Goal: Feedback & Contribution: Submit feedback/report problem

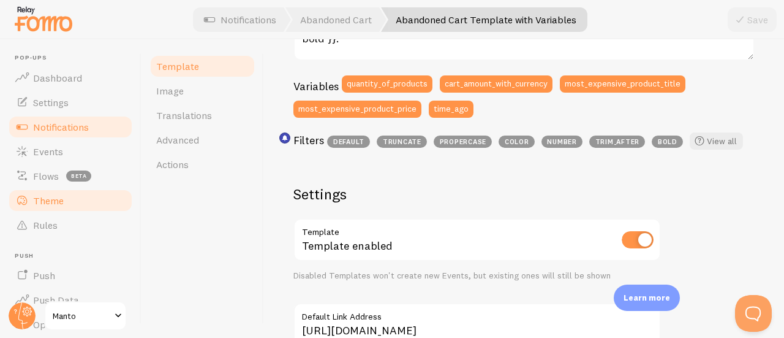
scroll to position [317, 0]
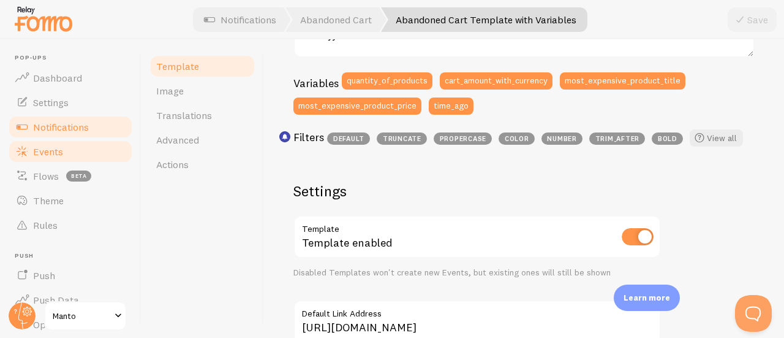
click at [50, 151] on span "Events" at bounding box center [48, 151] width 30 height 12
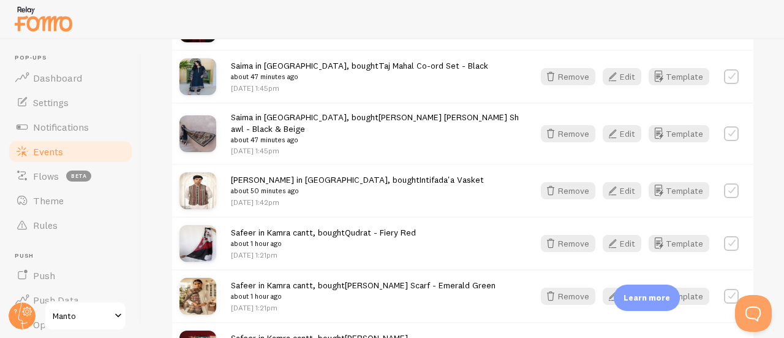
scroll to position [799, 0]
click at [724, 126] on label at bounding box center [731, 133] width 15 height 15
checkbox input "true"
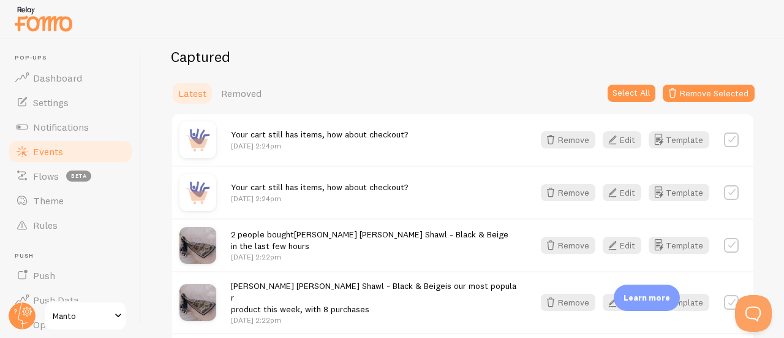
scroll to position [336, 0]
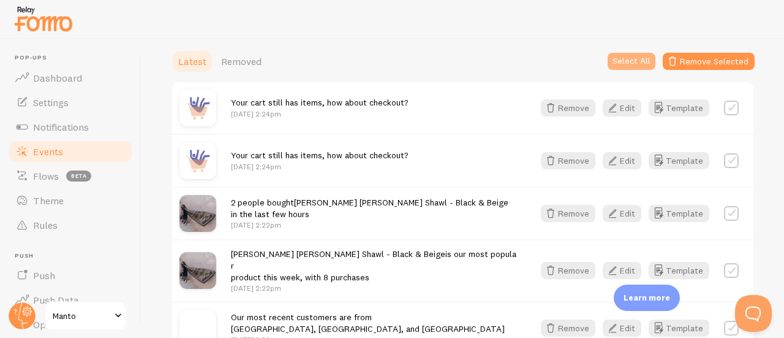
click at [613, 66] on button "Select All" at bounding box center [632, 61] width 48 height 17
checkbox input "true"
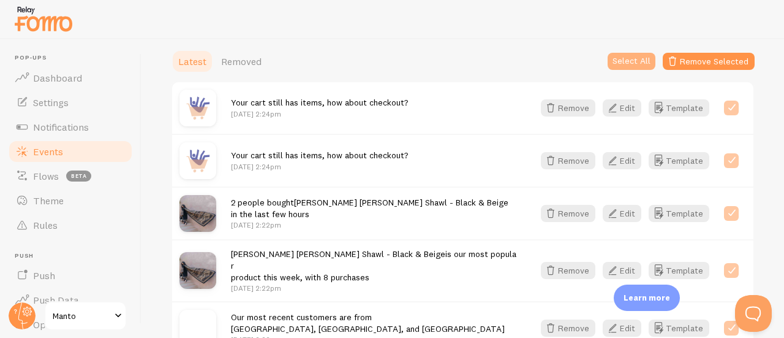
checkbox input "true"
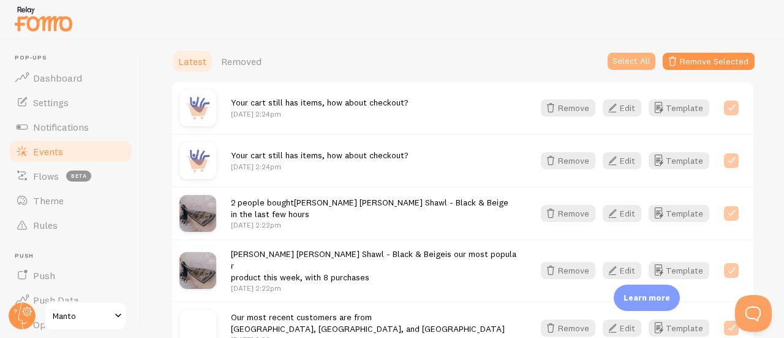
checkbox input "true"
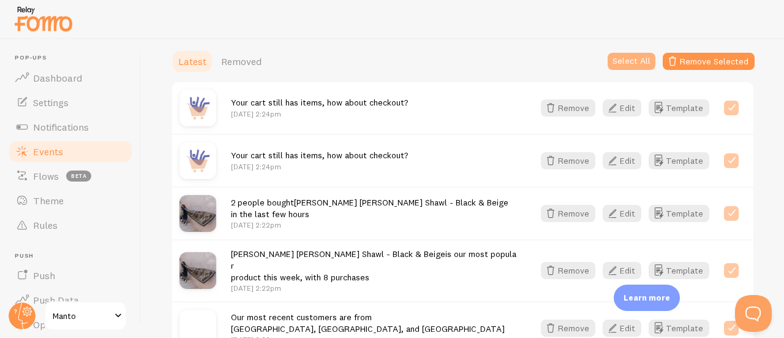
checkbox input "true"
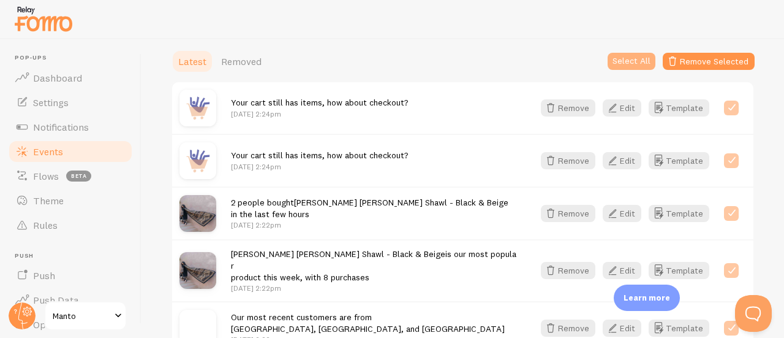
checkbox input "true"
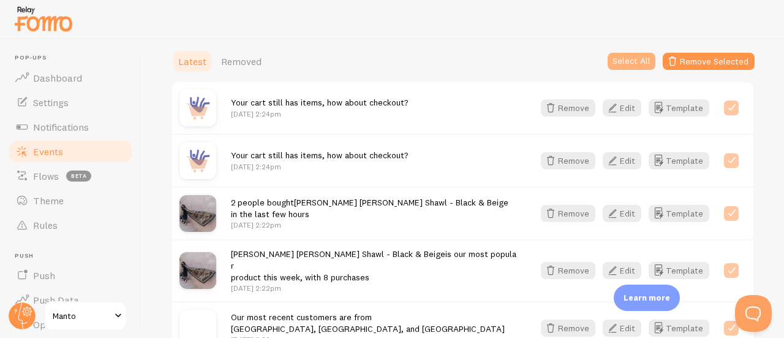
checkbox input "true"
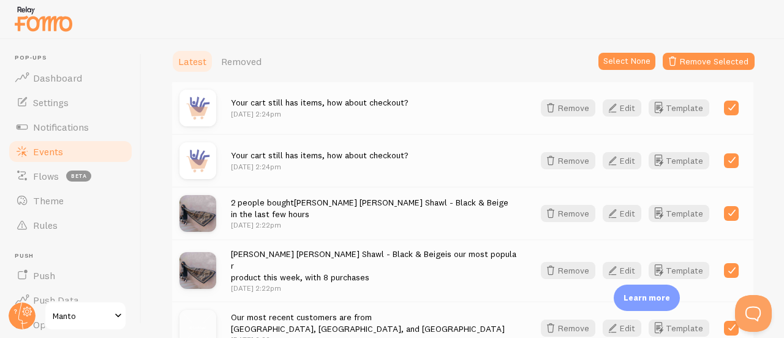
click at [724, 101] on label at bounding box center [731, 107] width 15 height 15
checkbox input "false"
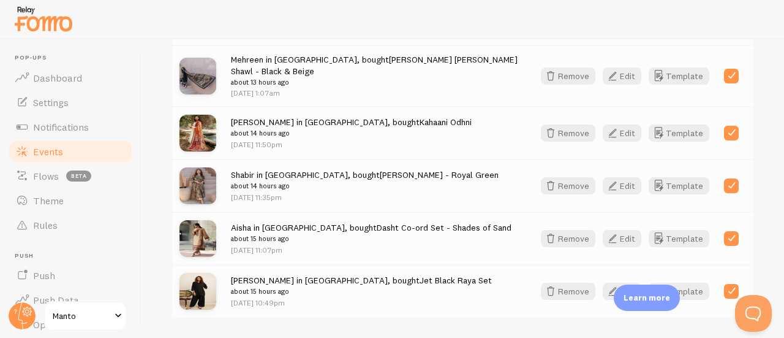
scroll to position [1773, 0]
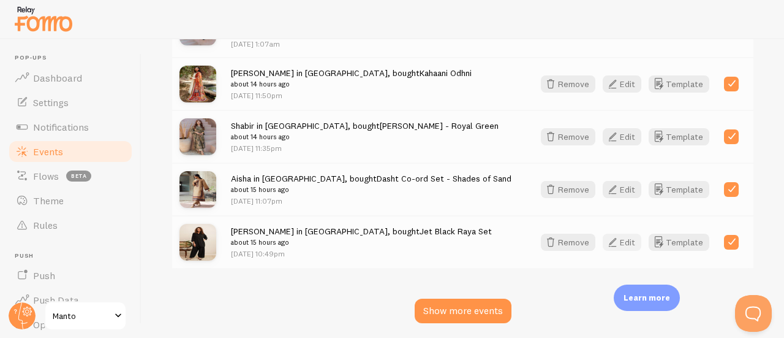
click at [630, 233] on button "Edit" at bounding box center [622, 241] width 39 height 17
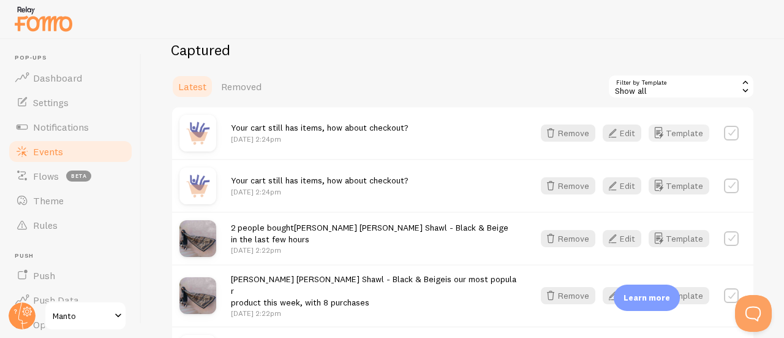
scroll to position [312, 0]
click at [629, 89] on div "Show all" at bounding box center [681, 86] width 147 height 25
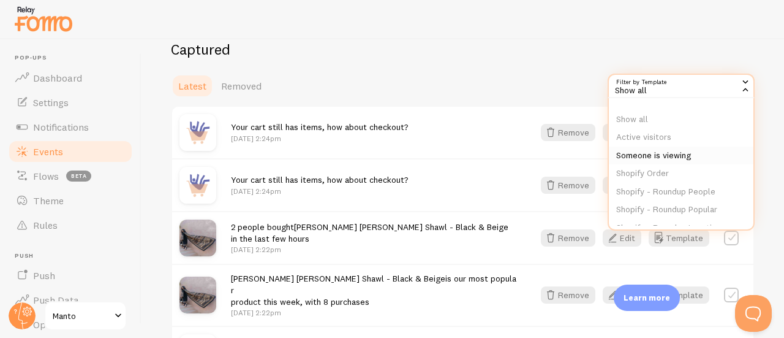
scroll to position [94, 0]
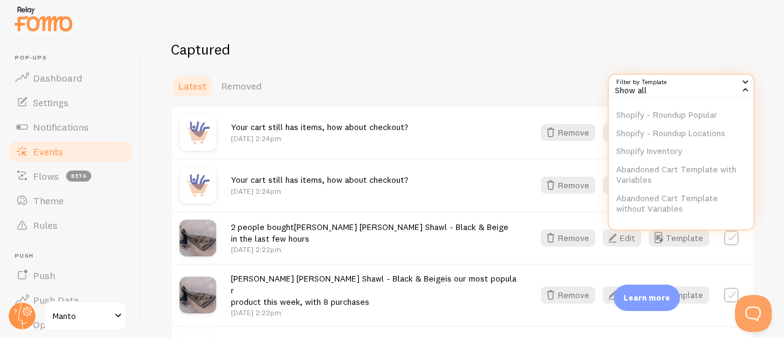
click at [523, 89] on div "Latest Removed Filter by Template all Show all Show all Active visitors Someone…" at bounding box center [463, 86] width 584 height 25
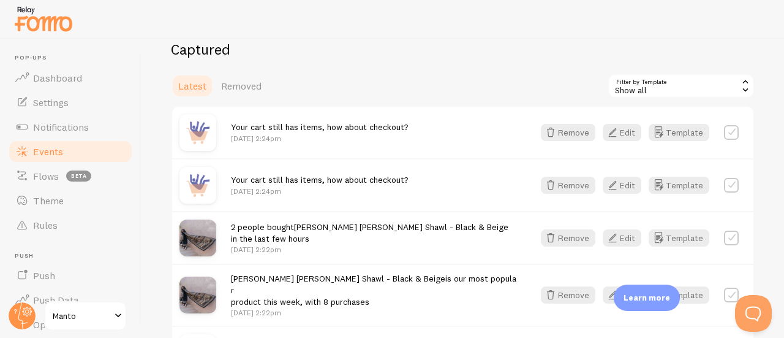
scroll to position [351, 0]
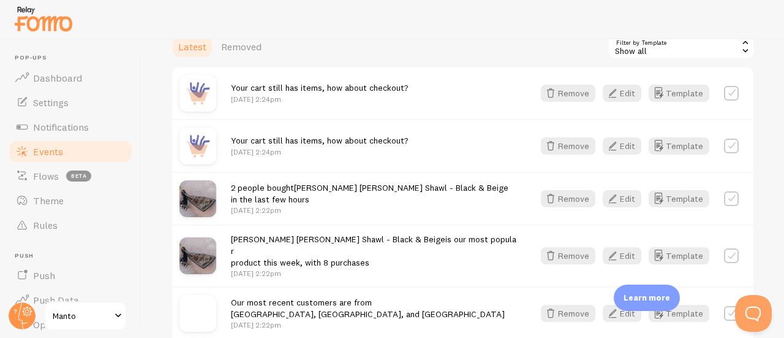
click at [717, 105] on div "Your cart still has items, how about checkout? Sep 1st @ 2:24pm Remove Edit Tem…" at bounding box center [462, 92] width 581 height 51
click at [717, 102] on div "Your cart still has items, how about checkout? Sep 1st @ 2:24pm Remove Edit Tem…" at bounding box center [462, 92] width 581 height 51
click at [724, 99] on label at bounding box center [731, 93] width 15 height 15
checkbox input "true"
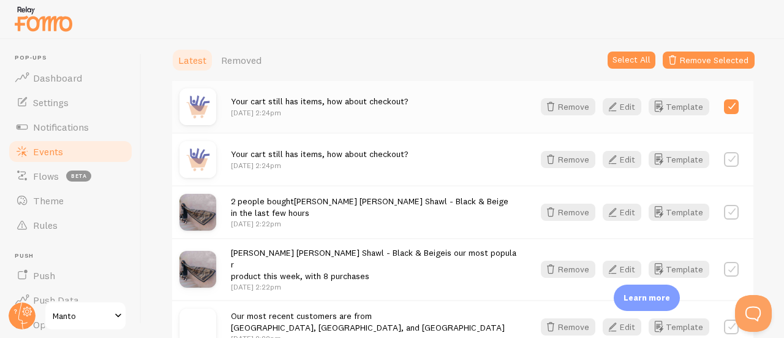
scroll to position [336, 0]
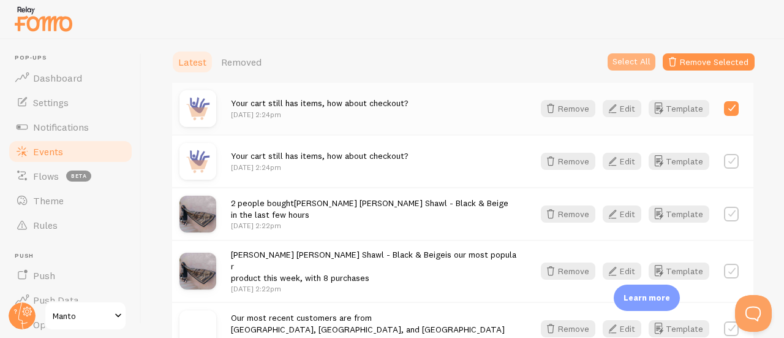
click at [630, 66] on button "Select All" at bounding box center [632, 61] width 48 height 17
checkbox input "true"
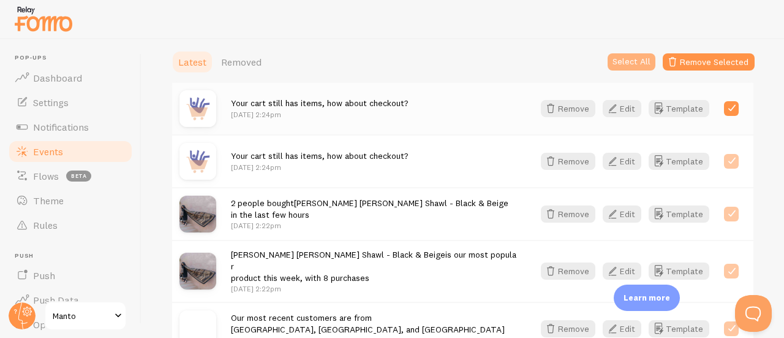
checkbox input "true"
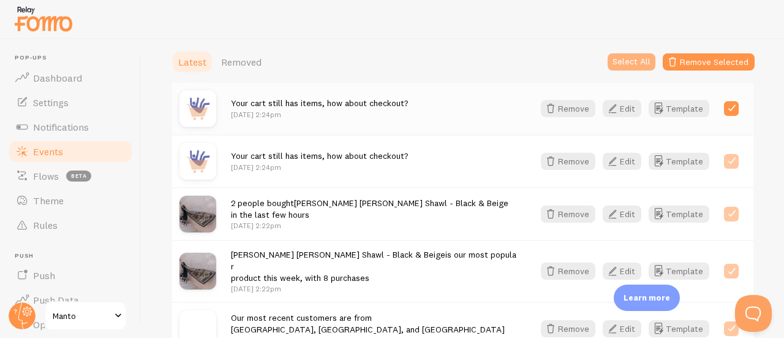
checkbox input "true"
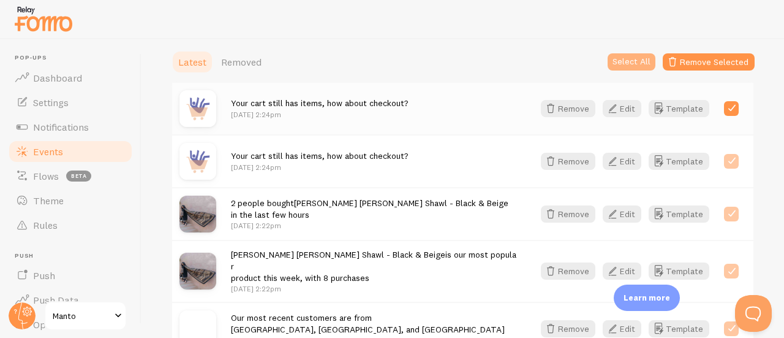
checkbox input "true"
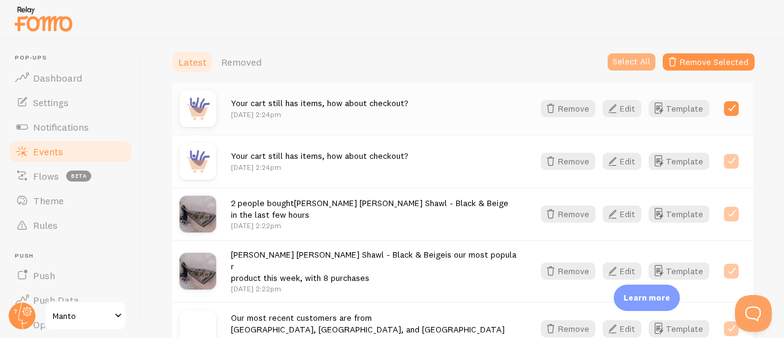
checkbox input "true"
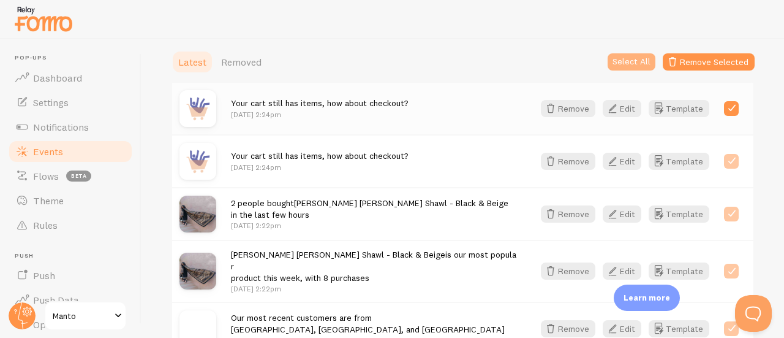
checkbox input "true"
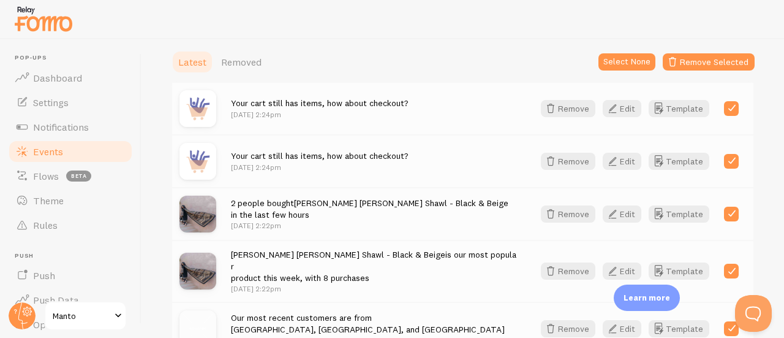
click at [724, 105] on label at bounding box center [731, 108] width 15 height 15
checkbox input "false"
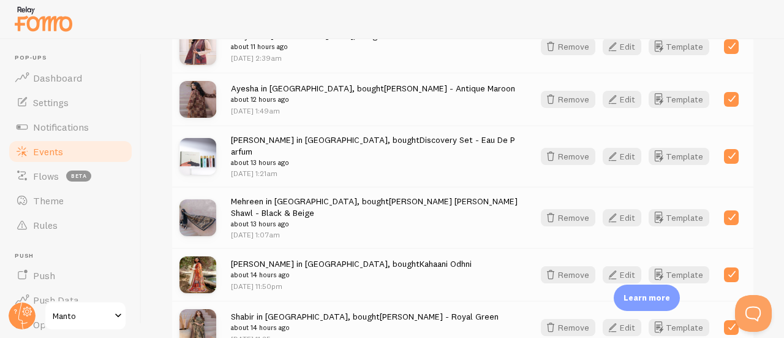
scroll to position [1773, 0]
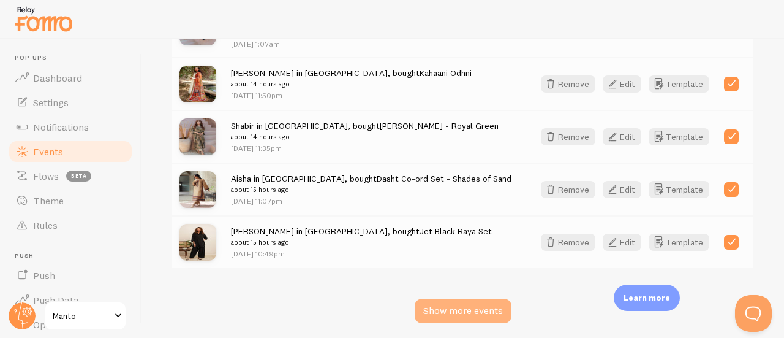
click at [439, 298] on div "Show more events" at bounding box center [463, 310] width 97 height 25
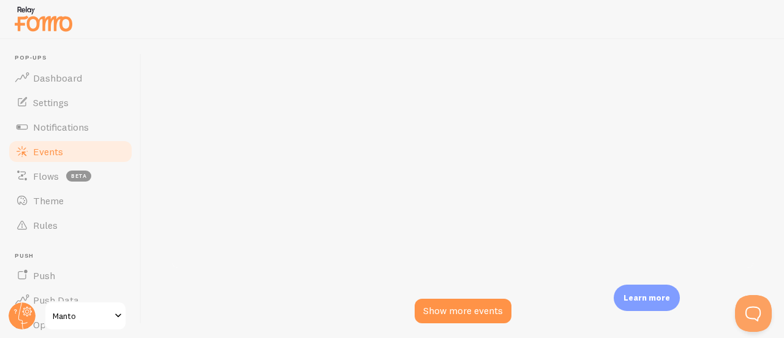
checkbox input "false"
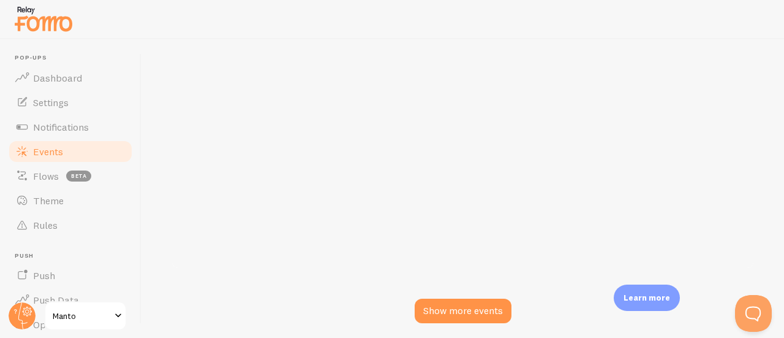
checkbox input "false"
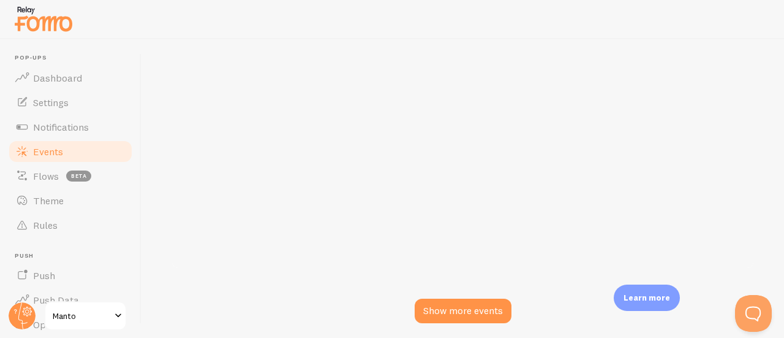
checkbox input "false"
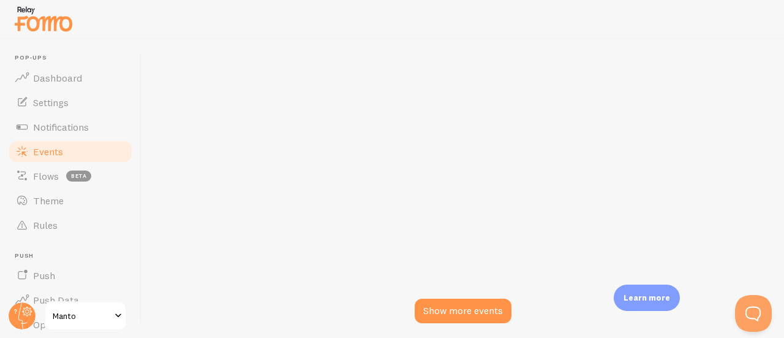
checkbox input "false"
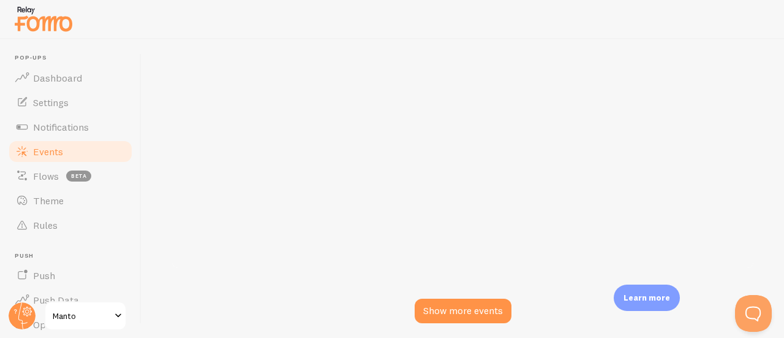
checkbox input "false"
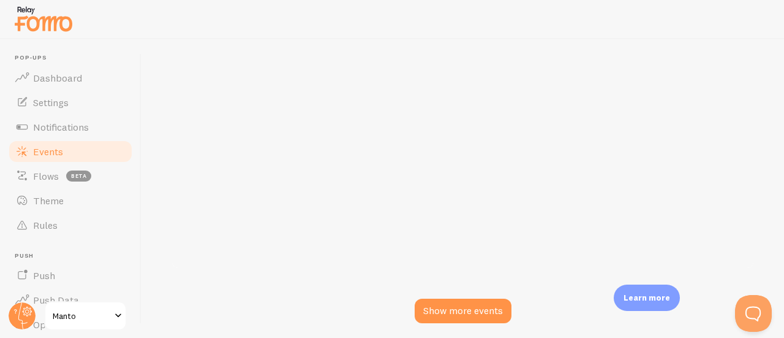
checkbox input "false"
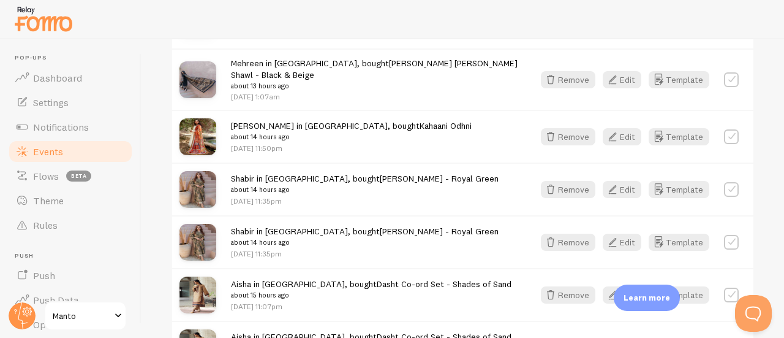
scroll to position [1878, 0]
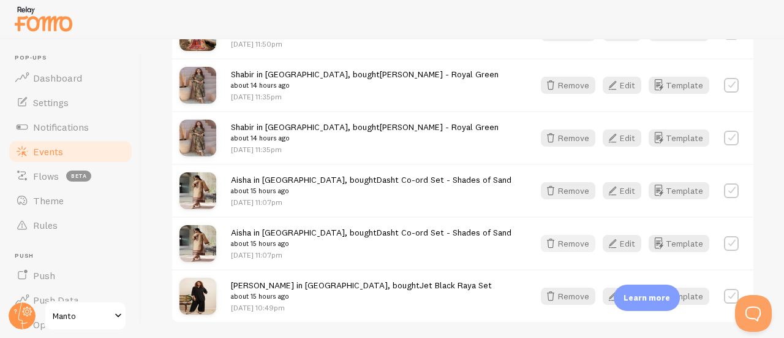
click at [565, 235] on button "Remove" at bounding box center [568, 243] width 55 height 17
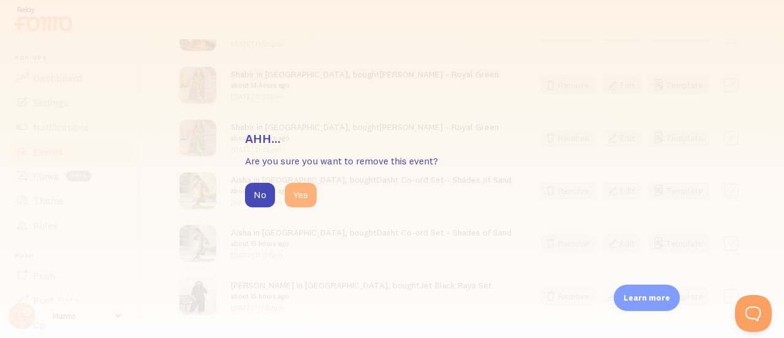
click at [293, 200] on button "Yes" at bounding box center [301, 195] width 32 height 25
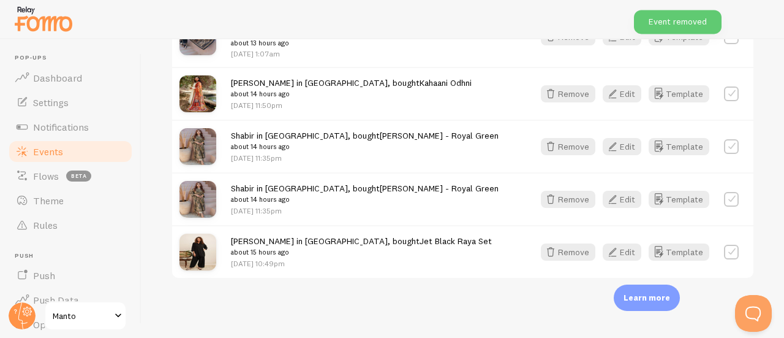
scroll to position [1772, 0]
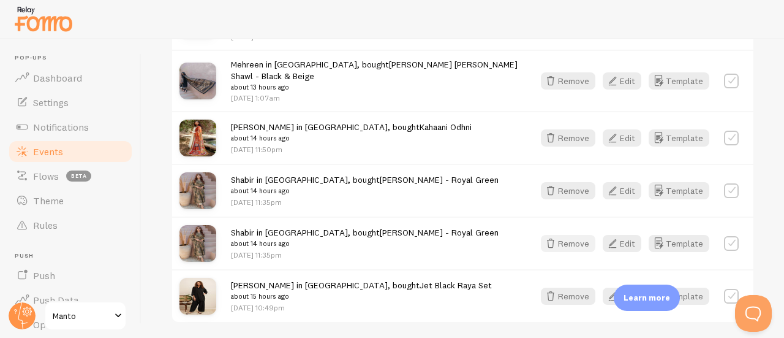
click at [553, 235] on button "Remove" at bounding box center [568, 243] width 55 height 17
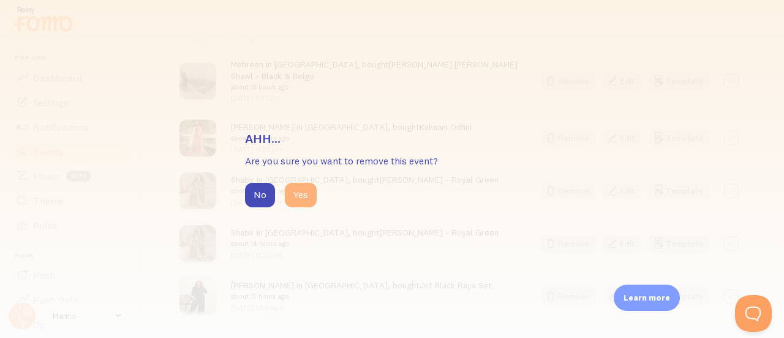
click at [306, 192] on button "Yes" at bounding box center [301, 195] width 32 height 25
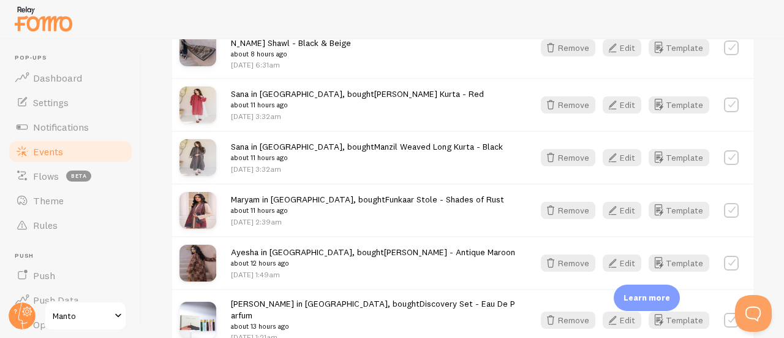
scroll to position [1470, 0]
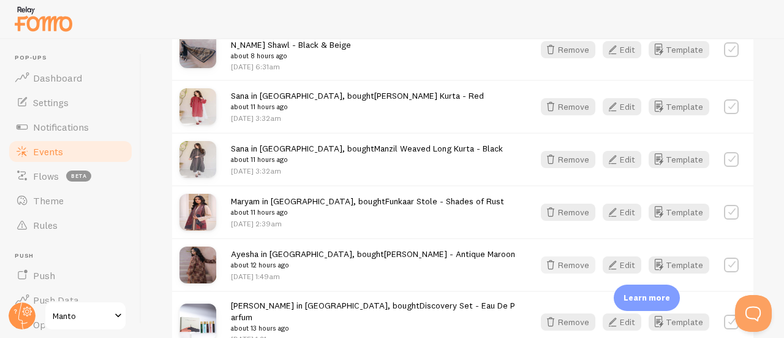
click at [564, 256] on button "Remove" at bounding box center [568, 264] width 55 height 17
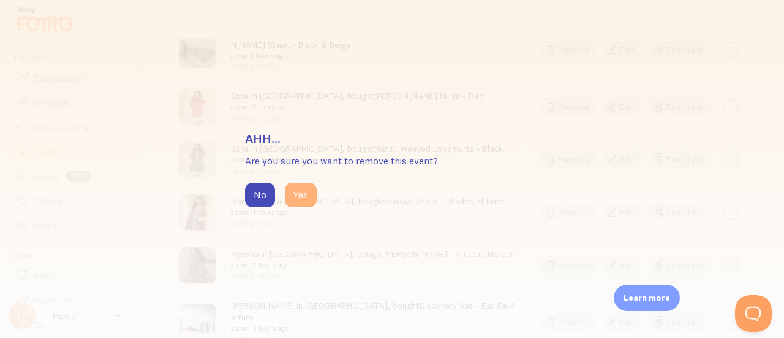
click at [304, 193] on button "Yes" at bounding box center [301, 195] width 32 height 25
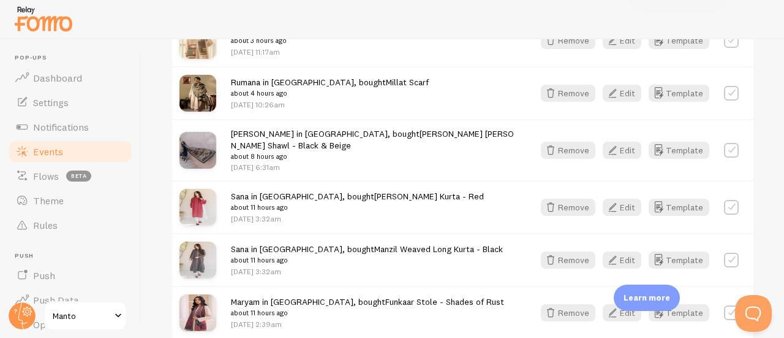
scroll to position [1369, 0]
click at [556, 199] on button "Remove" at bounding box center [568, 207] width 55 height 17
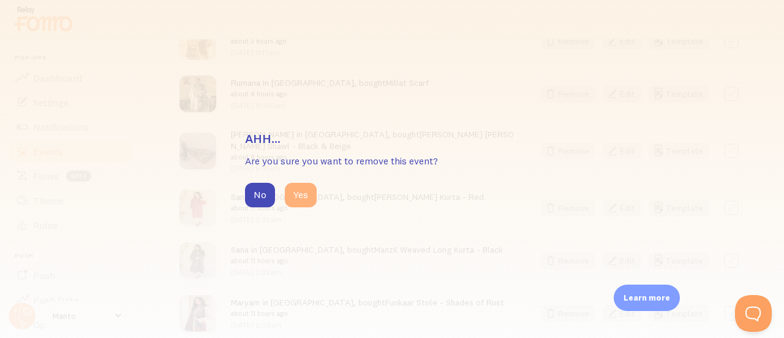
click at [315, 198] on button "Yes" at bounding box center [301, 195] width 32 height 25
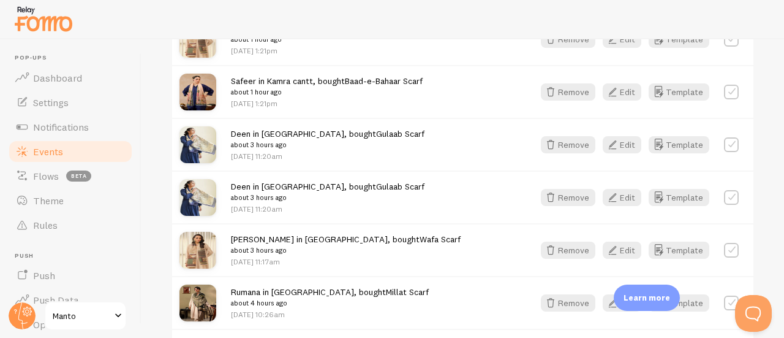
scroll to position [1160, 0]
click at [572, 137] on button "Remove" at bounding box center [568, 145] width 55 height 17
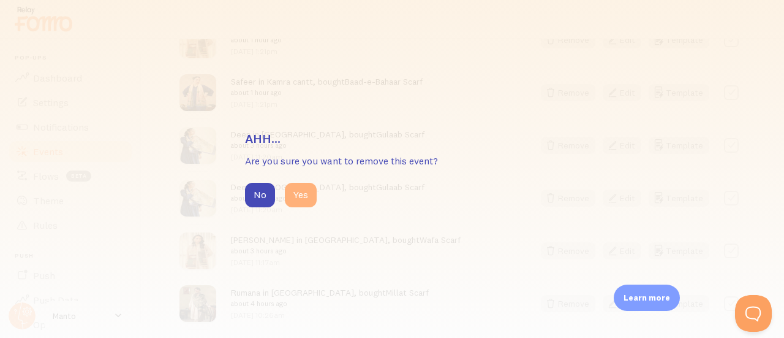
click at [293, 188] on button "Yes" at bounding box center [301, 195] width 32 height 25
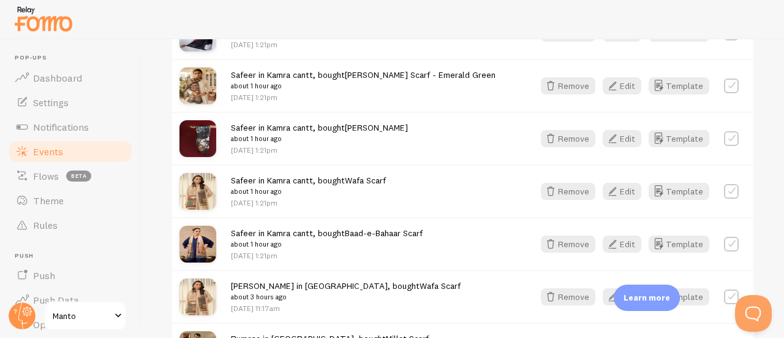
scroll to position [1006, 0]
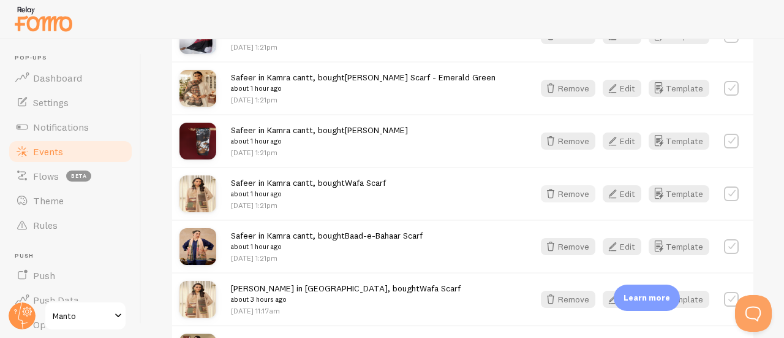
click at [544, 186] on icon "button" at bounding box center [550, 193] width 15 height 15
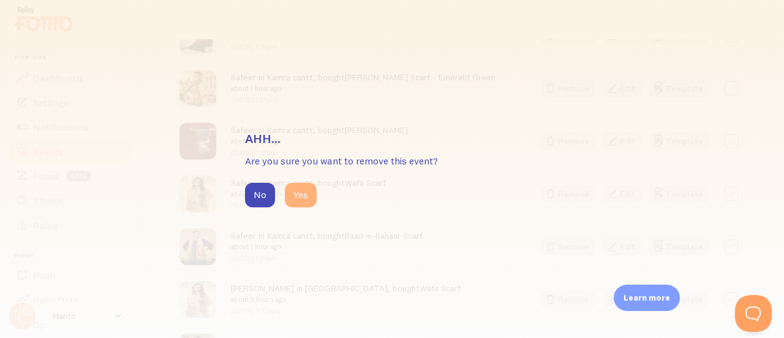
click at [310, 191] on button "Yes" at bounding box center [301, 195] width 32 height 25
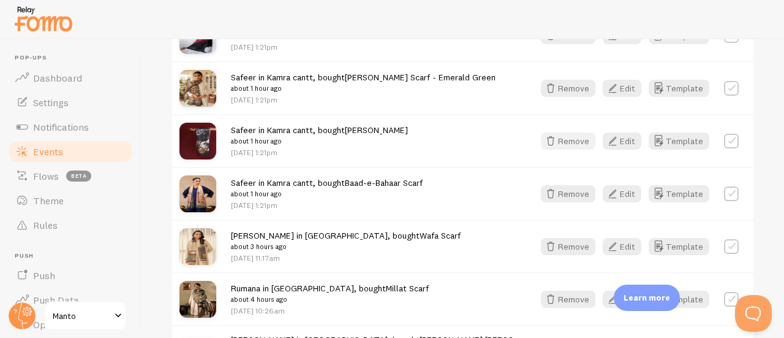
click at [576, 132] on button "Remove" at bounding box center [568, 140] width 55 height 17
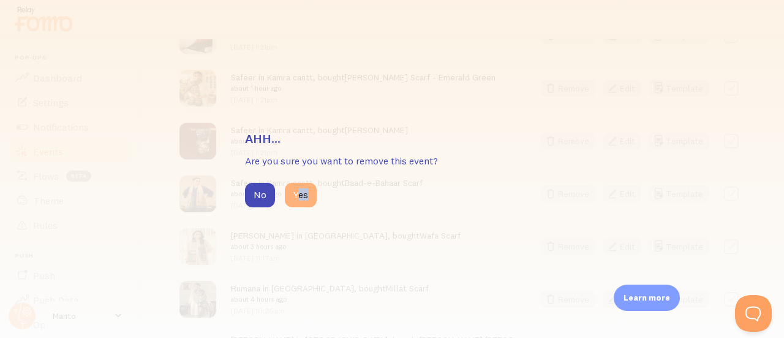
drag, startPoint x: 296, startPoint y: 208, endPoint x: 301, endPoint y: 191, distance: 17.4
click at [301, 191] on div "Ahh... Are you sure you want to remove this event? No Yes" at bounding box center [392, 169] width 784 height 338
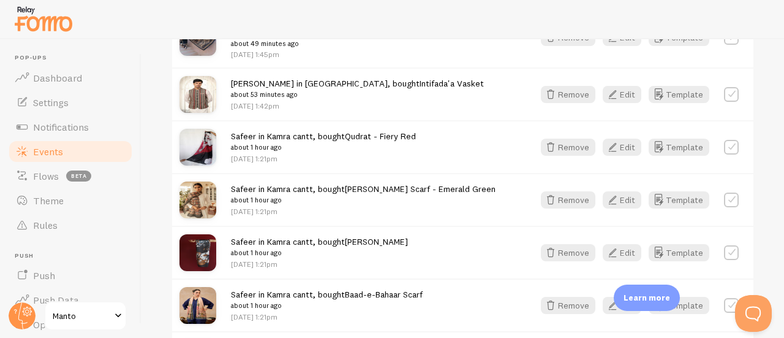
scroll to position [889, 0]
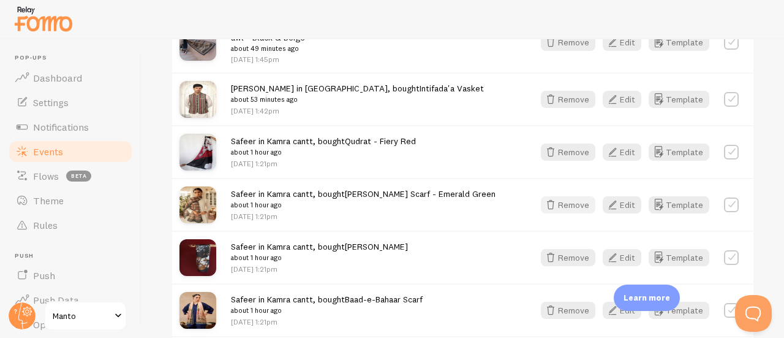
click at [560, 196] on button "Remove" at bounding box center [568, 204] width 55 height 17
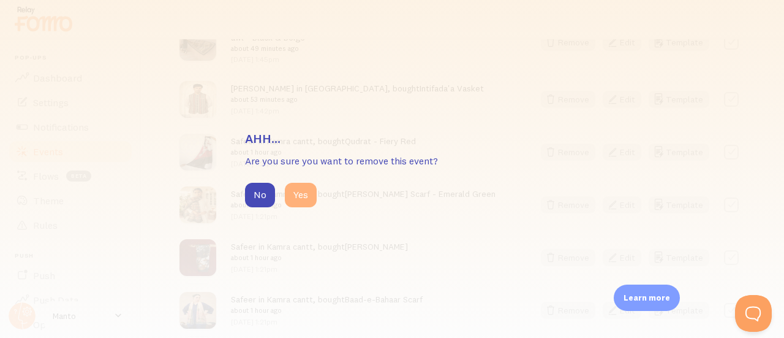
click at [299, 190] on button "Yes" at bounding box center [301, 195] width 32 height 25
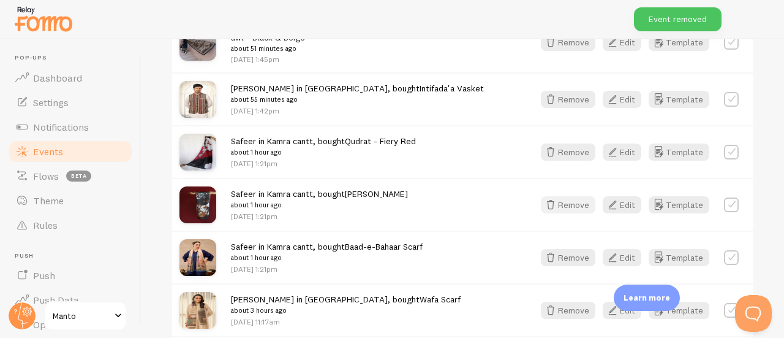
click at [553, 196] on button "Remove" at bounding box center [568, 204] width 55 height 17
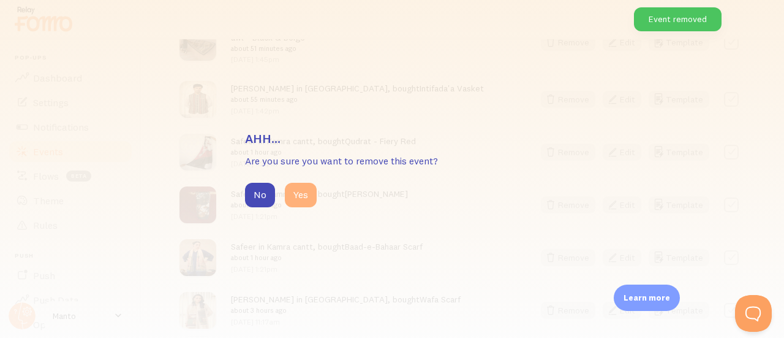
click at [310, 196] on button "Yes" at bounding box center [301, 195] width 32 height 25
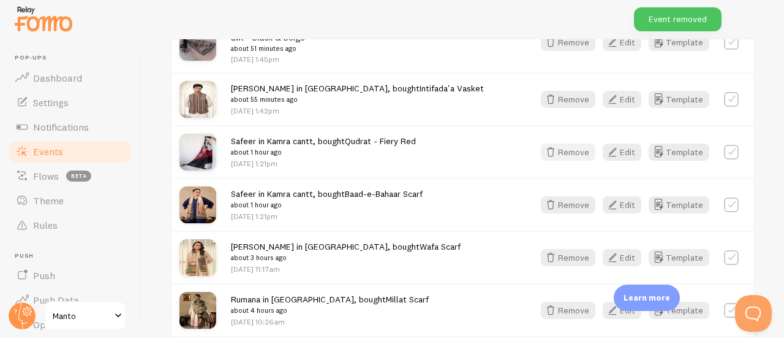
click at [577, 143] on button "Remove" at bounding box center [568, 151] width 55 height 17
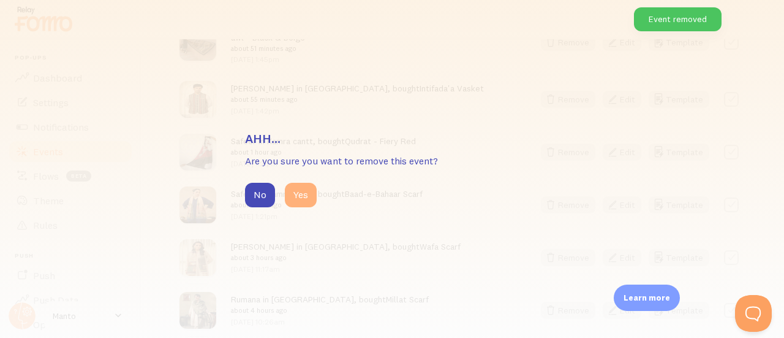
click at [292, 193] on button "Yes" at bounding box center [301, 195] width 32 height 25
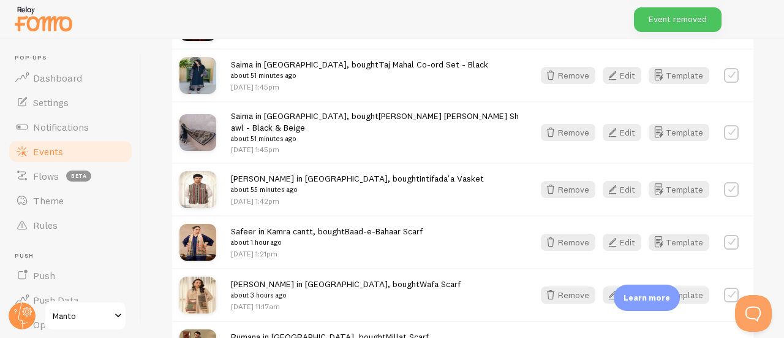
scroll to position [788, 0]
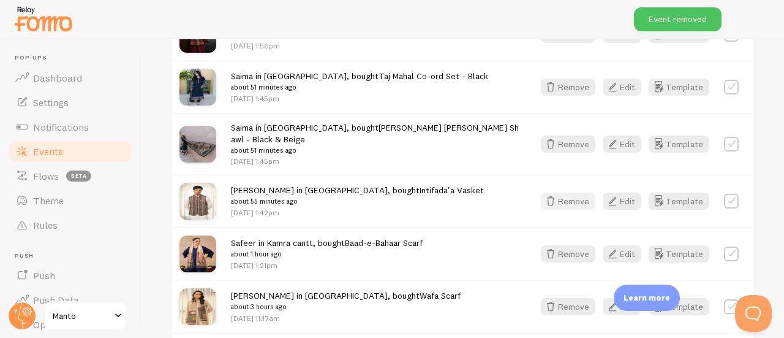
click at [570, 192] on button "Remove" at bounding box center [568, 200] width 55 height 17
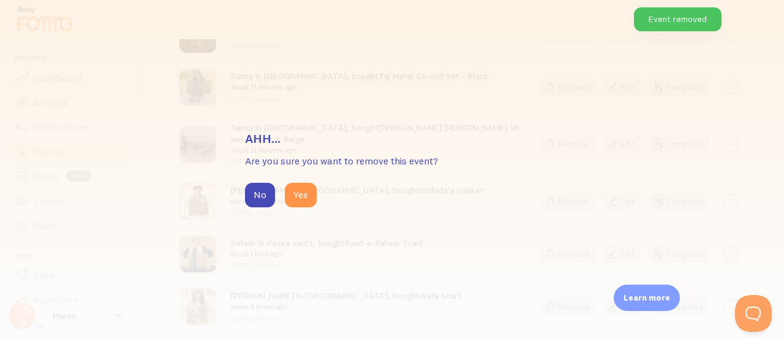
click at [434, 95] on div "Ahh... Are you sure you want to remove this event? No Yes" at bounding box center [392, 169] width 784 height 338
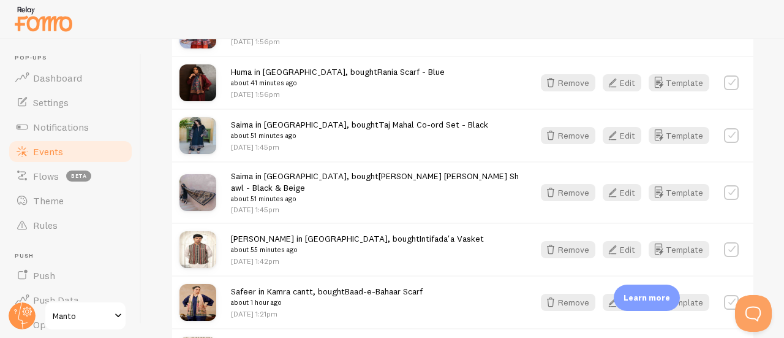
scroll to position [739, 0]
click at [565, 184] on button "Remove" at bounding box center [568, 192] width 55 height 17
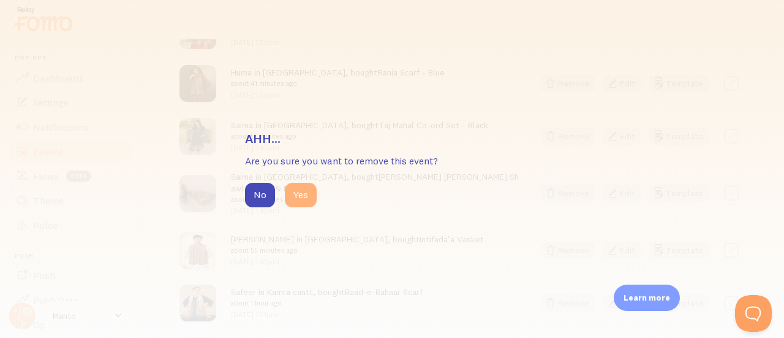
click at [293, 200] on button "Yes" at bounding box center [301, 195] width 32 height 25
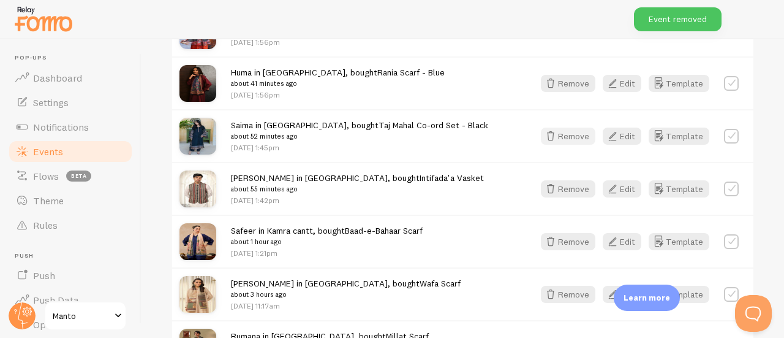
click at [543, 132] on icon "button" at bounding box center [550, 136] width 15 height 15
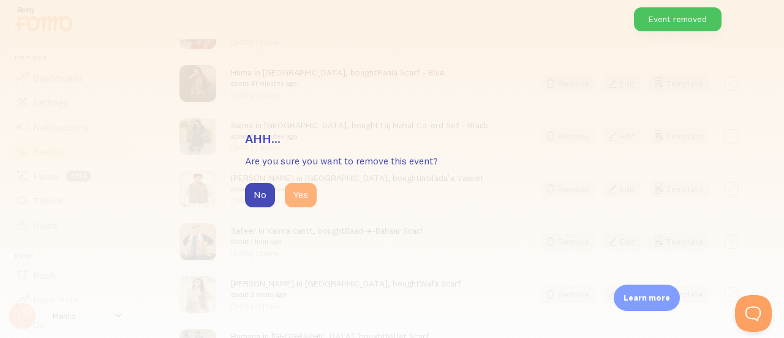
click at [309, 199] on button "Yes" at bounding box center [301, 195] width 32 height 25
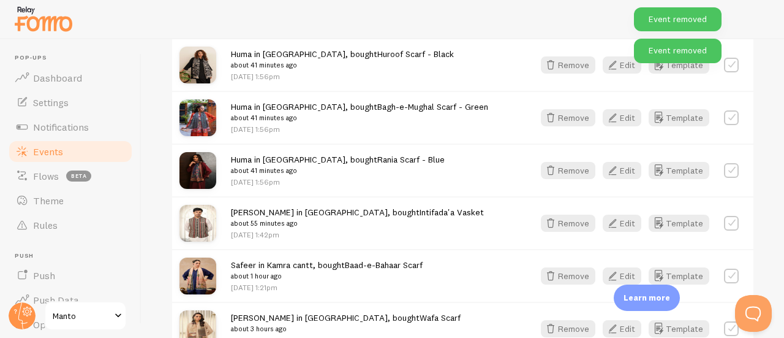
scroll to position [616, 0]
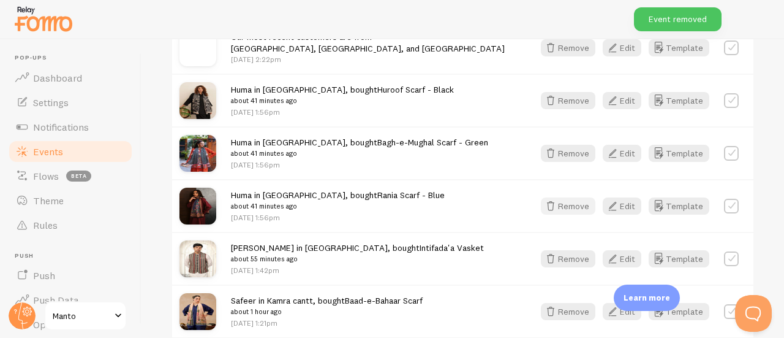
click at [576, 197] on button "Remove" at bounding box center [568, 205] width 55 height 17
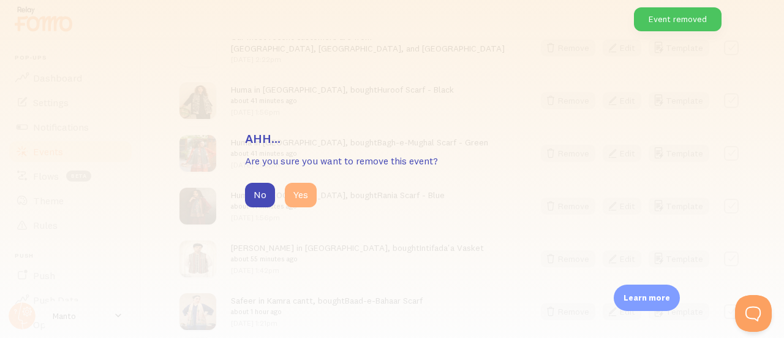
click at [303, 194] on button "Yes" at bounding box center [301, 195] width 32 height 25
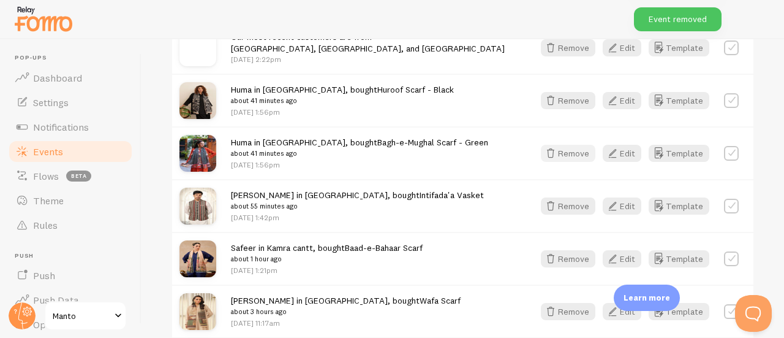
click at [581, 148] on button "Remove" at bounding box center [568, 153] width 55 height 17
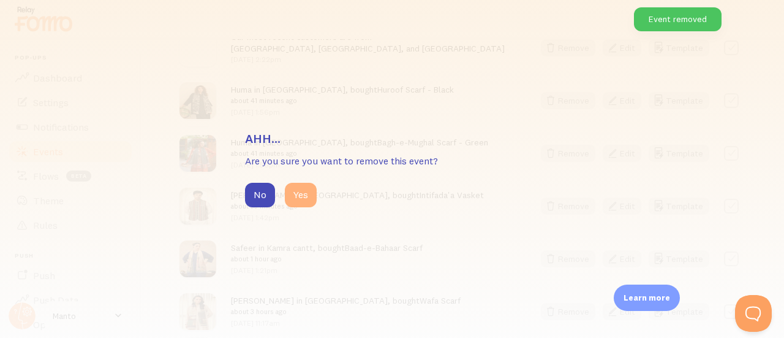
click at [301, 192] on button "Yes" at bounding box center [301, 195] width 32 height 25
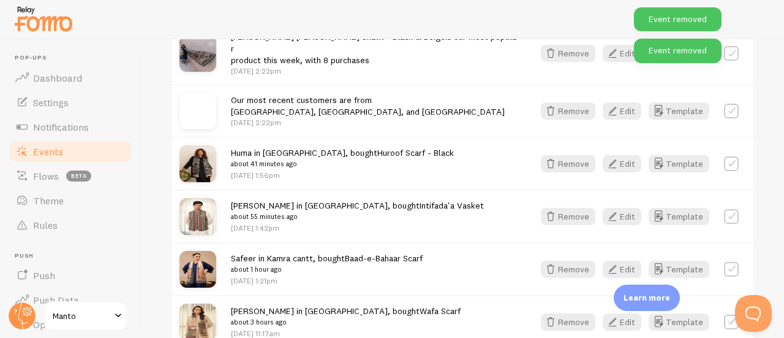
scroll to position [553, 0]
click at [557, 156] on button "Remove" at bounding box center [568, 164] width 55 height 17
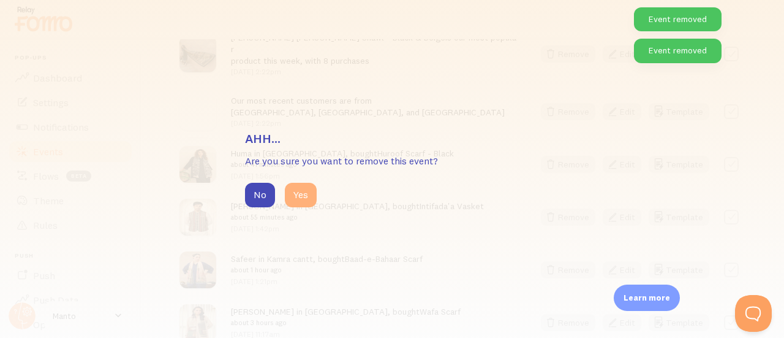
click at [314, 193] on button "Yes" at bounding box center [301, 195] width 32 height 25
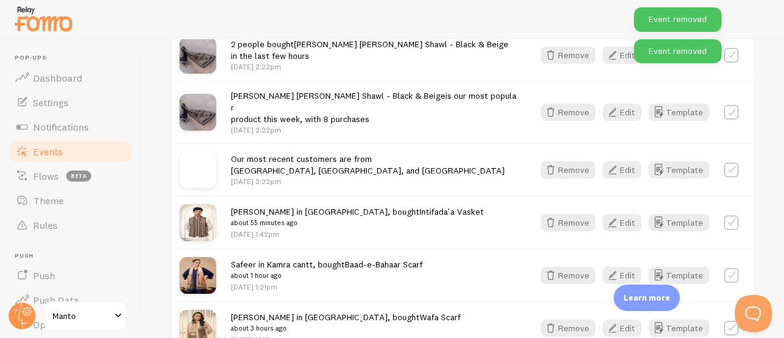
scroll to position [494, 0]
click at [562, 162] on button "Remove" at bounding box center [568, 170] width 55 height 17
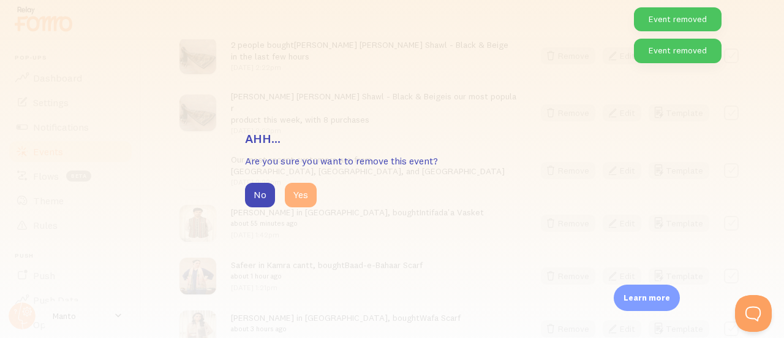
click at [312, 191] on button "Yes" at bounding box center [301, 195] width 32 height 25
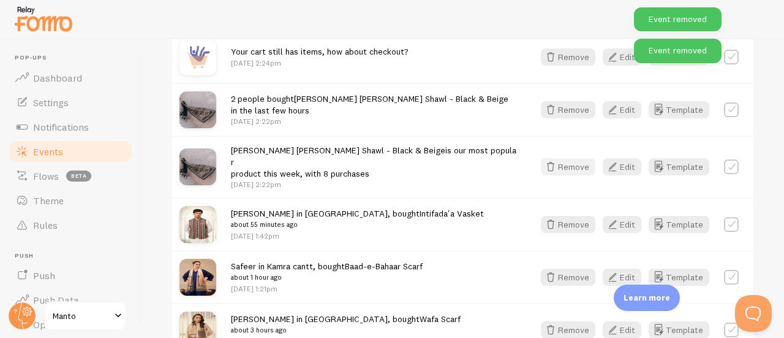
scroll to position [432, 0]
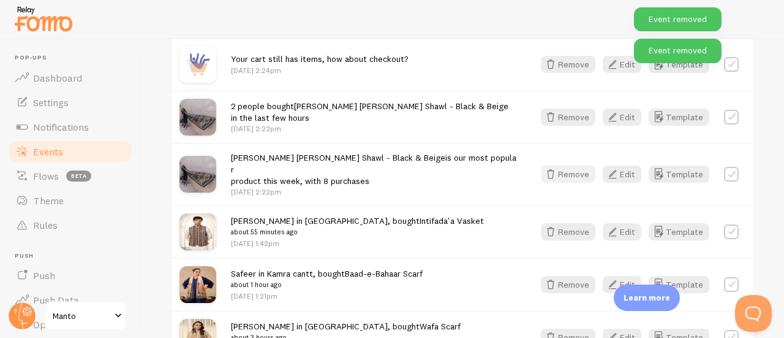
click at [569, 173] on button "Remove" at bounding box center [568, 173] width 55 height 17
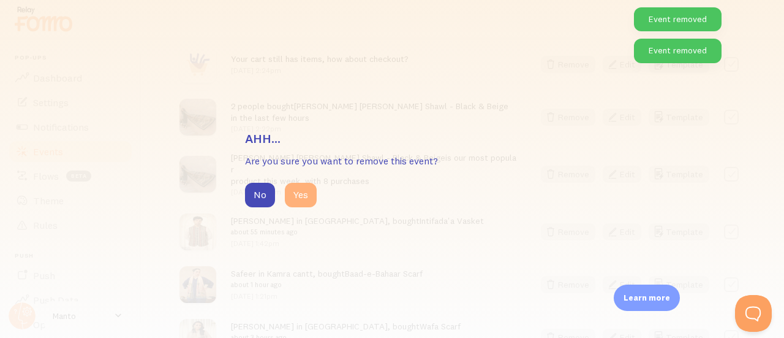
click at [298, 194] on button "Yes" at bounding box center [301, 195] width 32 height 25
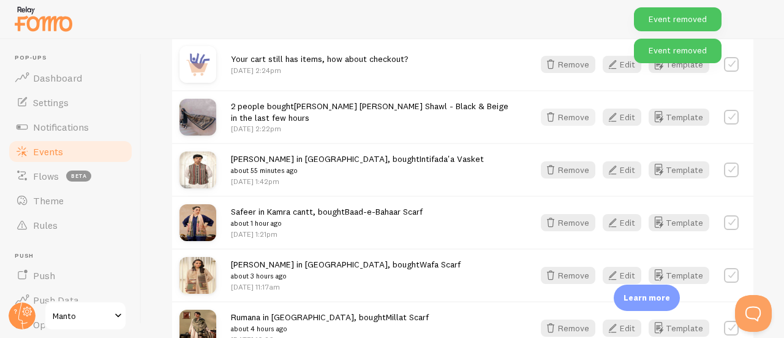
click at [575, 121] on button "Remove" at bounding box center [568, 116] width 55 height 17
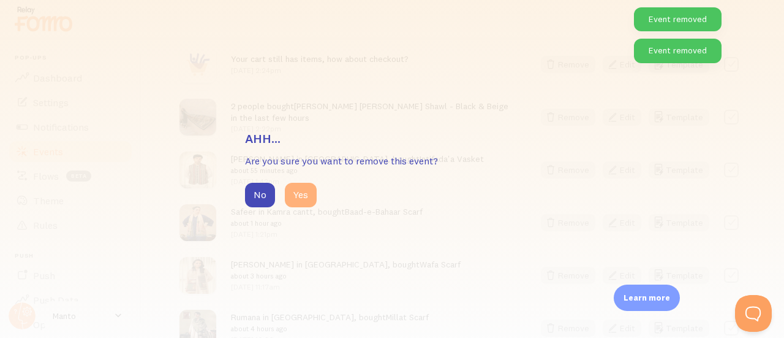
click at [309, 197] on button "Yes" at bounding box center [301, 195] width 32 height 25
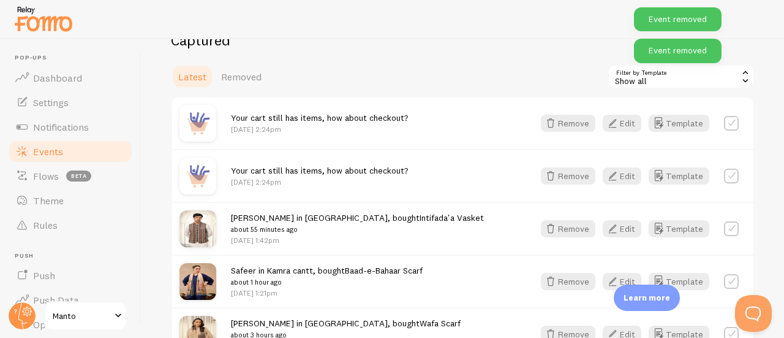
scroll to position [302, 0]
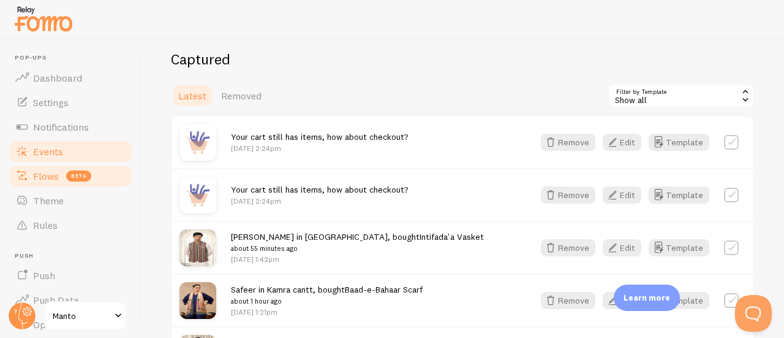
click at [40, 186] on link "Flows beta" at bounding box center [70, 176] width 126 height 25
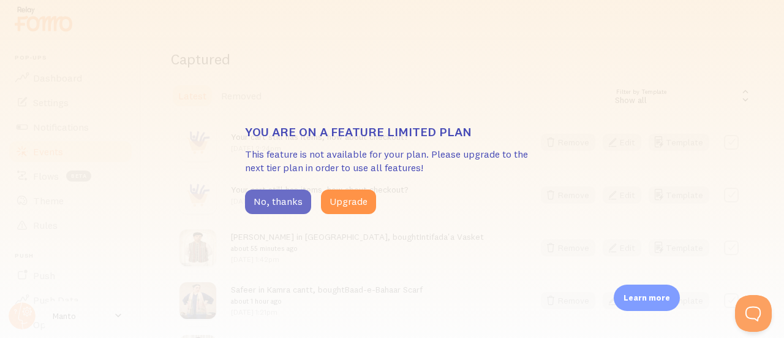
click at [268, 200] on button "No, thanks" at bounding box center [278, 201] width 66 height 25
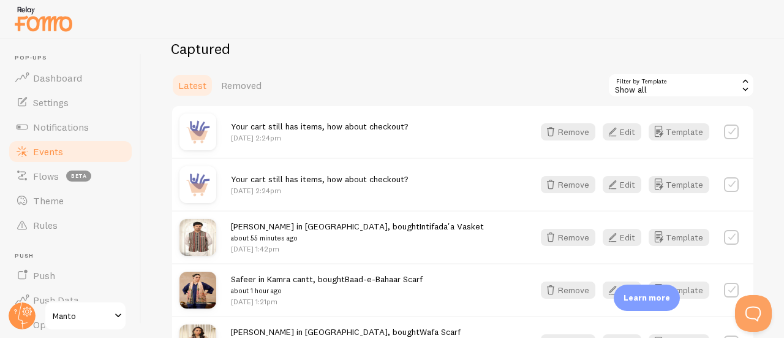
scroll to position [313, 0]
click at [614, 130] on button "Edit" at bounding box center [622, 131] width 39 height 17
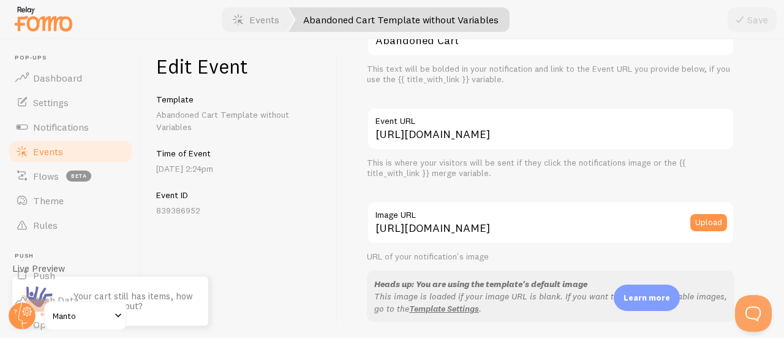
scroll to position [111, 0]
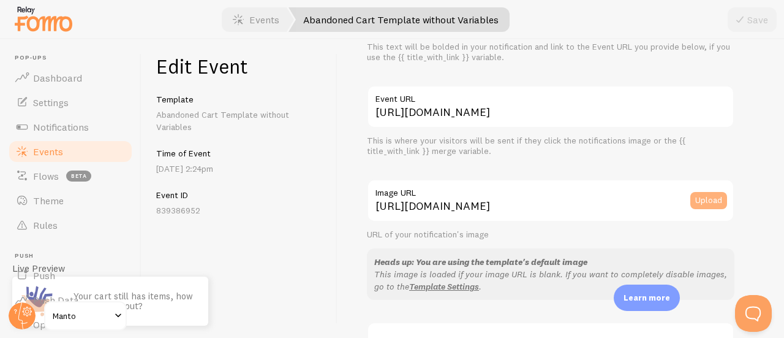
click at [698, 201] on button "Upload" at bounding box center [708, 200] width 37 height 17
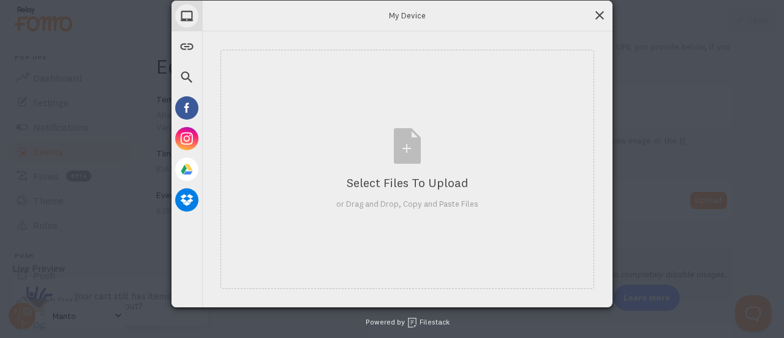
click at [600, 10] on span at bounding box center [599, 15] width 13 height 13
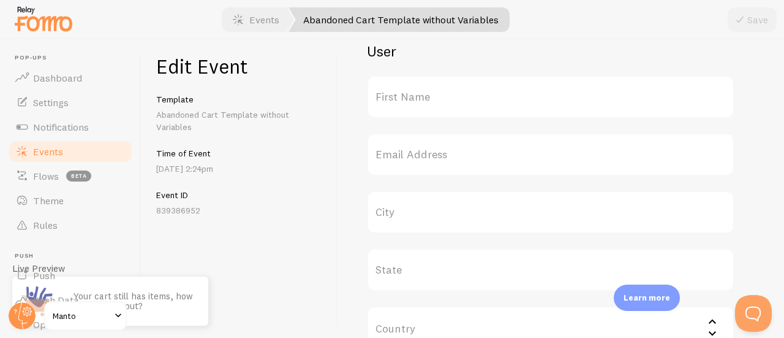
scroll to position [497, 0]
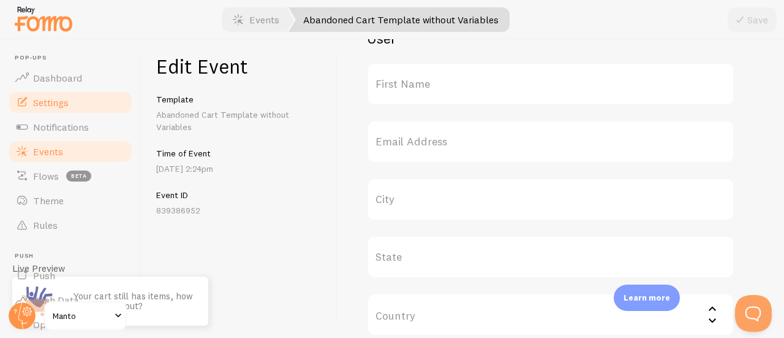
click at [51, 112] on link "Settings" at bounding box center [70, 102] width 126 height 25
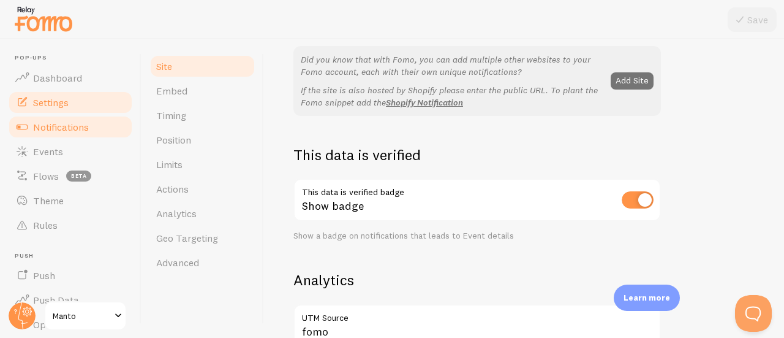
scroll to position [258, 0]
click at [29, 130] on link "Notifications" at bounding box center [70, 127] width 126 height 25
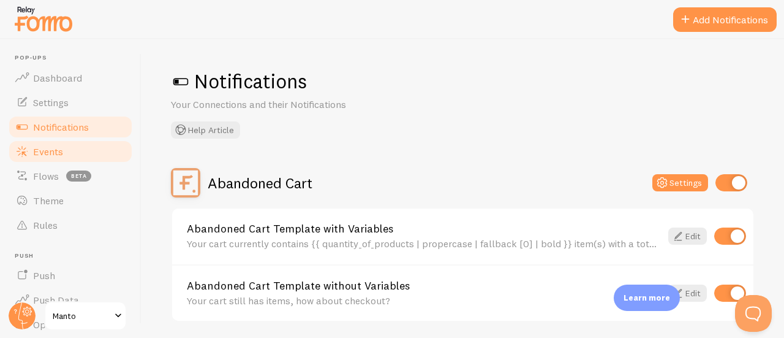
click at [61, 150] on span "Events" at bounding box center [48, 151] width 30 height 12
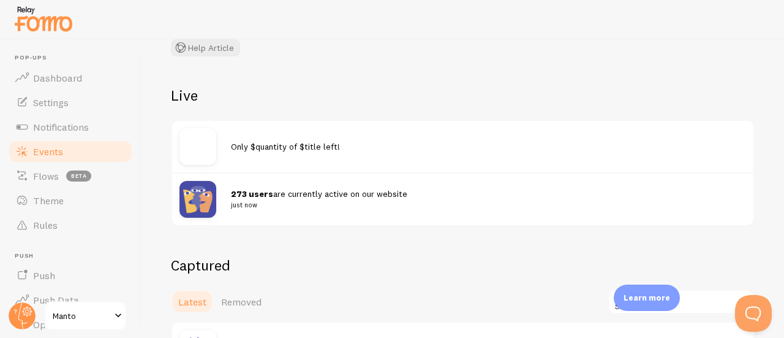
scroll to position [146, 0]
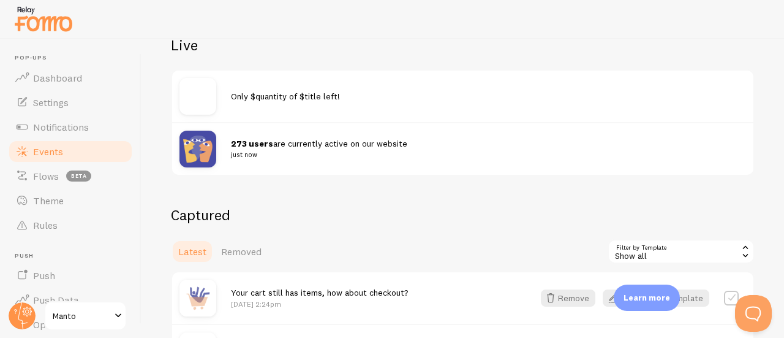
click at [248, 101] on span "Only $quantity of $title left!" at bounding box center [285, 96] width 109 height 11
click at [197, 99] on img at bounding box center [197, 96] width 37 height 37
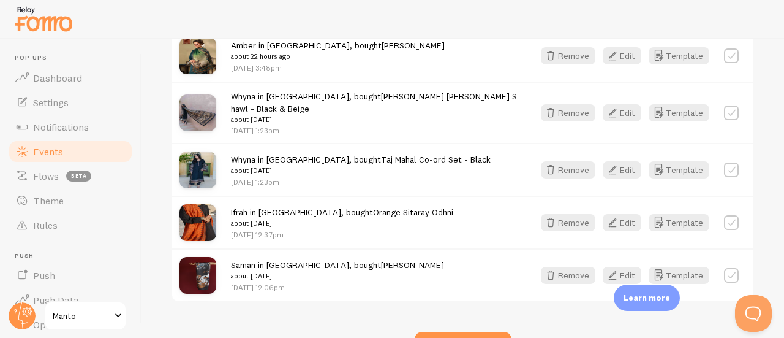
scroll to position [1773, 0]
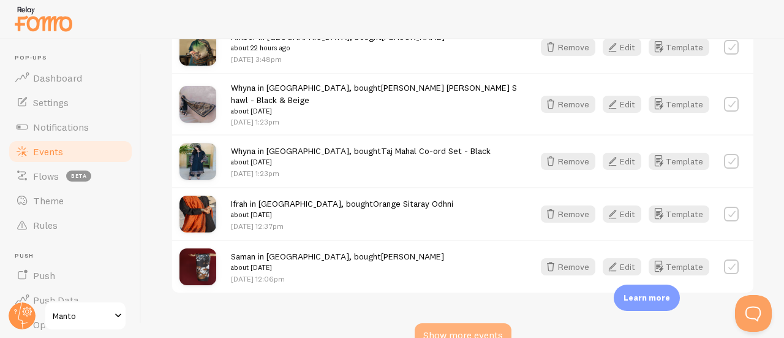
click at [457, 323] on div "Show more events" at bounding box center [463, 335] width 97 height 25
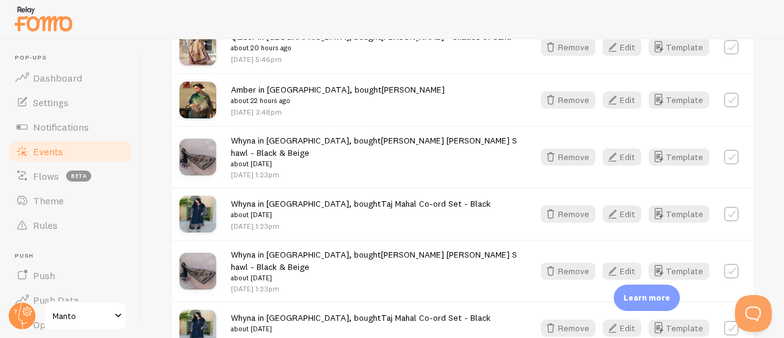
scroll to position [1930, 0]
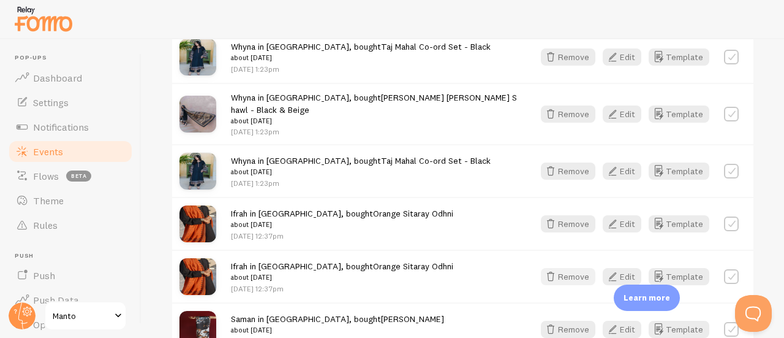
click at [569, 268] on button "Remove" at bounding box center [568, 276] width 55 height 17
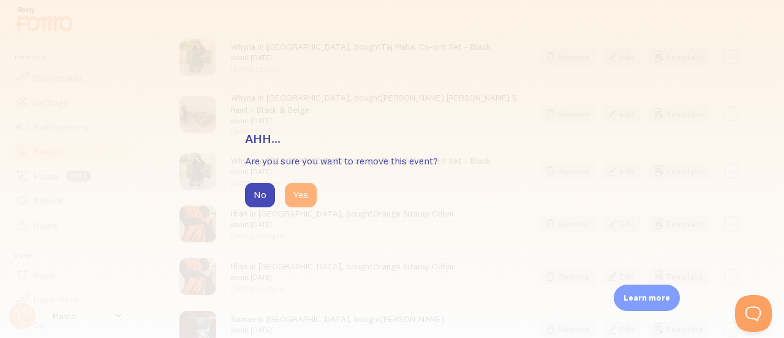
click at [293, 197] on button "Yes" at bounding box center [301, 195] width 32 height 25
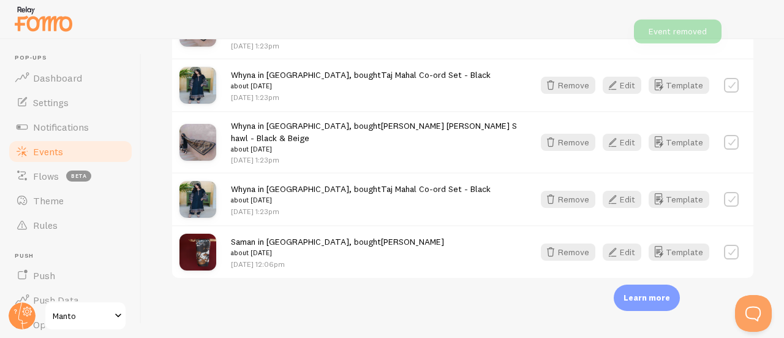
scroll to position [1825, 0]
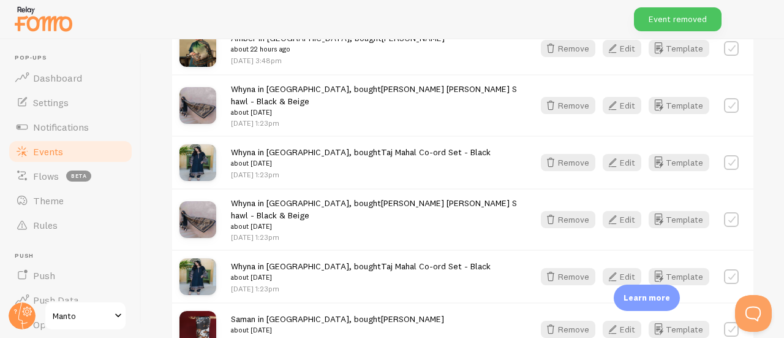
click at [724, 322] on label at bounding box center [731, 329] width 15 height 15
checkbox input "true"
click at [724, 269] on label at bounding box center [731, 276] width 15 height 15
checkbox input "true"
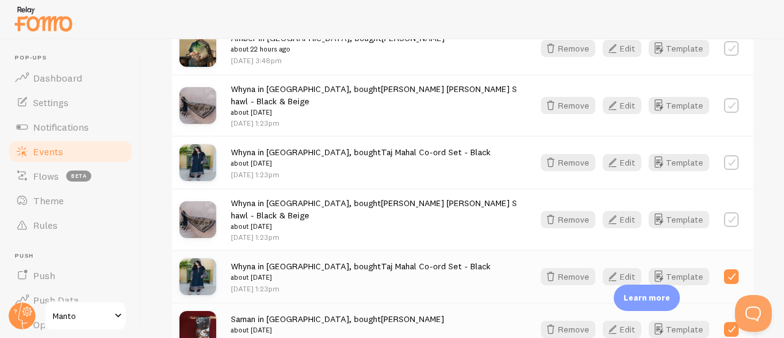
click at [724, 212] on label at bounding box center [731, 219] width 15 height 15
checkbox input "true"
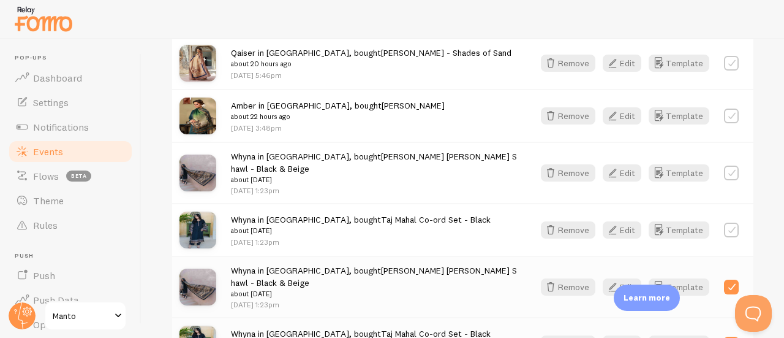
scroll to position [1757, 0]
click at [719, 203] on div "Whyna in Karachi, bought Taj Mahal Co-ord Set - Black about 1 day ago Aug 31st …" at bounding box center [462, 229] width 581 height 53
click at [724, 223] on label at bounding box center [731, 230] width 15 height 15
checkbox input "true"
click at [724, 166] on label at bounding box center [731, 173] width 15 height 15
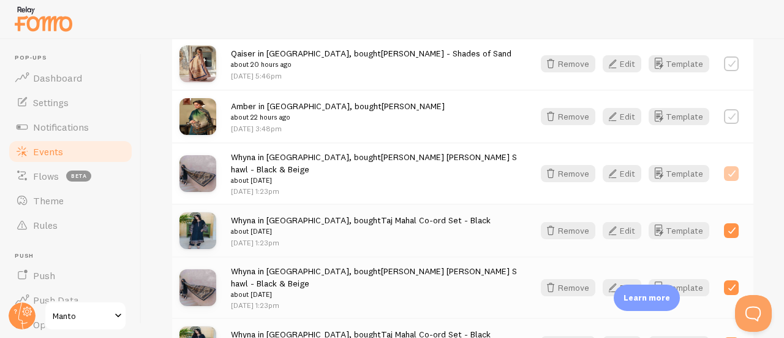
checkbox input "true"
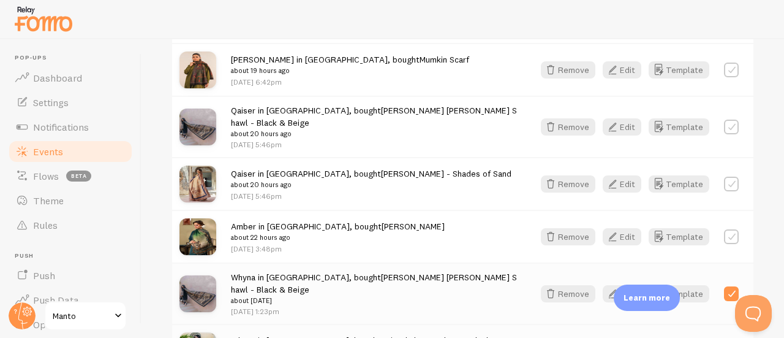
scroll to position [1636, 0]
click at [724, 230] on label at bounding box center [731, 237] width 15 height 15
checkbox input "true"
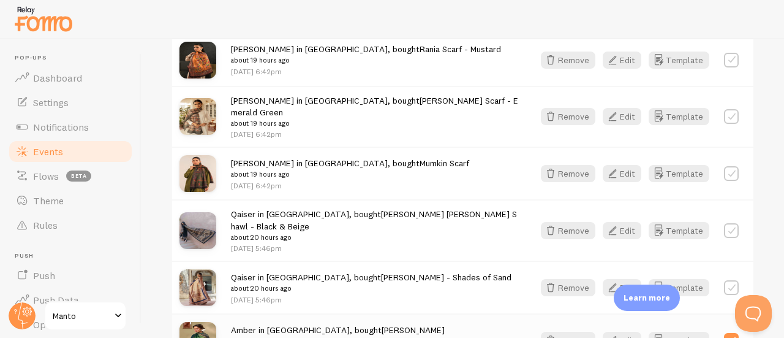
scroll to position [1533, 0]
click at [724, 224] on label at bounding box center [731, 231] width 15 height 15
checkbox input "true"
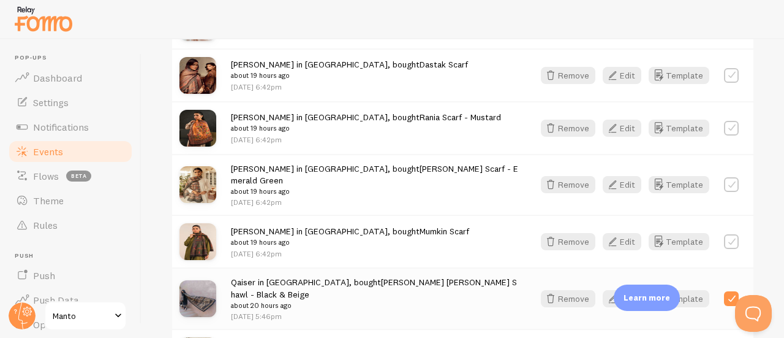
scroll to position [1459, 0]
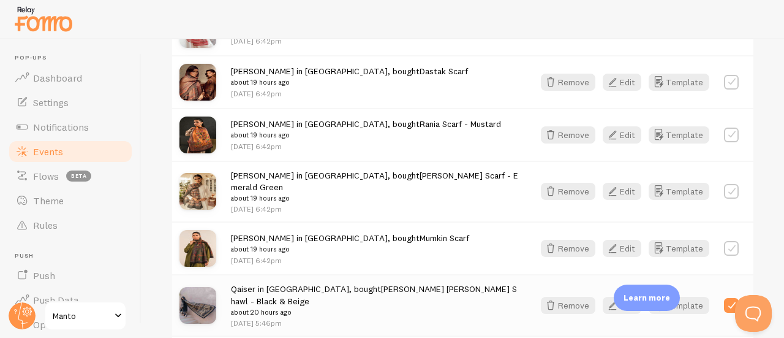
click at [724, 241] on label at bounding box center [731, 248] width 15 height 15
checkbox input "true"
click at [724, 184] on label at bounding box center [731, 191] width 15 height 15
checkbox input "true"
click at [724, 126] on div at bounding box center [731, 134] width 15 height 17
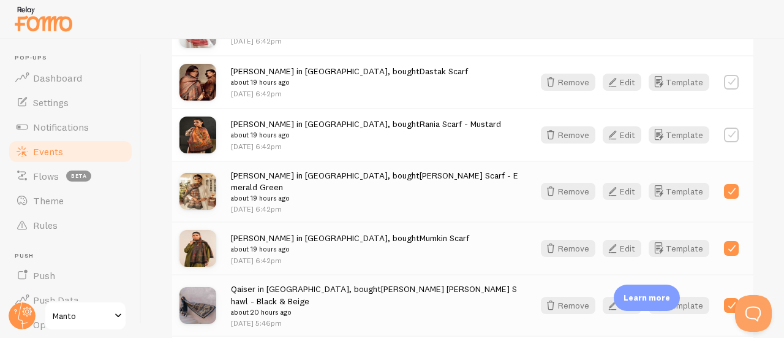
click at [724, 127] on label at bounding box center [731, 134] width 15 height 15
checkbox input "true"
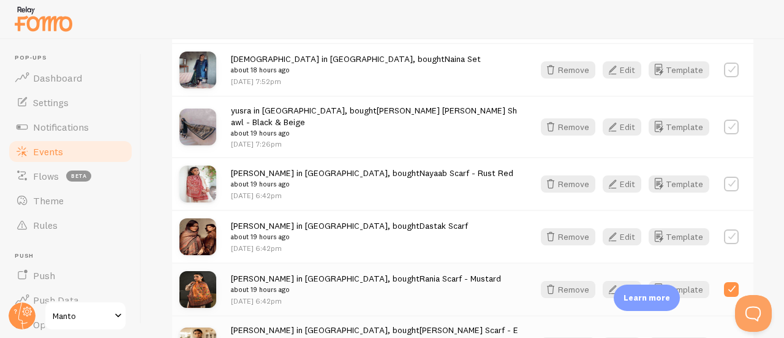
scroll to position [1299, 0]
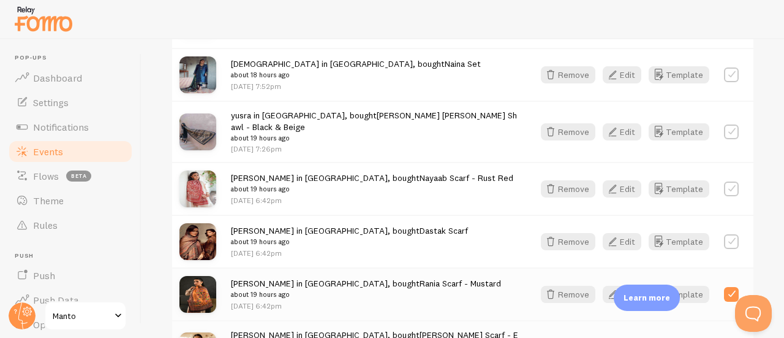
click at [724, 234] on label at bounding box center [731, 241] width 15 height 15
checkbox input "true"
click at [724, 181] on label at bounding box center [731, 188] width 15 height 15
checkbox input "true"
click at [724, 124] on label at bounding box center [731, 131] width 15 height 15
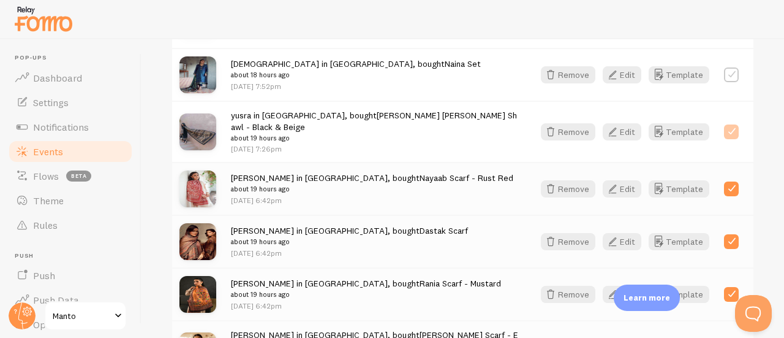
checkbox input "true"
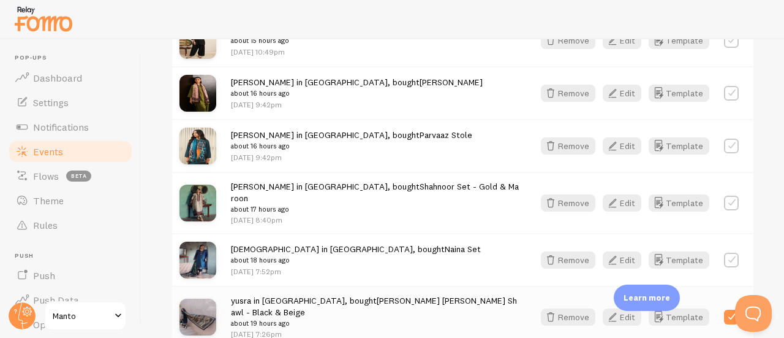
scroll to position [1114, 0]
click at [724, 139] on label at bounding box center [731, 146] width 15 height 15
checkbox input "true"
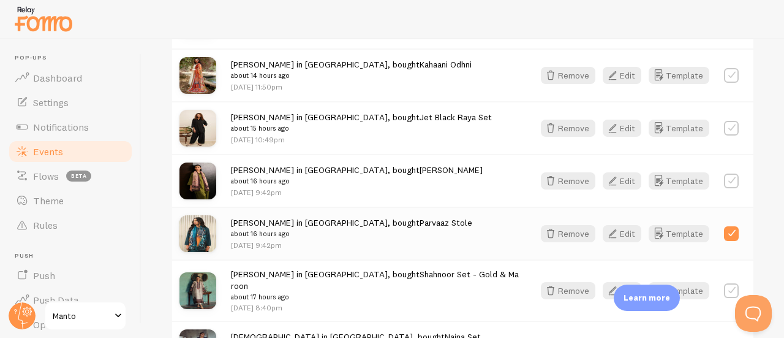
scroll to position [1001, 0]
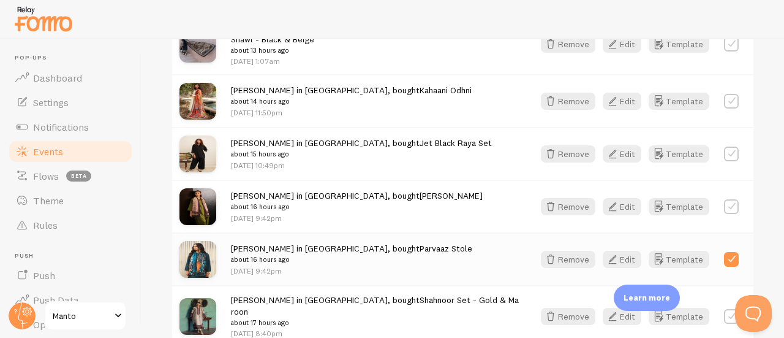
click at [725, 199] on label at bounding box center [731, 206] width 15 height 15
checkbox input "true"
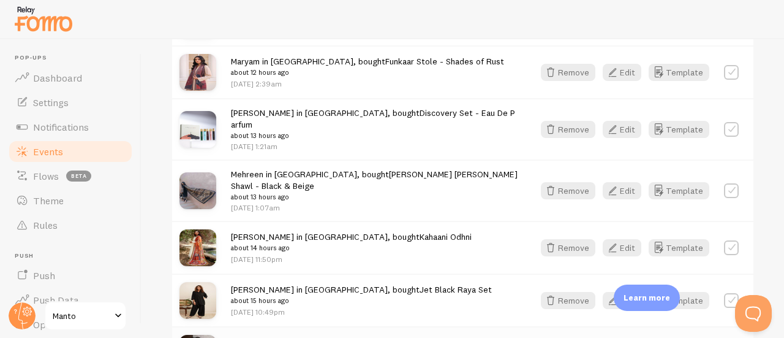
scroll to position [854, 0]
click at [724, 184] on label at bounding box center [731, 191] width 15 height 15
checkbox input "true"
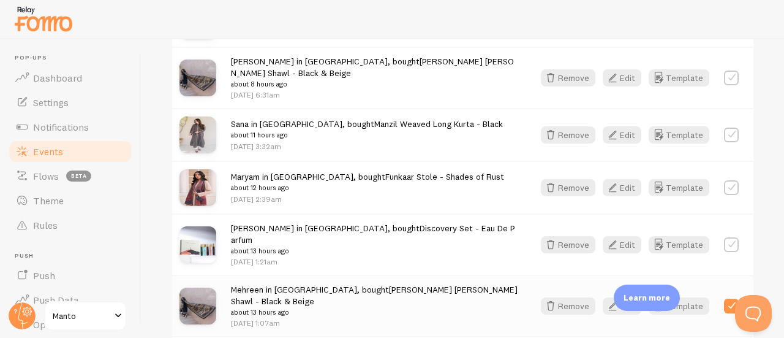
scroll to position [738, 0]
click at [724, 181] on label at bounding box center [731, 188] width 15 height 15
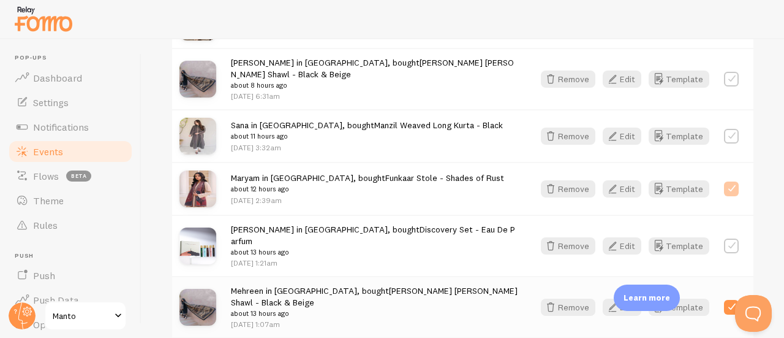
checkbox input "true"
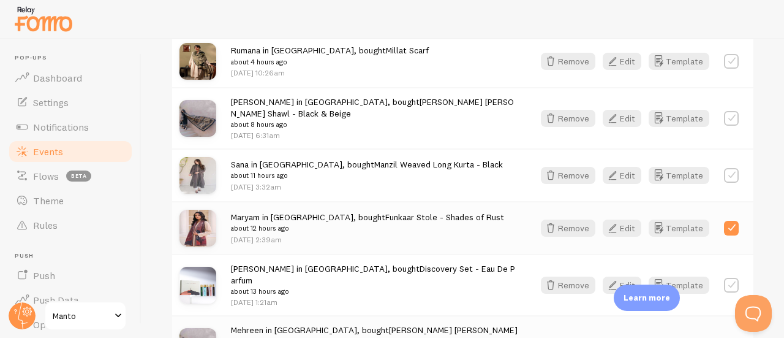
click at [725, 168] on label at bounding box center [731, 175] width 15 height 15
checkbox input "true"
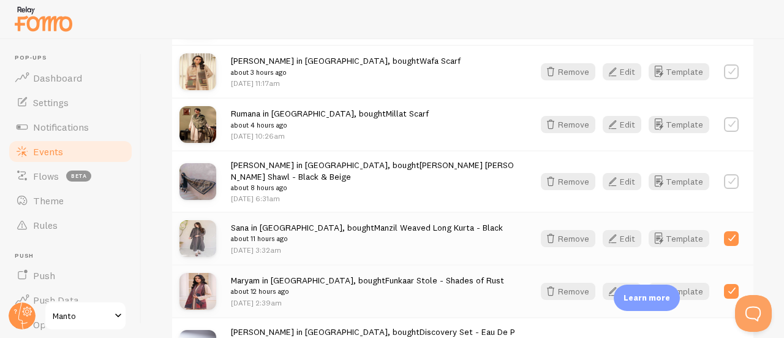
scroll to position [634, 0]
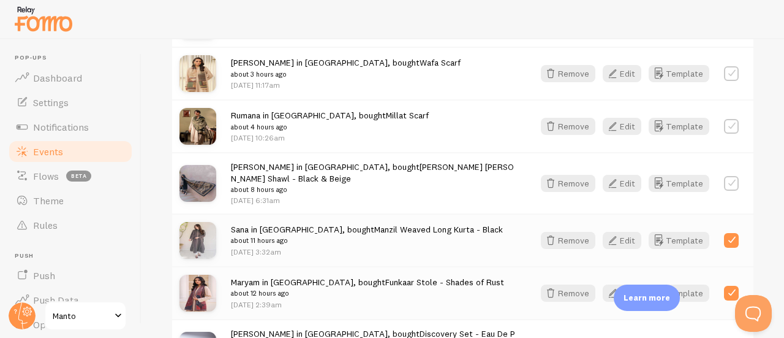
click at [724, 177] on label at bounding box center [731, 183] width 15 height 15
checkbox input "true"
click at [723, 140] on div "Rumana in Karachi, bought Millat Scarf about 4 hours ago Sep 1st @ 10:26am Remo…" at bounding box center [462, 125] width 581 height 53
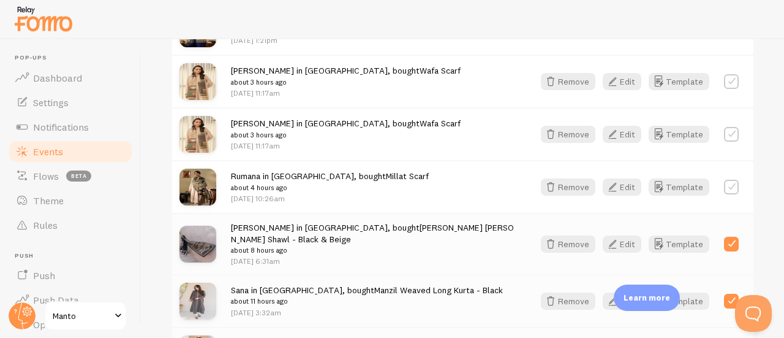
scroll to position [573, 0]
click at [724, 184] on label at bounding box center [731, 187] width 15 height 15
checkbox input "true"
click at [725, 135] on label at bounding box center [731, 134] width 15 height 15
checkbox input "true"
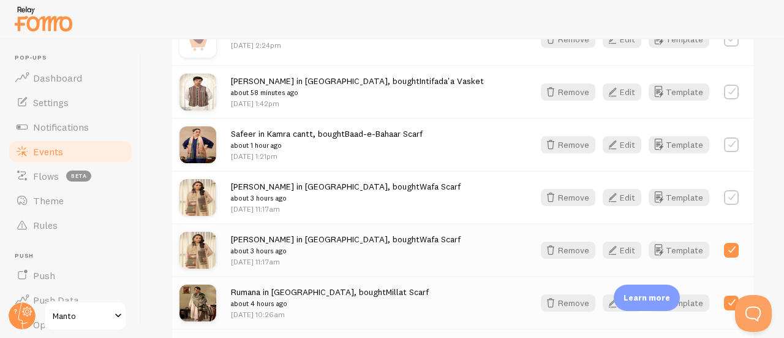
scroll to position [456, 0]
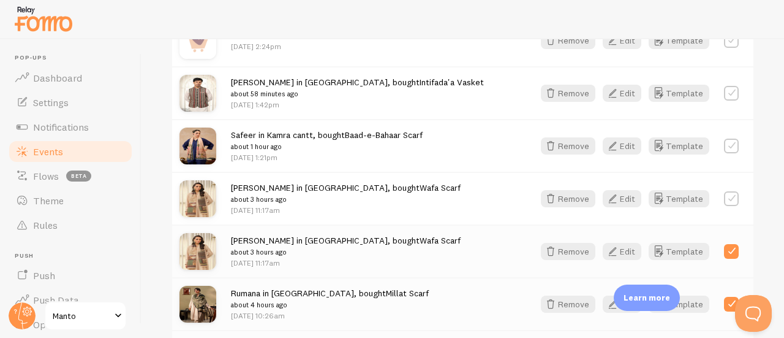
click at [724, 199] on label at bounding box center [731, 198] width 15 height 15
checkbox input "true"
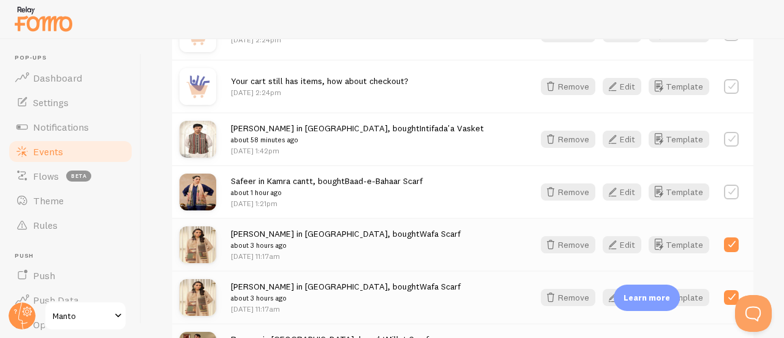
scroll to position [408, 0]
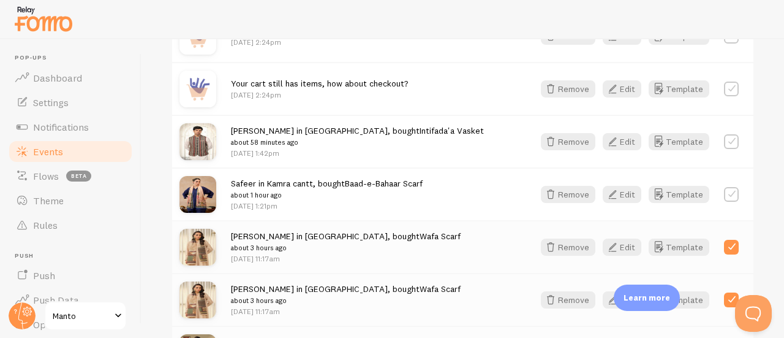
click at [724, 198] on label at bounding box center [731, 194] width 15 height 15
checkbox input "true"
click at [724, 140] on label at bounding box center [731, 141] width 15 height 15
checkbox input "true"
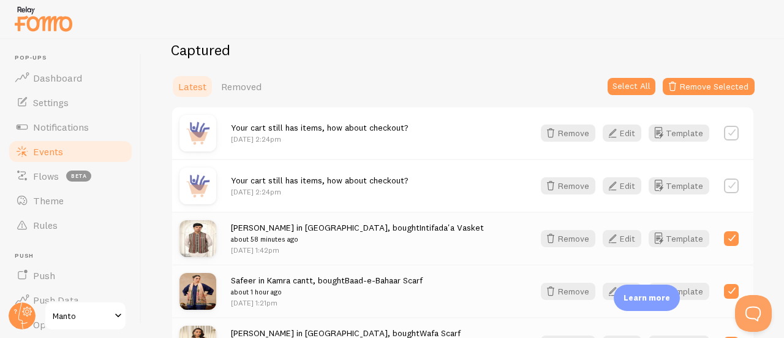
scroll to position [311, 0]
click at [703, 91] on button "Remove Selected" at bounding box center [709, 86] width 92 height 17
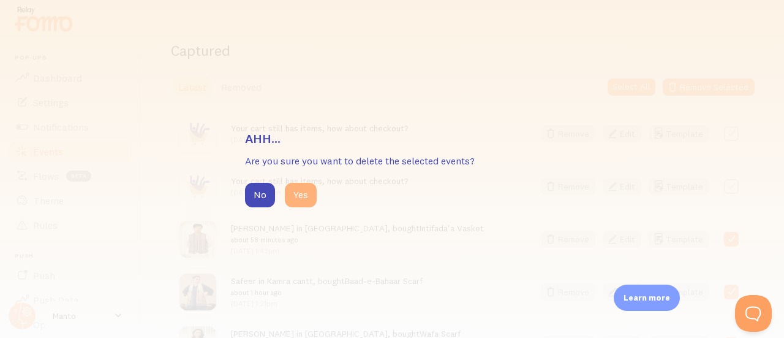
click at [304, 197] on button "Yes" at bounding box center [301, 195] width 32 height 25
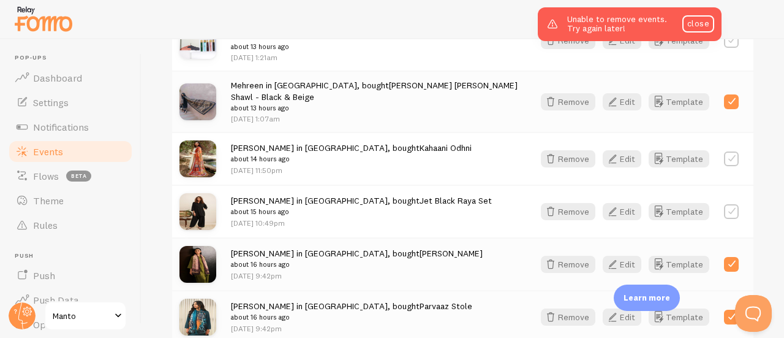
scroll to position [968, 0]
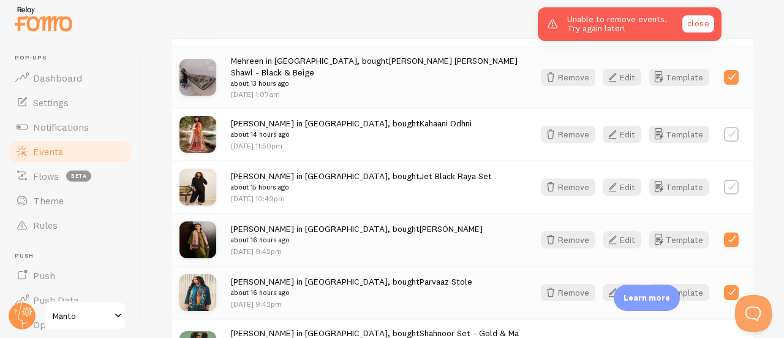
click at [700, 29] on link "close" at bounding box center [698, 23] width 32 height 17
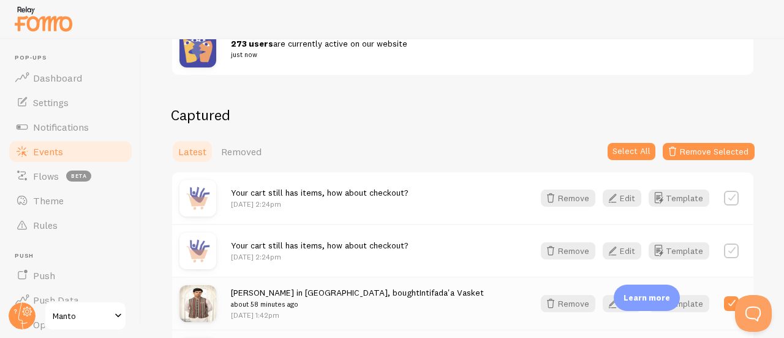
scroll to position [257, 0]
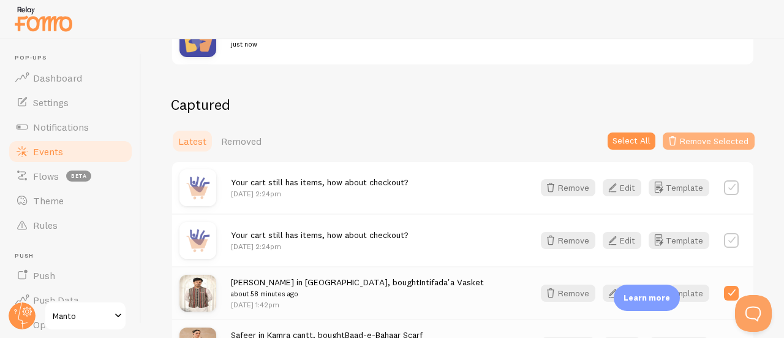
click at [700, 140] on button "Remove Selected" at bounding box center [709, 140] width 92 height 17
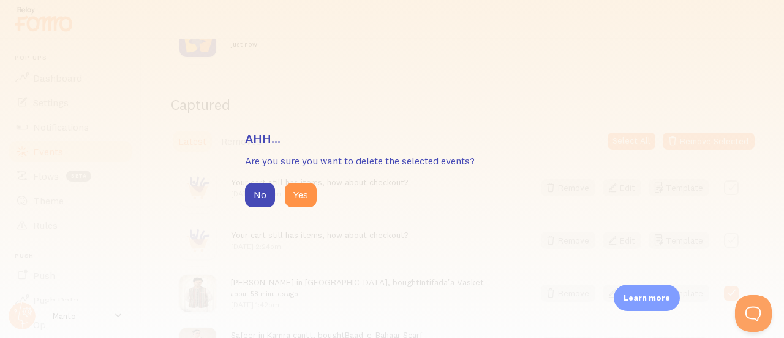
click at [282, 197] on div "No Yes" at bounding box center [392, 195] width 294 height 25
click at [320, 200] on div "No Yes" at bounding box center [392, 195] width 294 height 25
click at [312, 199] on button "Yes" at bounding box center [301, 195] width 32 height 25
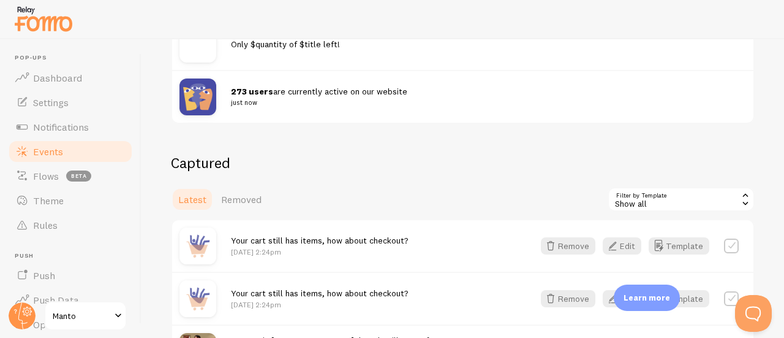
scroll to position [199, 0]
click at [701, 199] on div "Show all" at bounding box center [681, 198] width 147 height 25
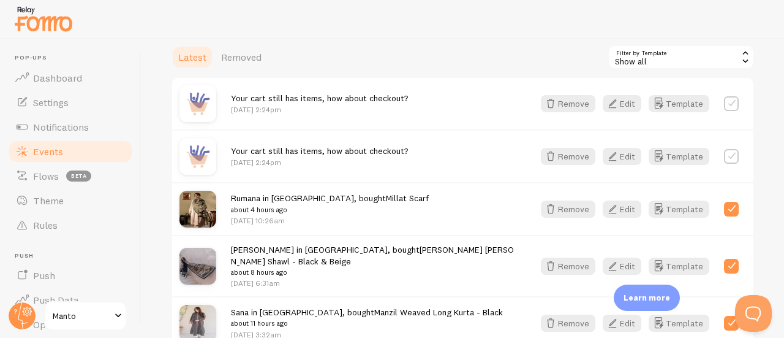
scroll to position [340, 0]
click at [740, 62] on icon at bounding box center [745, 61] width 11 height 11
click at [657, 59] on div "Show all" at bounding box center [681, 57] width 147 height 25
click at [615, 59] on div "Show all" at bounding box center [681, 57] width 147 height 25
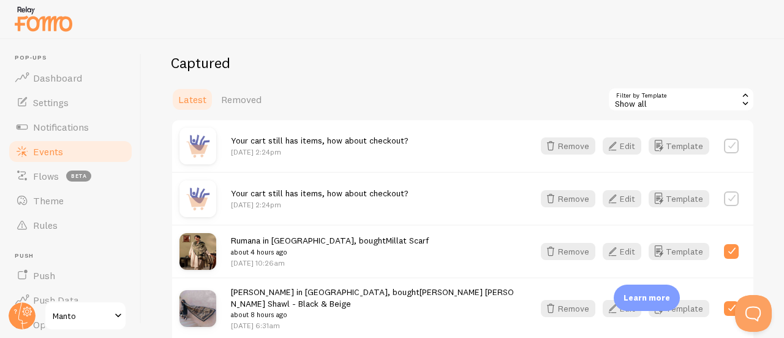
scroll to position [297, 0]
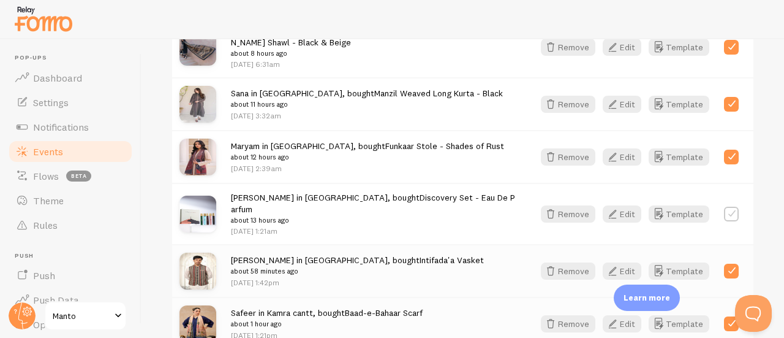
click at [724, 206] on label at bounding box center [731, 213] width 15 height 15
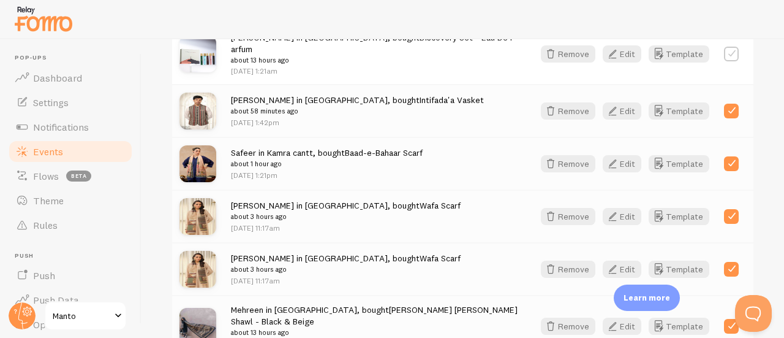
scroll to position [714, 0]
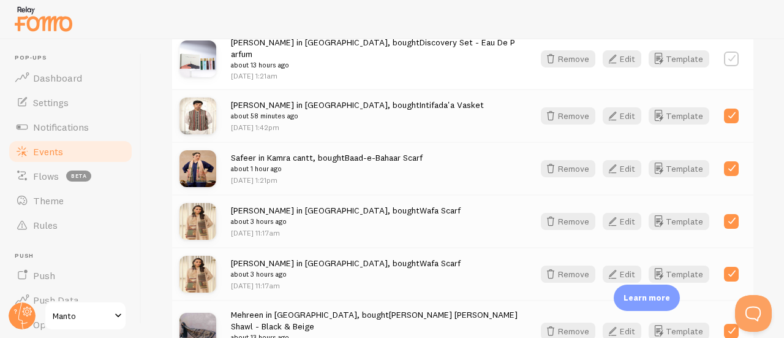
click at [726, 51] on label at bounding box center [731, 58] width 15 height 15
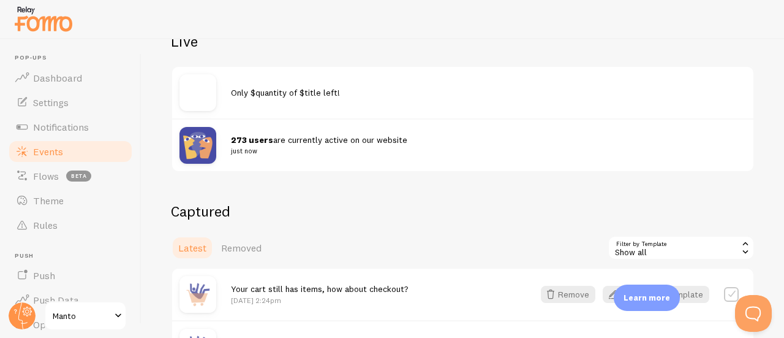
scroll to position [151, 0]
click at [676, 247] on div "Show all" at bounding box center [681, 247] width 147 height 25
click at [50, 122] on span "Notifications" at bounding box center [61, 127] width 56 height 12
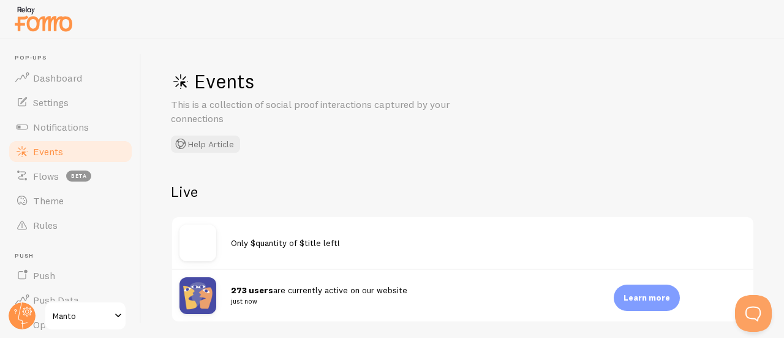
click at [63, 153] on link "Events" at bounding box center [70, 151] width 126 height 25
click at [71, 105] on link "Settings" at bounding box center [70, 102] width 126 height 25
click at [87, 151] on link "Events" at bounding box center [70, 151] width 126 height 25
drag, startPoint x: 66, startPoint y: 77, endPoint x: 82, endPoint y: 102, distance: 30.3
click at [66, 77] on span "Dashboard" at bounding box center [57, 78] width 49 height 12
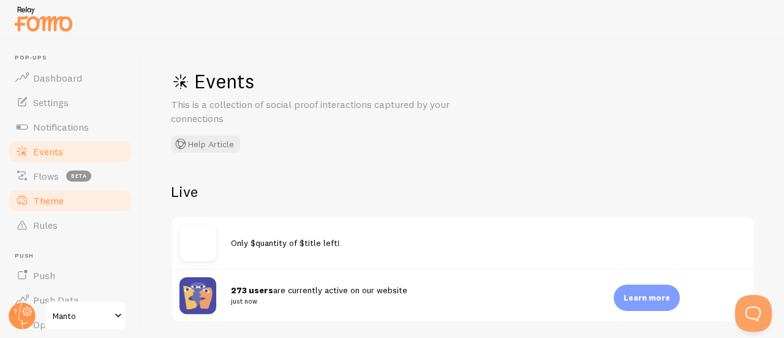
click at [88, 195] on link "Theme" at bounding box center [70, 200] width 126 height 25
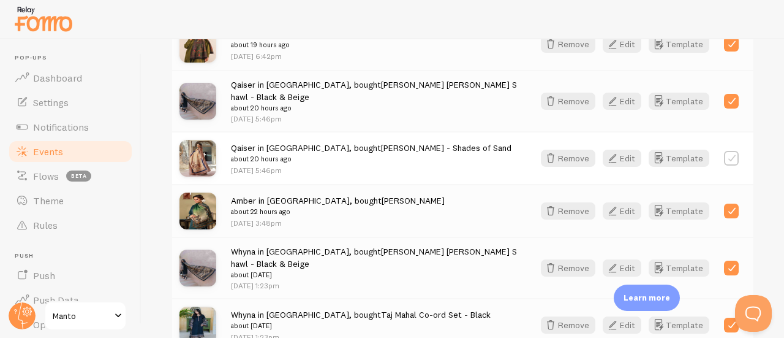
scroll to position [1661, 0]
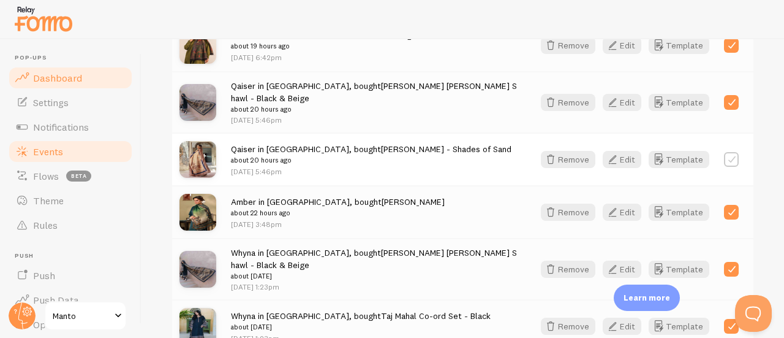
click at [48, 75] on span "Dashboard" at bounding box center [57, 78] width 49 height 12
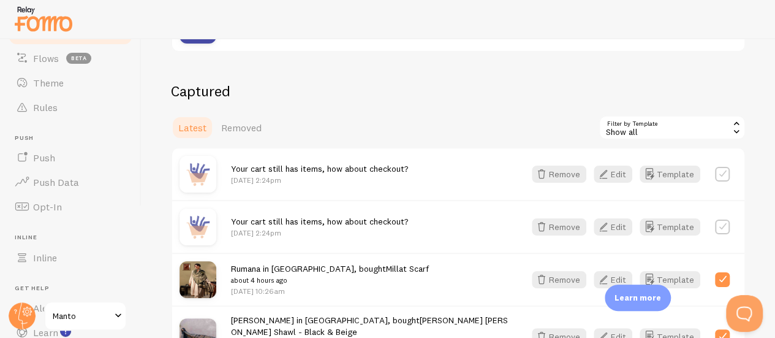
scroll to position [270, 0]
click at [662, 132] on div "Show all" at bounding box center [672, 128] width 147 height 25
click at [60, 62] on link "Flows beta" at bounding box center [70, 58] width 126 height 25
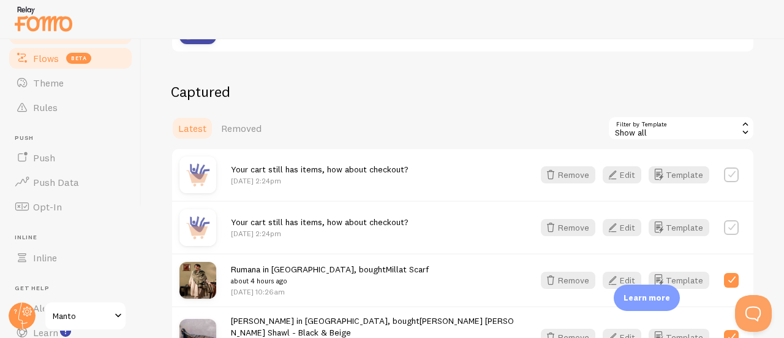
click at [79, 53] on span "beta" at bounding box center [78, 58] width 25 height 11
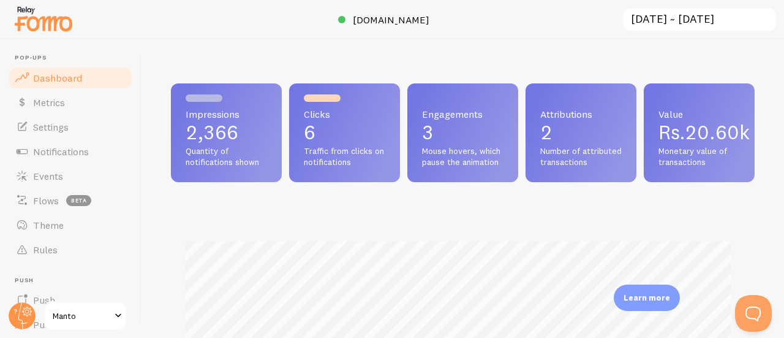
click at [200, 123] on p "2,366" at bounding box center [226, 133] width 81 height 20
click at [659, 119] on span "Value" at bounding box center [699, 114] width 81 height 10
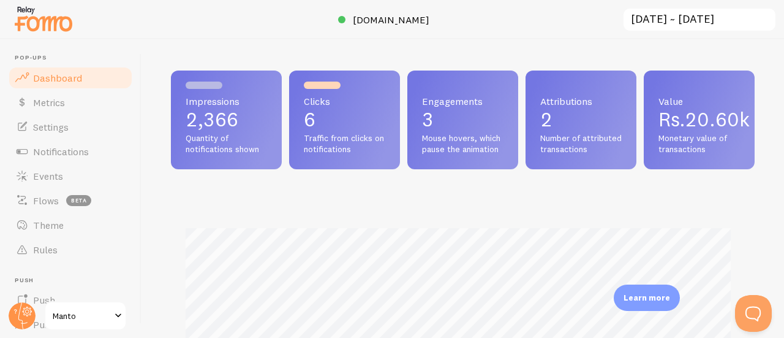
scroll to position [13, 0]
click at [383, 139] on span "Traffic from clicks on notifications" at bounding box center [344, 142] width 81 height 21
click at [622, 140] on span "Number of attributed transactions" at bounding box center [580, 142] width 81 height 21
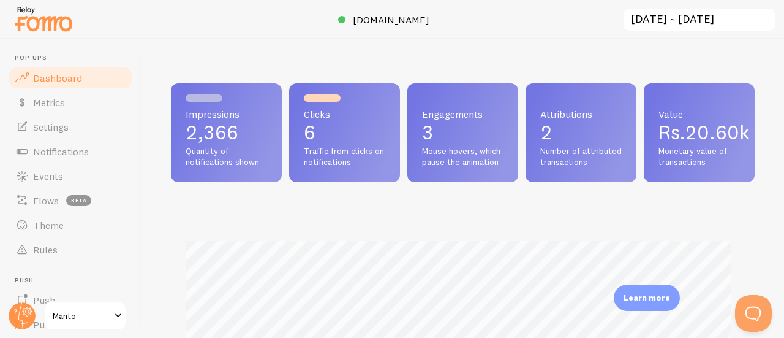
click at [731, 17] on input "2025-08-26 ~ 2025-09-01" at bounding box center [699, 19] width 154 height 25
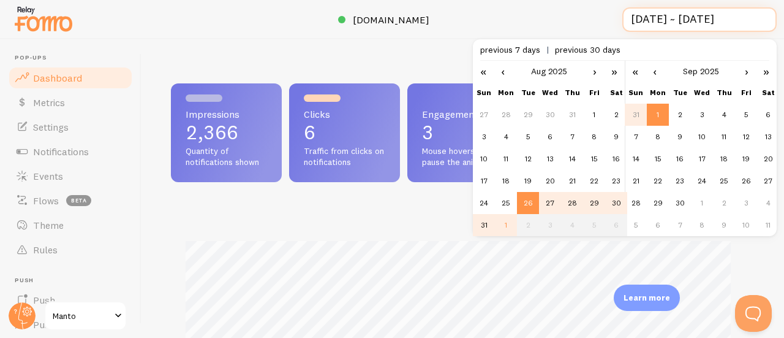
scroll to position [0, 1]
click at [659, 117] on td "1" at bounding box center [658, 115] width 22 height 22
click at [659, 118] on td "1" at bounding box center [658, 115] width 22 height 22
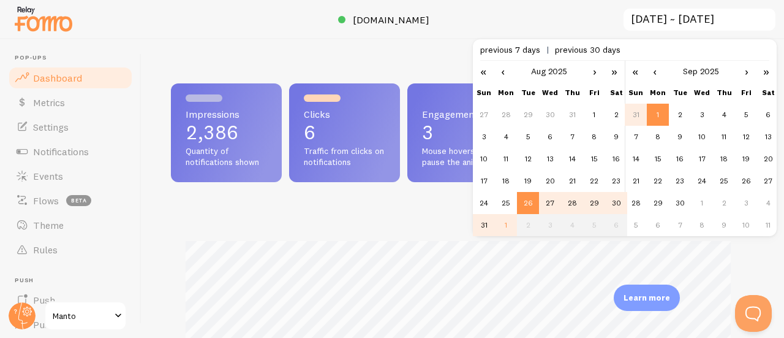
click at [565, 192] on td "28" at bounding box center [572, 203] width 22 height 22
click at [560, 198] on td "27" at bounding box center [550, 203] width 22 height 22
click at [610, 204] on td "30" at bounding box center [616, 203] width 22 height 22
click at [490, 227] on td "31" at bounding box center [484, 225] width 22 height 22
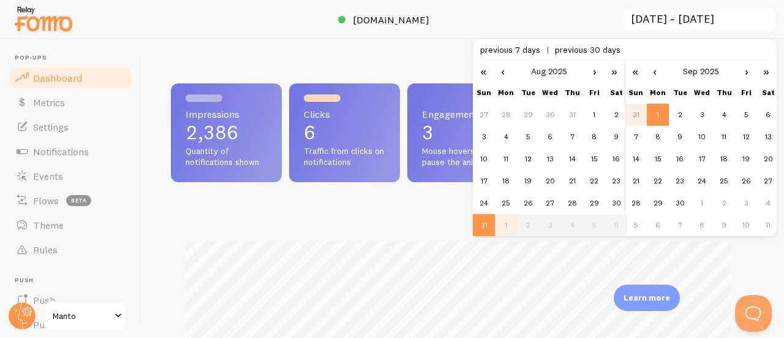
click at [660, 115] on td "1" at bounding box center [658, 115] width 22 height 22
click at [611, 182] on div "Impressions 2,386 Quantity of notifications shown Clicks 6 Traffic from clicks …" at bounding box center [463, 132] width 584 height 99
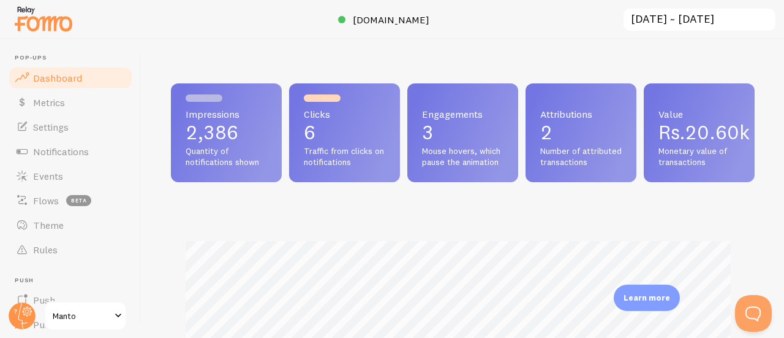
click at [723, 25] on input "2025-08-31 ~ 2025-09-01" at bounding box center [699, 19] width 154 height 25
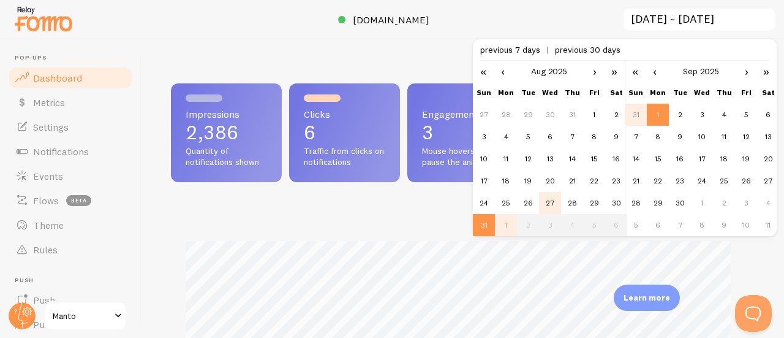
click at [551, 198] on td "27" at bounding box center [550, 203] width 22 height 22
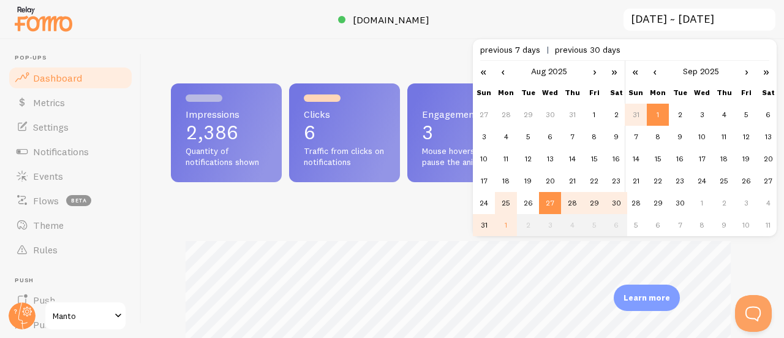
click at [495, 203] on td "25" at bounding box center [506, 203] width 22 height 22
click at [559, 205] on td "27" at bounding box center [550, 203] width 22 height 22
click at [667, 113] on td "1" at bounding box center [658, 115] width 22 height 22
click at [656, 74] on link "‹" at bounding box center [655, 71] width 18 height 21
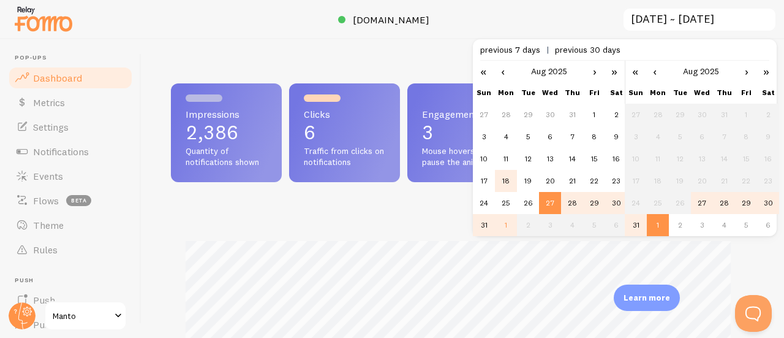
click at [491, 183] on td "17" at bounding box center [484, 181] width 22 height 22
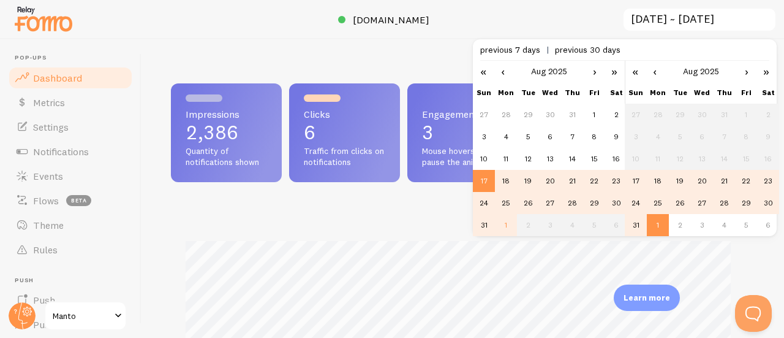
click at [503, 221] on td "1" at bounding box center [506, 225] width 22 height 22
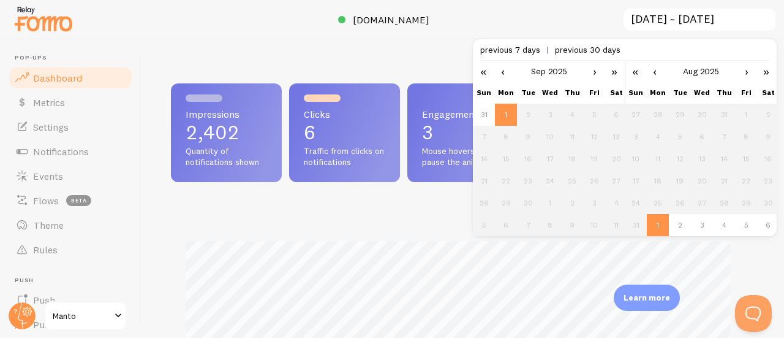
click at [497, 77] on link "‹" at bounding box center [503, 71] width 18 height 21
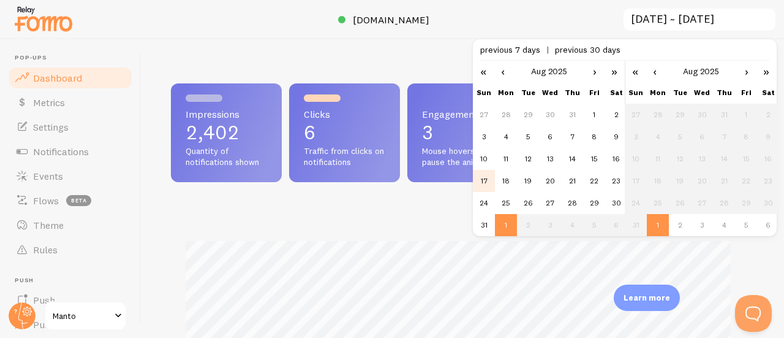
click at [484, 181] on td "17" at bounding box center [484, 181] width 22 height 22
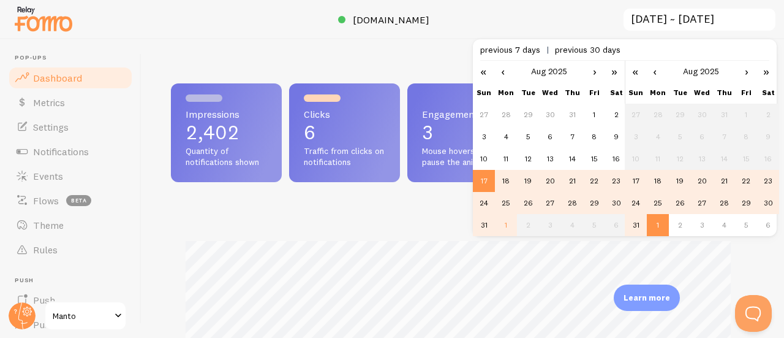
click at [482, 227] on td "31" at bounding box center [484, 225] width 22 height 22
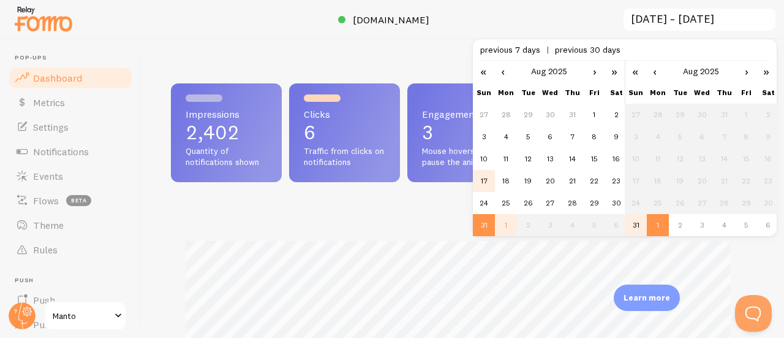
click at [491, 176] on td "17" at bounding box center [484, 181] width 22 height 22
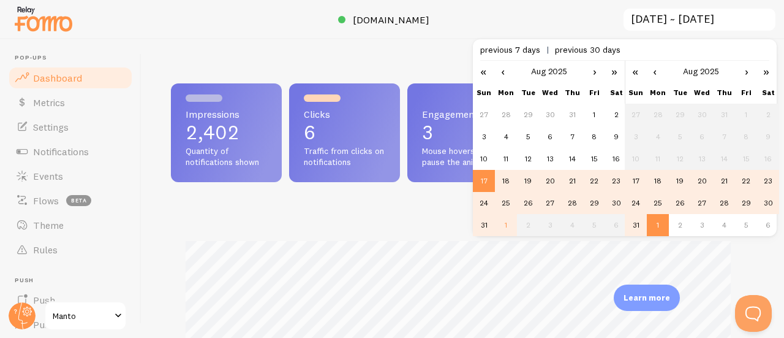
click at [630, 229] on td "31" at bounding box center [636, 225] width 22 height 22
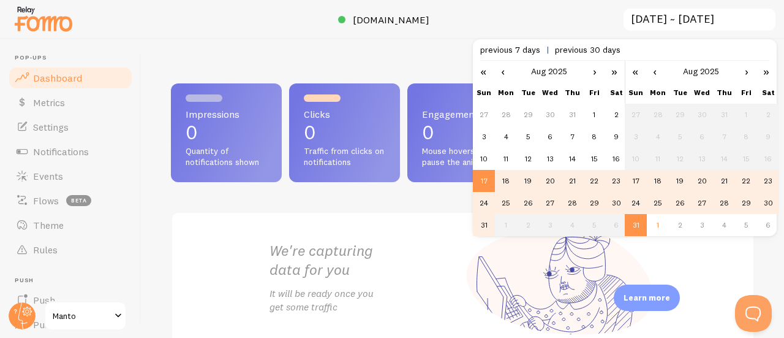
click at [763, 208] on td "30" at bounding box center [768, 203] width 22 height 22
click at [605, 182] on div "Impressions 0 Quantity of notifications shown Clicks 0 Traffic from clicks on n…" at bounding box center [463, 132] width 584 height 99
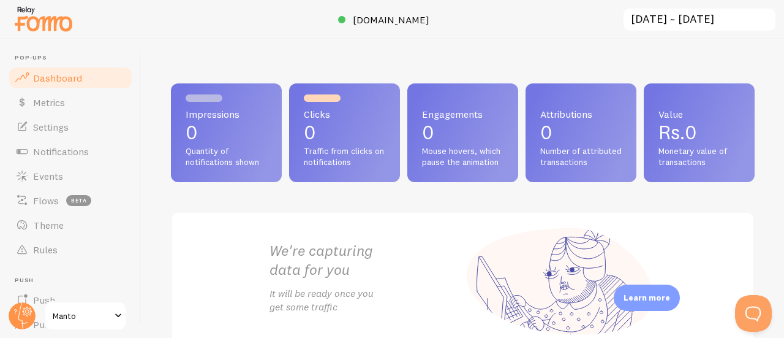
click at [746, 18] on input "2025-08-17 ~ 2025-08-30" at bounding box center [699, 19] width 154 height 25
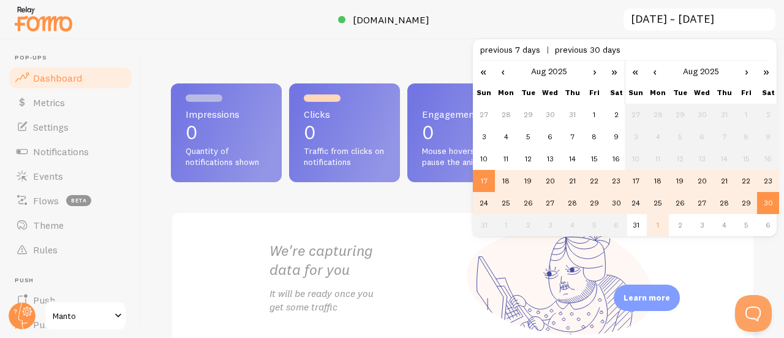
click at [657, 217] on td "1" at bounding box center [658, 225] width 22 height 22
type input "2025-08-17 ~ 2025-09-01"
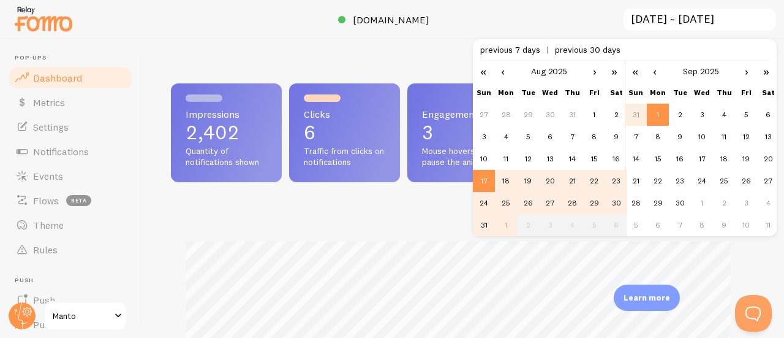
click at [442, 182] on div "Impressions 2,402 Quantity of notifications shown Clicks 6 Traffic from clicks …" at bounding box center [463, 132] width 584 height 99
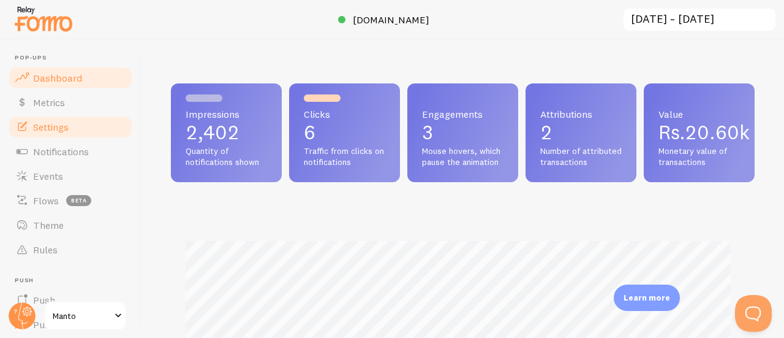
drag, startPoint x: 67, startPoint y: 107, endPoint x: 108, endPoint y: 121, distance: 42.6
click at [69, 107] on link "Metrics" at bounding box center [70, 102] width 126 height 25
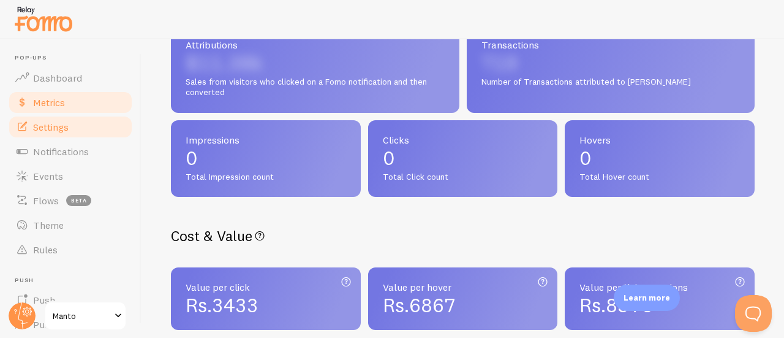
click at [45, 129] on span "Settings" at bounding box center [51, 127] width 36 height 12
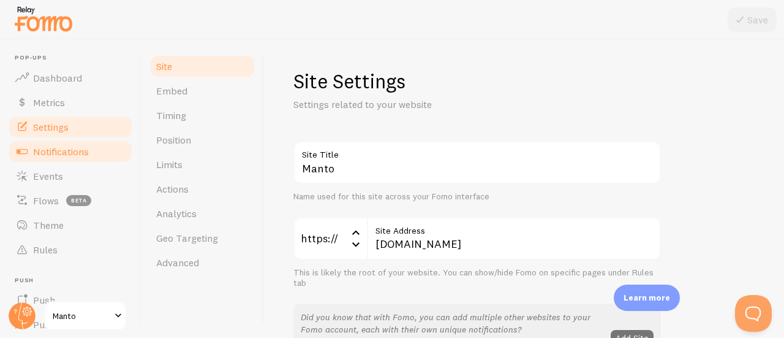
click at [69, 143] on link "Notifications" at bounding box center [70, 151] width 126 height 25
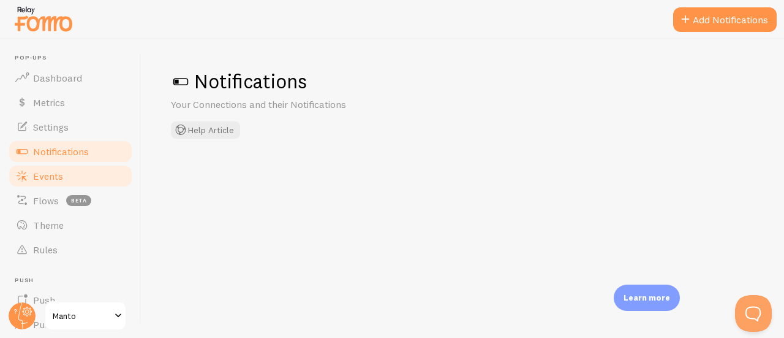
click at [73, 166] on link "Events" at bounding box center [70, 176] width 126 height 25
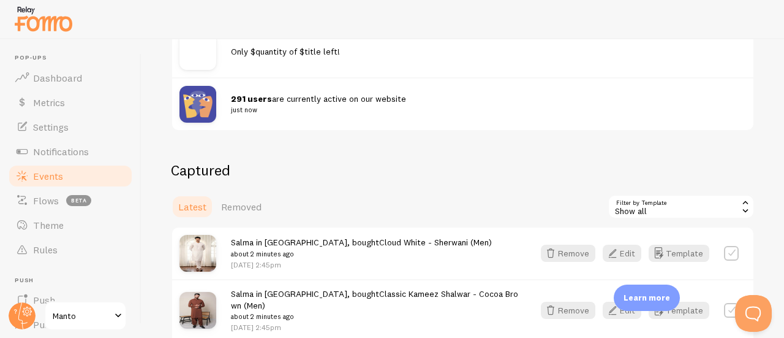
click at [661, 211] on div "Show all" at bounding box center [681, 206] width 147 height 25
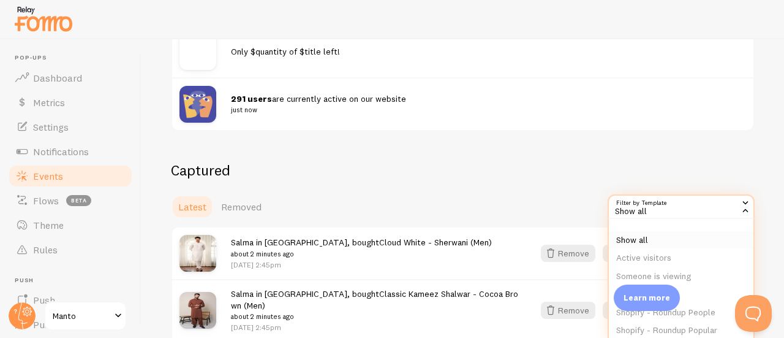
click at [644, 240] on li "Show all" at bounding box center [681, 240] width 145 height 18
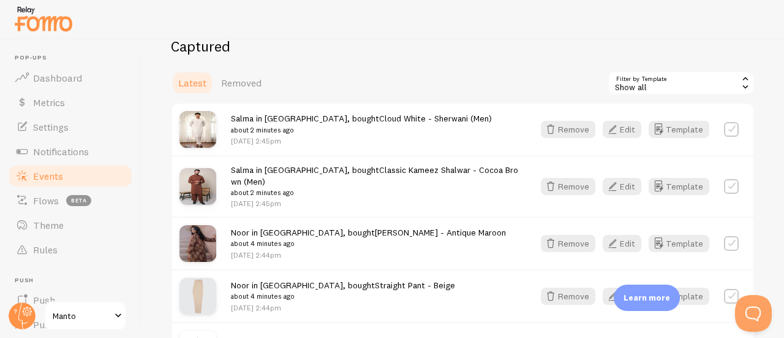
click at [622, 81] on div "Show all" at bounding box center [681, 82] width 147 height 25
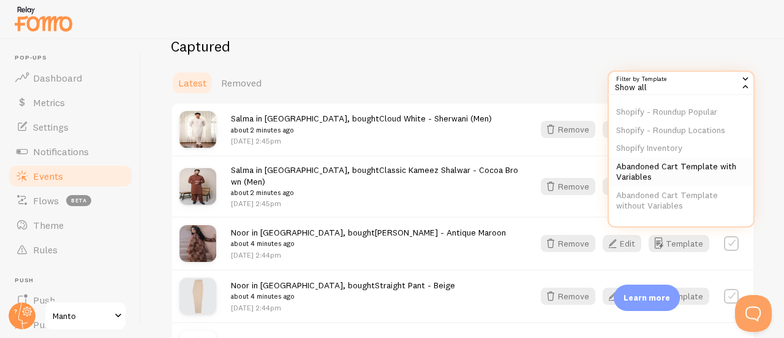
click at [636, 175] on li "Abandoned Cart Template with Variables" at bounding box center [681, 171] width 145 height 29
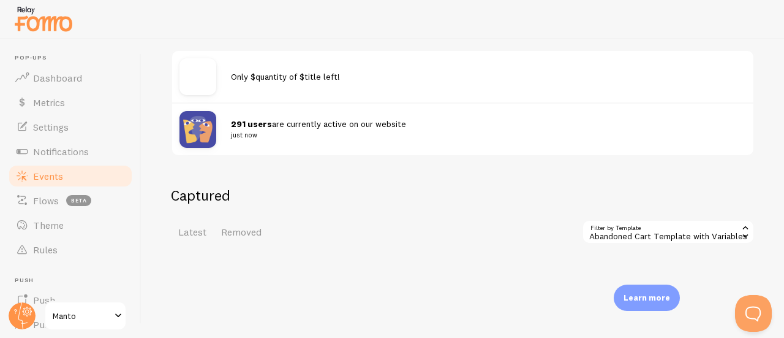
click at [428, 87] on div "Only $quantity of $title left!" at bounding box center [462, 76] width 581 height 51
click at [285, 81] on span "Only $quantity of $title left!" at bounding box center [285, 76] width 109 height 11
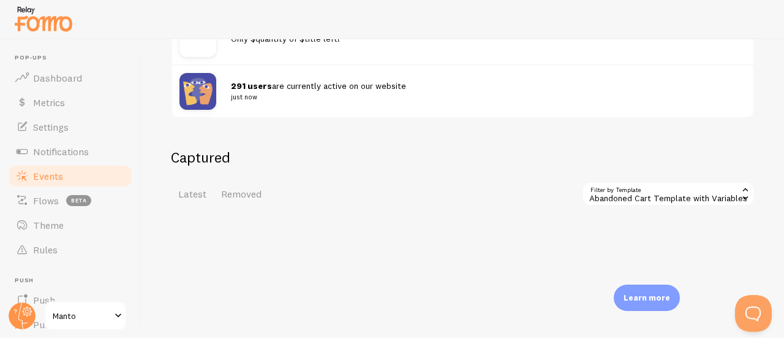
scroll to position [277, 0]
click at [625, 196] on div "Abandoned Cart Template with Variables" at bounding box center [668, 194] width 173 height 25
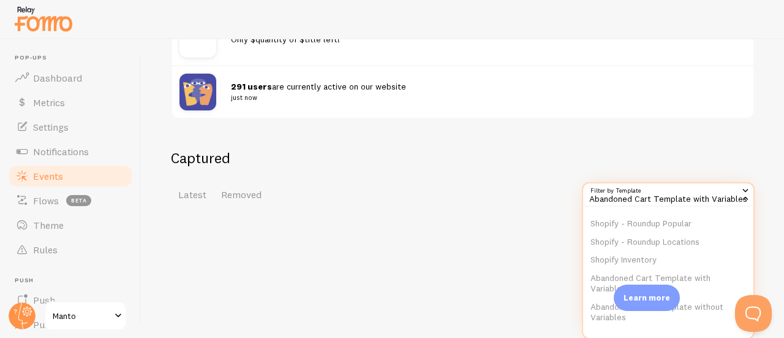
scroll to position [0, 0]
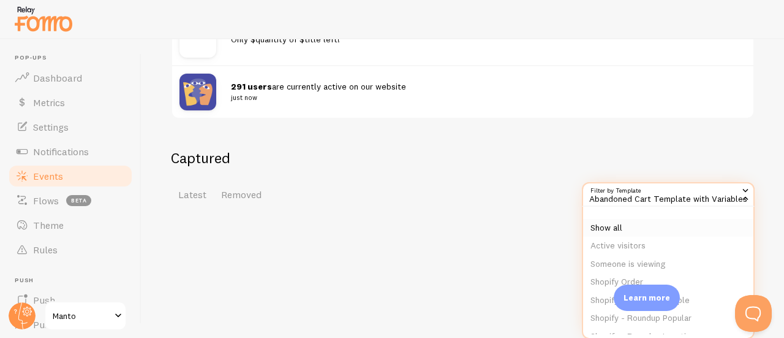
click at [621, 229] on li "Show all" at bounding box center [668, 228] width 170 height 18
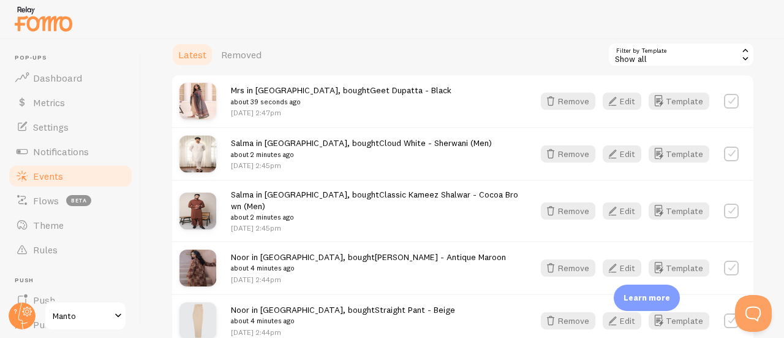
scroll to position [418, 0]
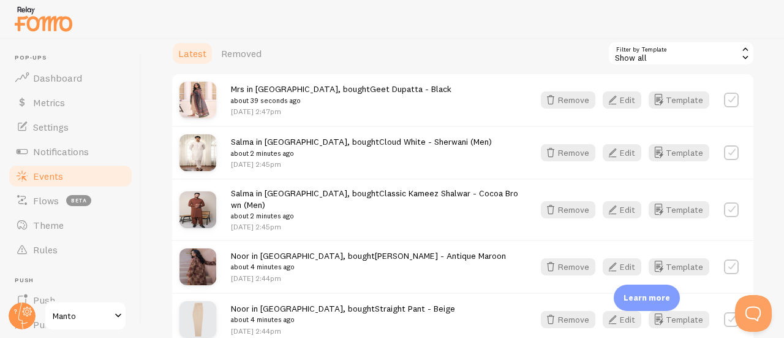
click at [724, 104] on label at bounding box center [731, 100] width 15 height 15
checkbox input "true"
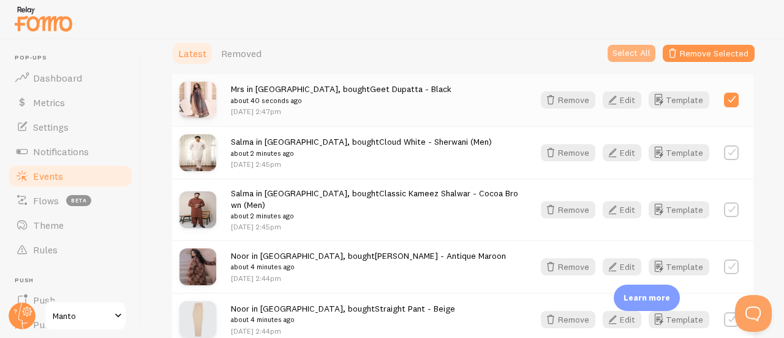
click at [624, 55] on button "Select All" at bounding box center [632, 53] width 48 height 17
checkbox input "true"
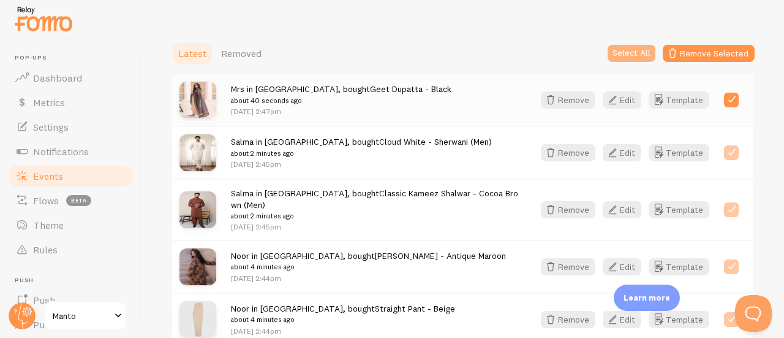
checkbox input "true"
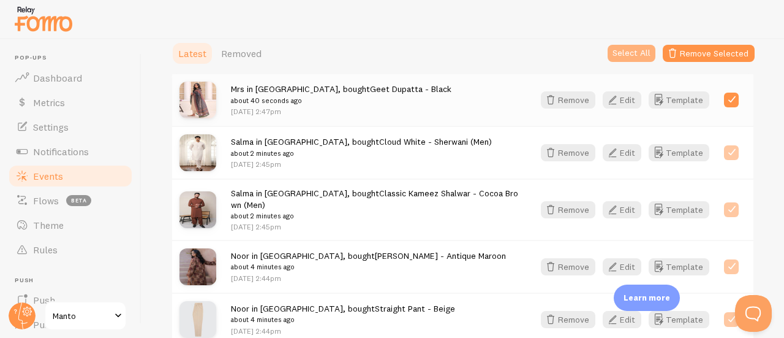
checkbox input "true"
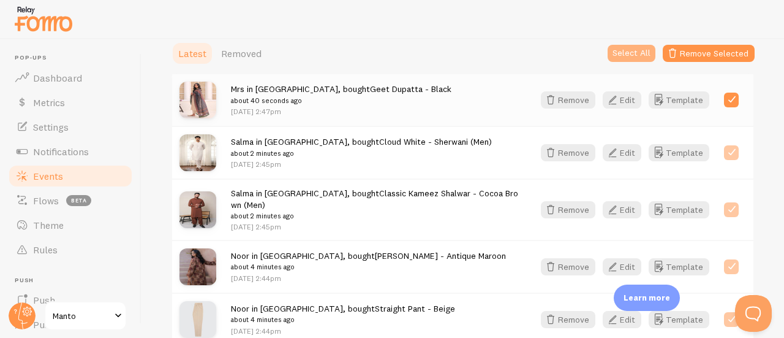
checkbox input "true"
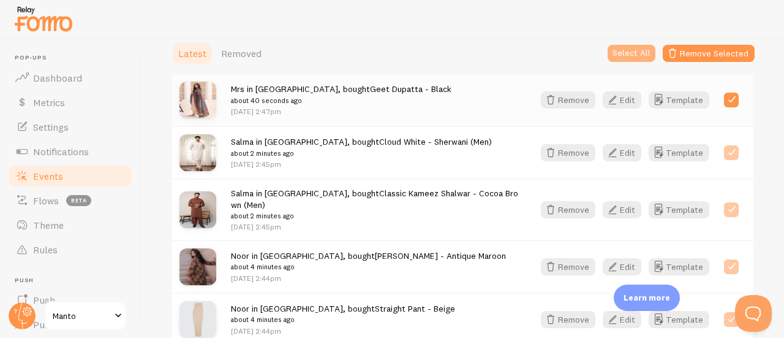
checkbox input "true"
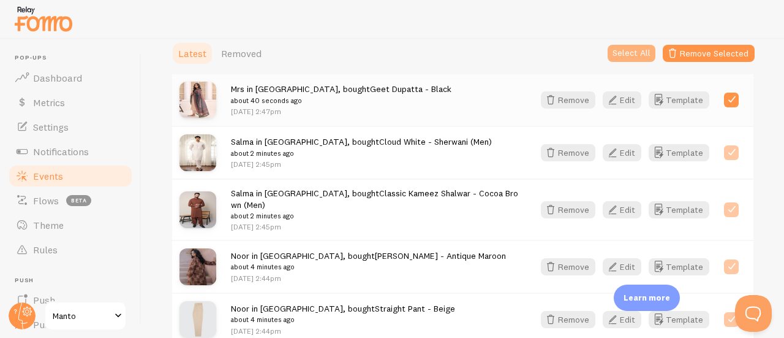
checkbox input "true"
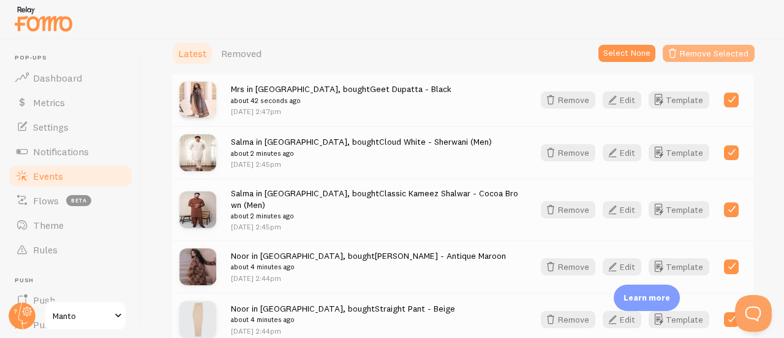
click at [680, 52] on button "Remove Selected" at bounding box center [709, 53] width 92 height 17
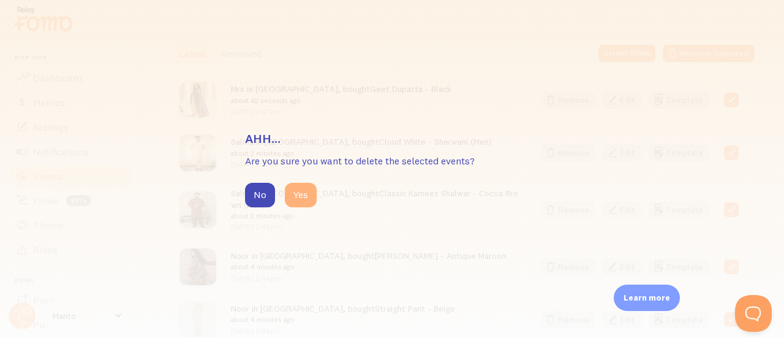
click at [301, 200] on button "Yes" at bounding box center [301, 195] width 32 height 25
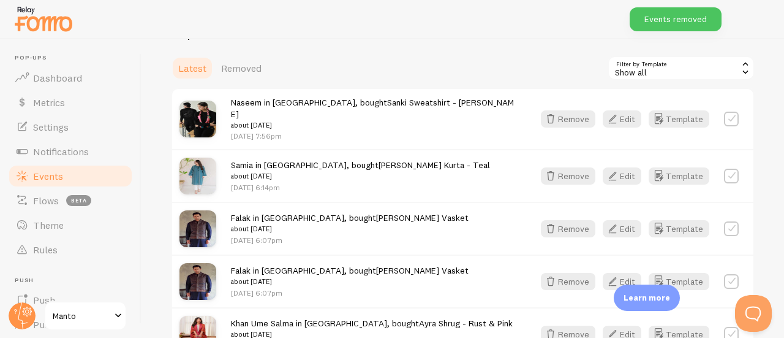
scroll to position [403, 0]
click at [684, 70] on div "Show all" at bounding box center [681, 68] width 147 height 25
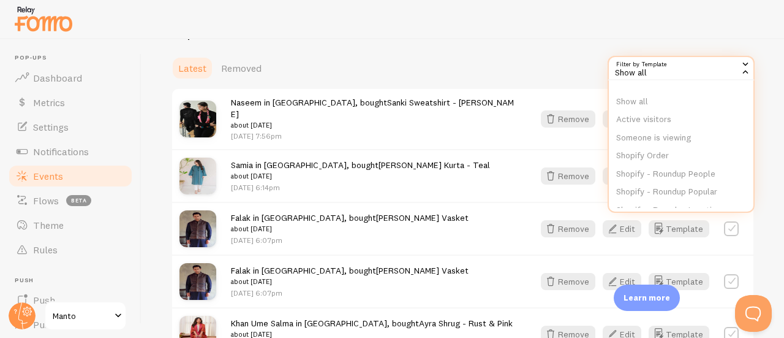
click at [430, 79] on div "Latest Removed Filter by Template all Show all Show all Active visitors Someone…" at bounding box center [463, 68] width 584 height 25
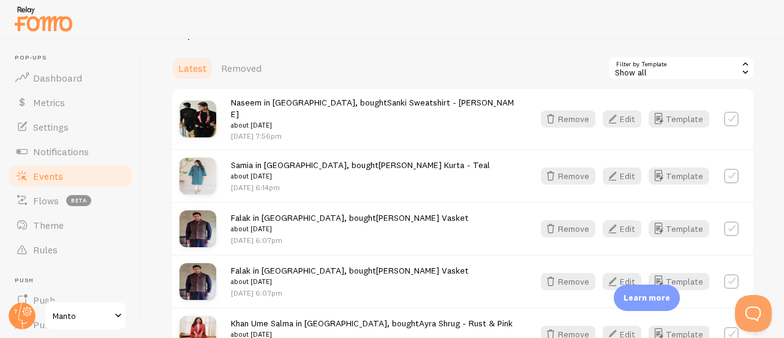
click at [724, 121] on label at bounding box center [731, 118] width 15 height 15
checkbox input "true"
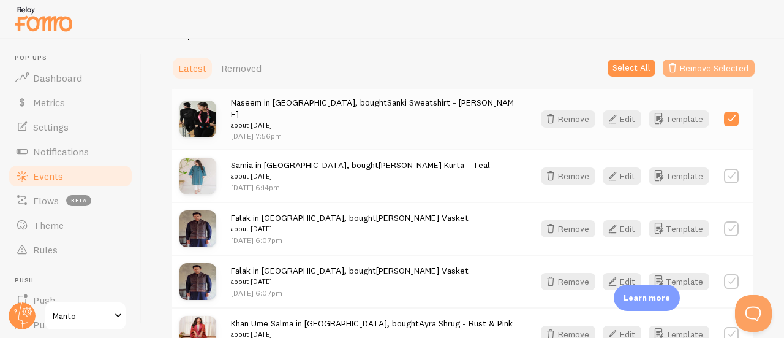
click at [699, 66] on button "Remove Selected" at bounding box center [709, 67] width 92 height 17
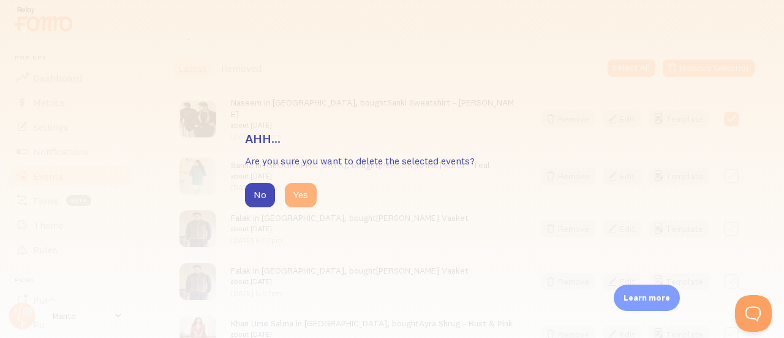
click at [299, 198] on button "Yes" at bounding box center [301, 195] width 32 height 25
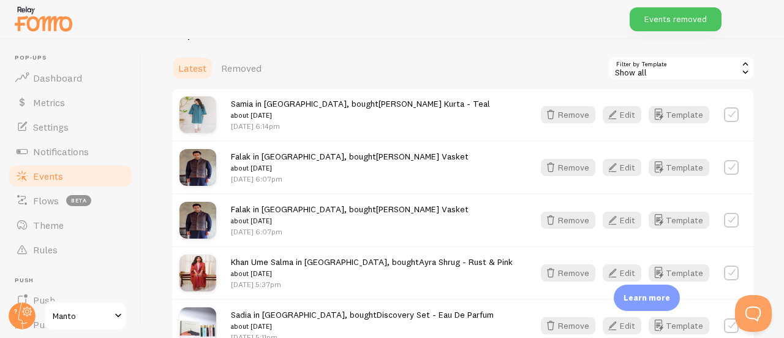
click at [725, 113] on label at bounding box center [731, 114] width 15 height 15
checkbox input "true"
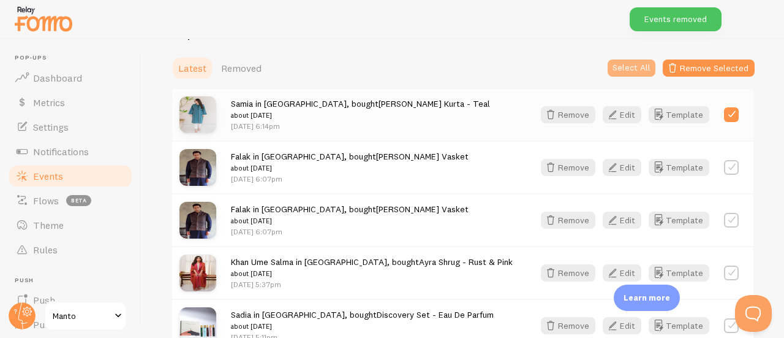
click at [629, 69] on button "Select All" at bounding box center [632, 67] width 48 height 17
checkbox input "true"
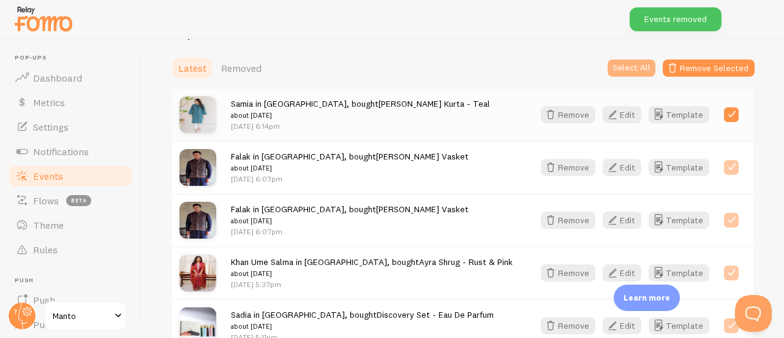
checkbox input "true"
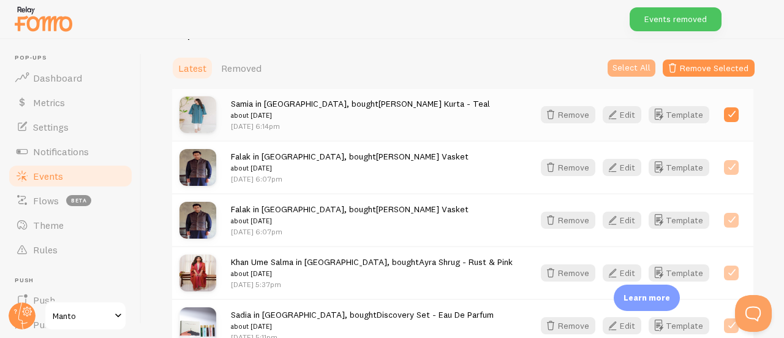
checkbox input "true"
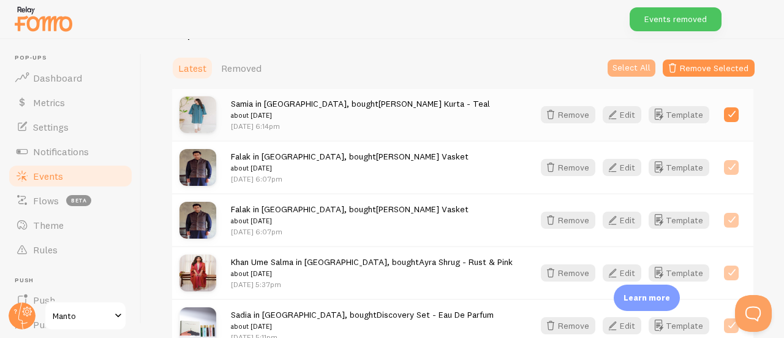
checkbox input "true"
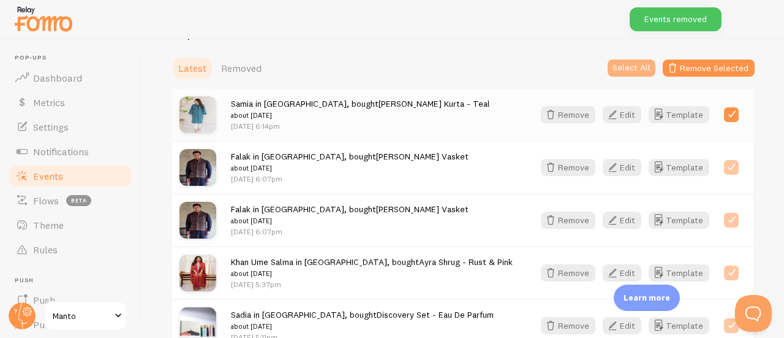
checkbox input "true"
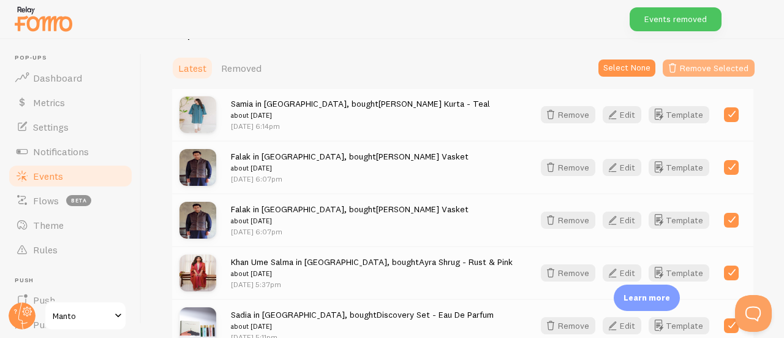
click at [686, 66] on button "Remove Selected" at bounding box center [709, 67] width 92 height 17
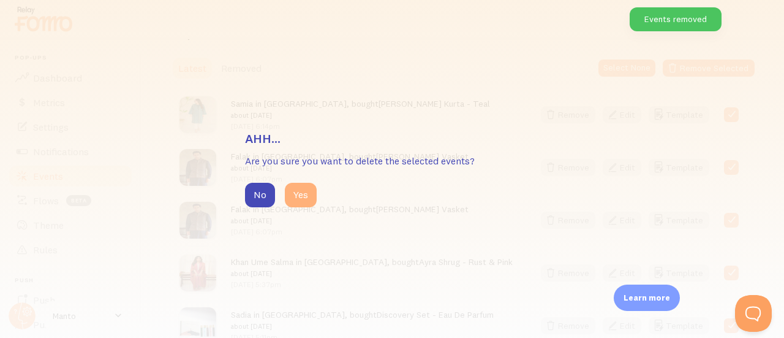
click at [297, 194] on button "Yes" at bounding box center [301, 195] width 32 height 25
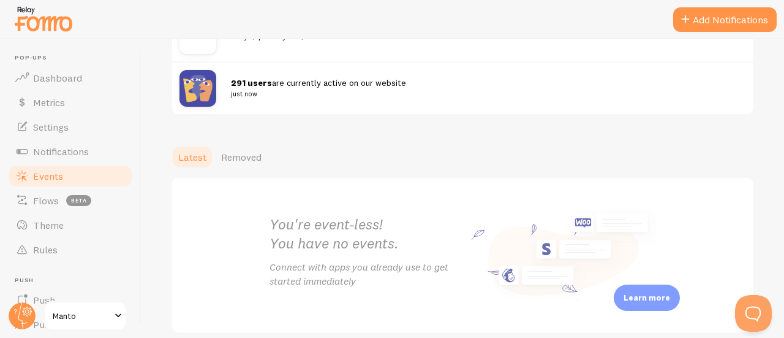
scroll to position [276, 0]
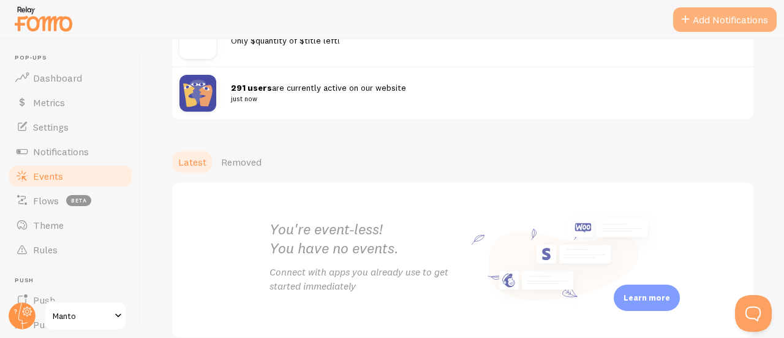
click at [716, 25] on button "Add Notifications" at bounding box center [725, 19] width 104 height 25
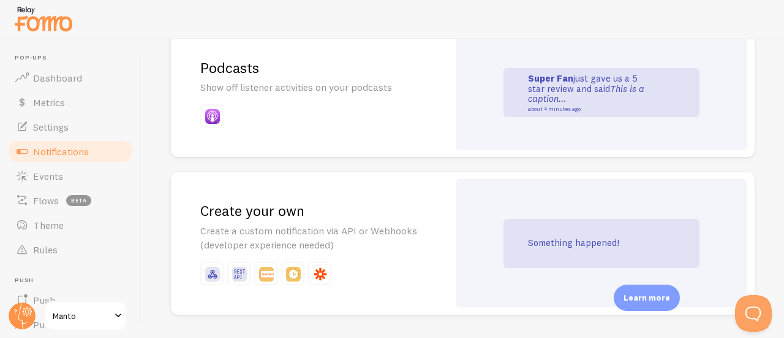
scroll to position [2835, 0]
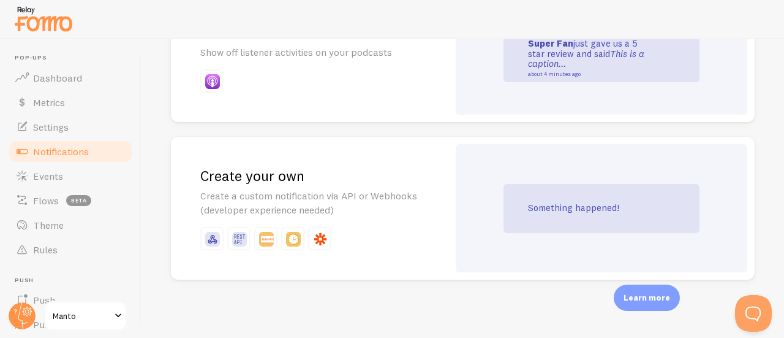
click at [570, 214] on div "Something happened!" at bounding box center [602, 208] width 196 height 49
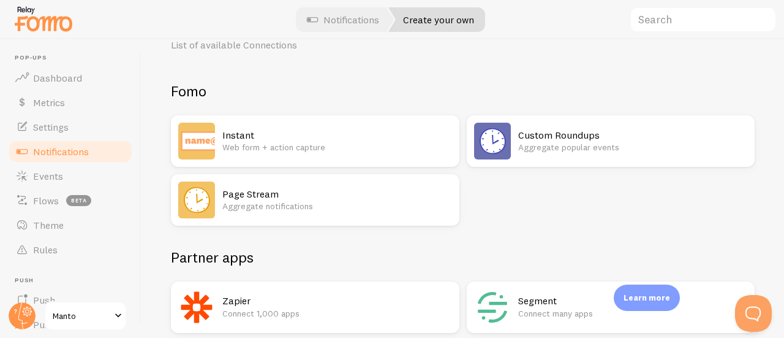
scroll to position [59, 0]
click at [543, 133] on h2 "Custom Roundups" at bounding box center [633, 135] width 230 height 13
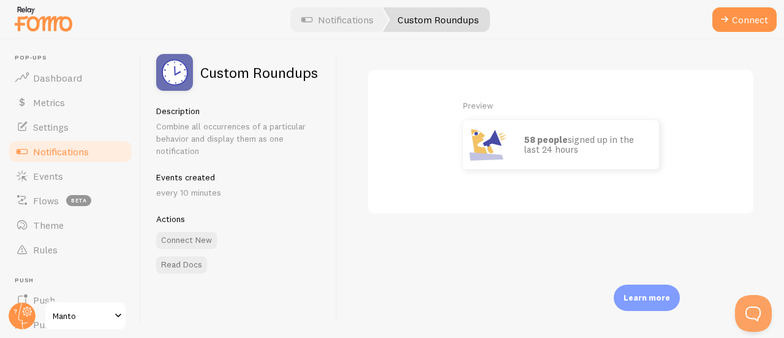
click at [507, 153] on img at bounding box center [487, 144] width 49 height 49
click at [202, 244] on button "Connect New" at bounding box center [186, 240] width 61 height 17
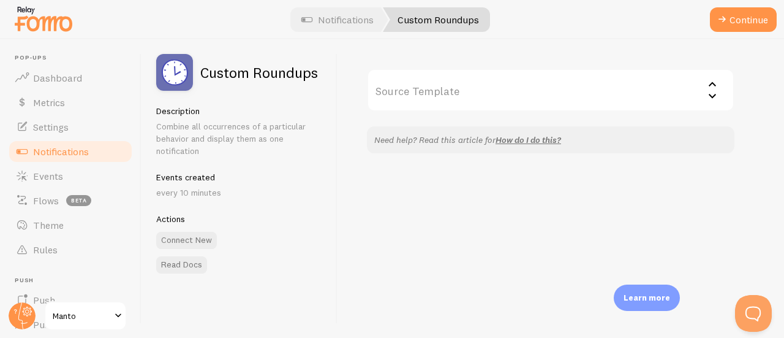
click at [713, 96] on input "Source Template" at bounding box center [551, 90] width 368 height 43
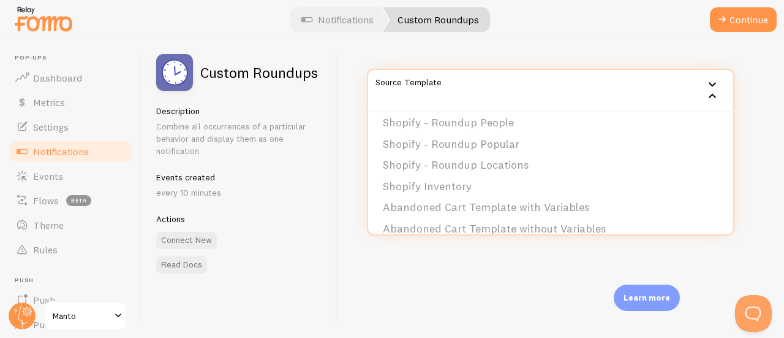
scroll to position [61, 0]
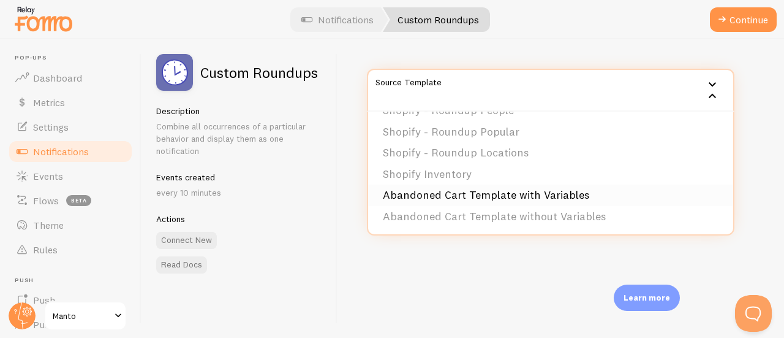
click at [568, 189] on li "Abandoned Cart Template with Variables" at bounding box center [550, 194] width 365 height 21
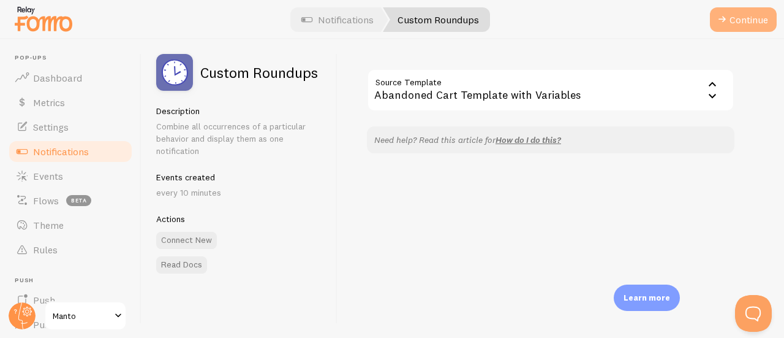
click at [754, 18] on button "Continue" at bounding box center [743, 19] width 67 height 25
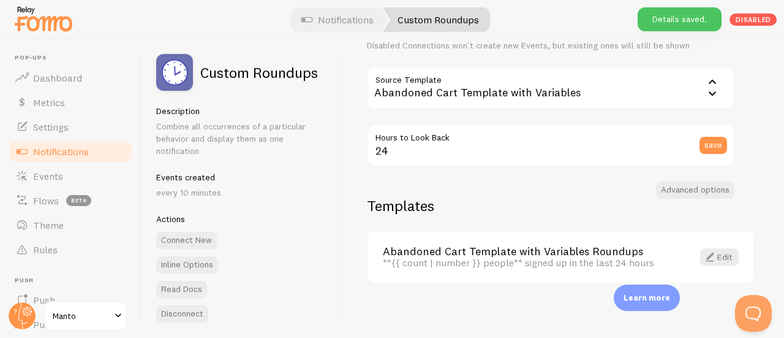
scroll to position [118, 0]
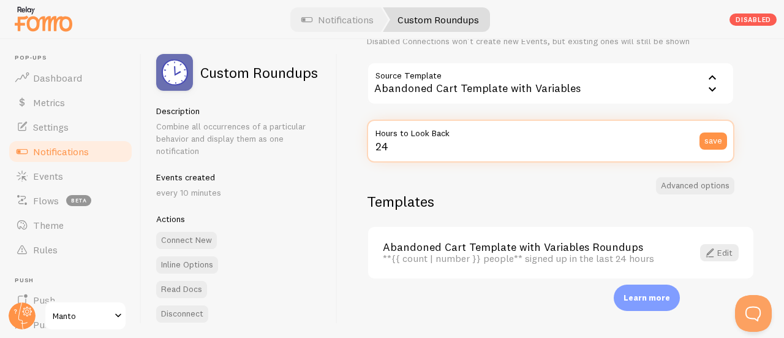
click at [510, 151] on input "24" at bounding box center [551, 140] width 368 height 43
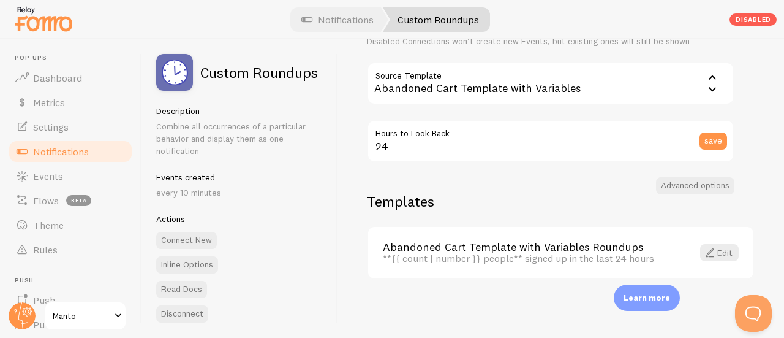
click at [730, 252] on div "Edit" at bounding box center [719, 252] width 53 height 17
click at [717, 255] on link "Edit" at bounding box center [719, 252] width 39 height 17
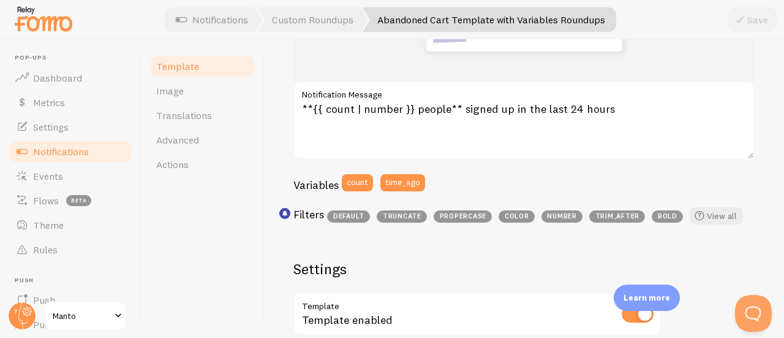
scroll to position [241, 0]
click at [719, 219] on link "View all" at bounding box center [716, 214] width 53 height 17
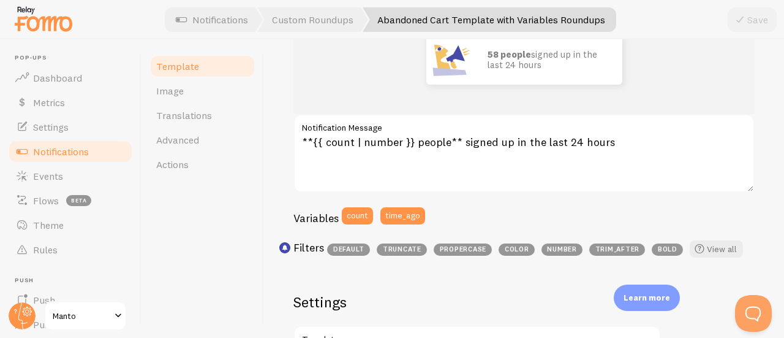
scroll to position [208, 0]
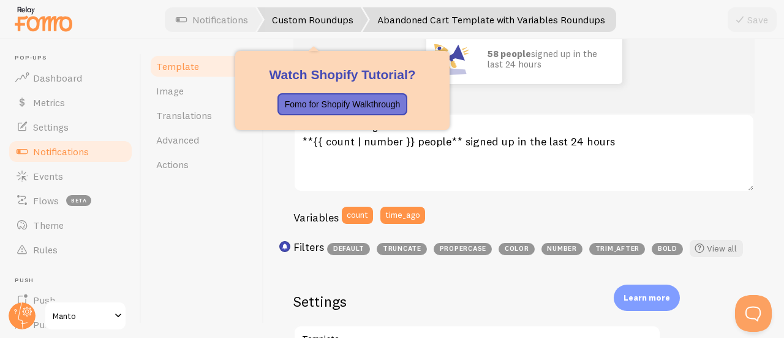
click at [316, 26] on link "Custom Roundups" at bounding box center [312, 19] width 111 height 25
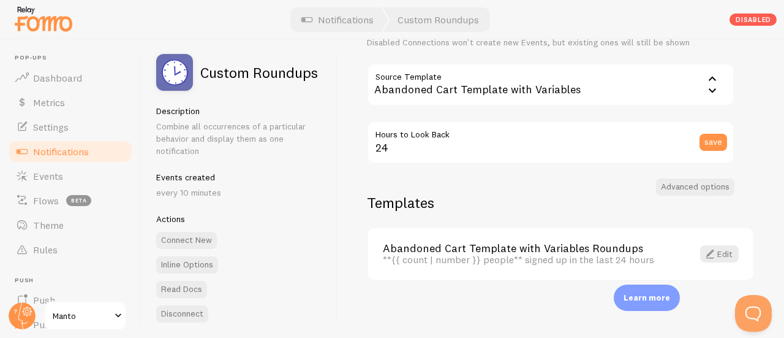
scroll to position [118, 0]
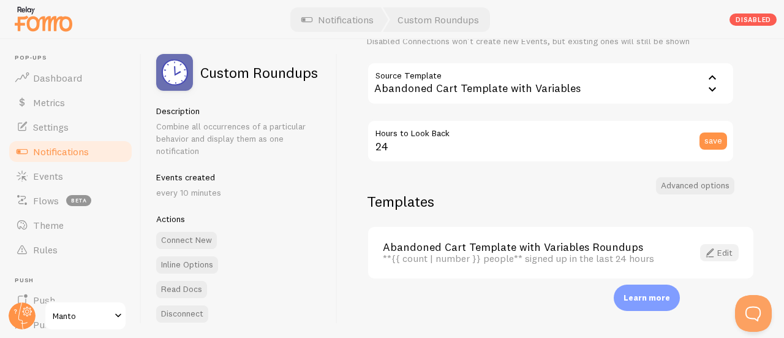
click at [703, 247] on span at bounding box center [710, 252] width 15 height 15
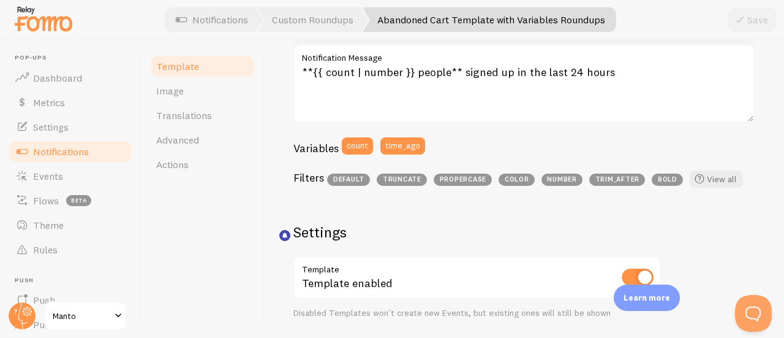
scroll to position [202, 0]
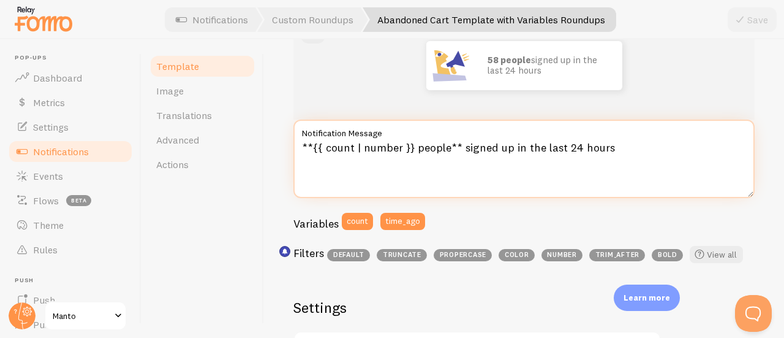
drag, startPoint x: 643, startPoint y: 151, endPoint x: 434, endPoint y: 153, distance: 209.5
click at [432, 154] on textarea "**{{ count | number }} people** signed up in the last 24 hours" at bounding box center [523, 158] width 461 height 78
click at [435, 153] on textarea "**{{ count | number }} people** signed up in the last 24 hours" at bounding box center [523, 158] width 461 height 78
drag, startPoint x: 414, startPoint y: 151, endPoint x: 642, endPoint y: 151, distance: 227.9
click at [642, 151] on textarea "**{{ count | number }} people** signed up in the last 24 hours" at bounding box center [523, 158] width 461 height 78
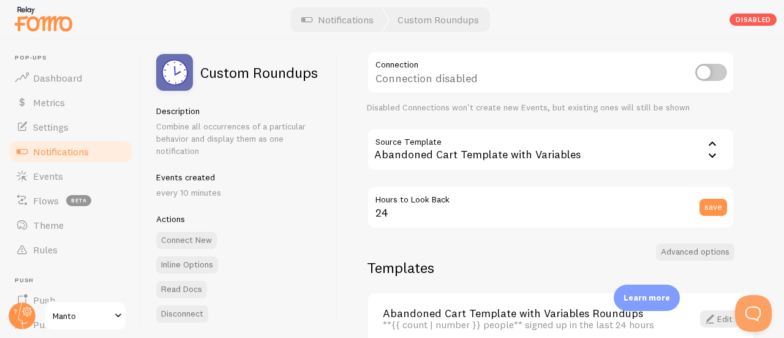
scroll to position [118, 0]
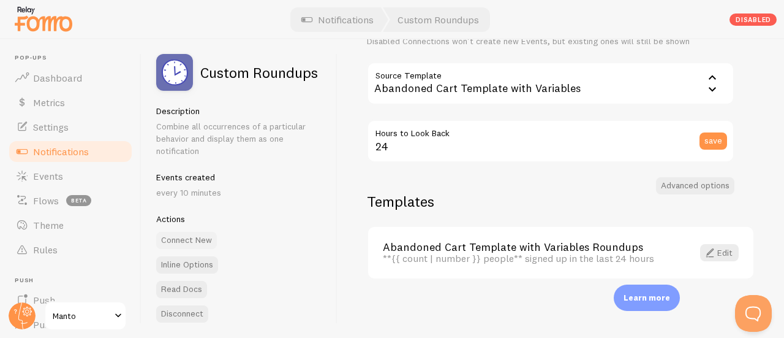
click at [191, 239] on button "Connect New" at bounding box center [186, 240] width 61 height 17
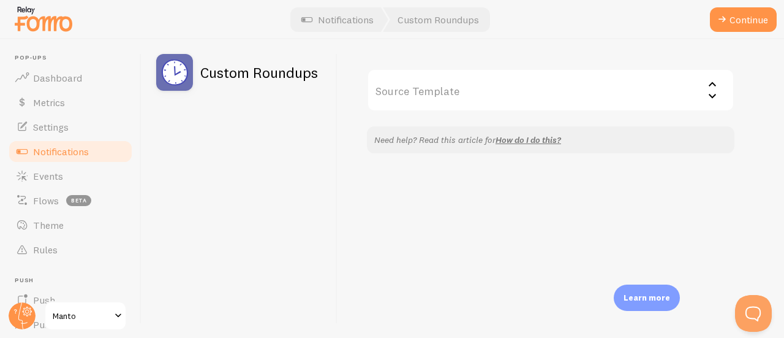
click at [64, 153] on span "Notifications" at bounding box center [61, 151] width 56 height 12
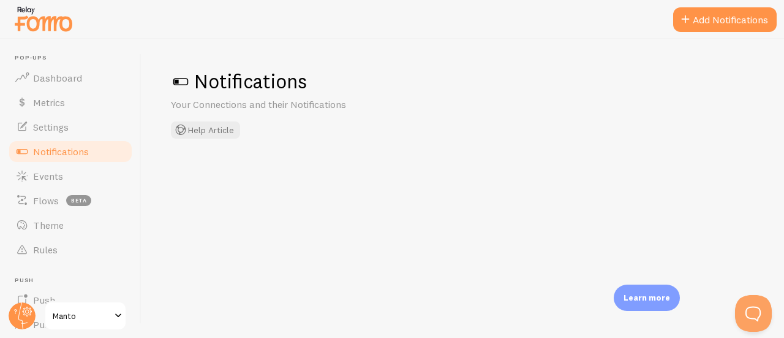
checkbox input "false"
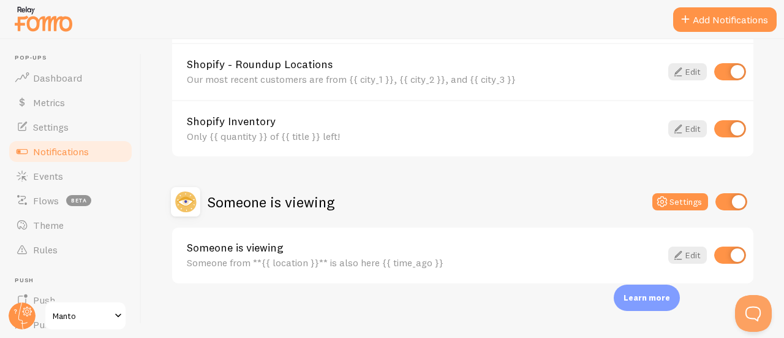
scroll to position [771, 0]
click at [691, 128] on link "Edit" at bounding box center [687, 127] width 39 height 17
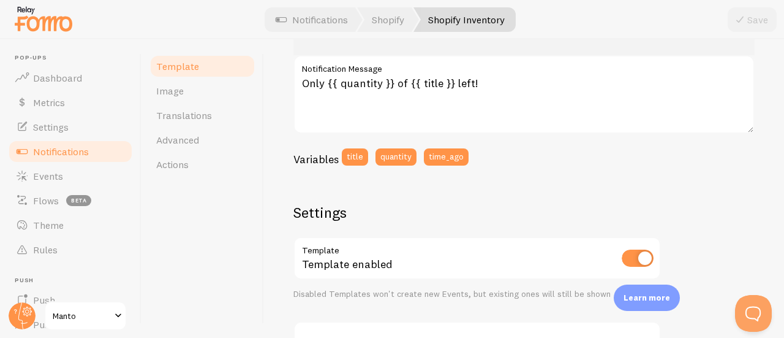
scroll to position [241, 0]
click at [284, 21] on span at bounding box center [281, 19] width 15 height 15
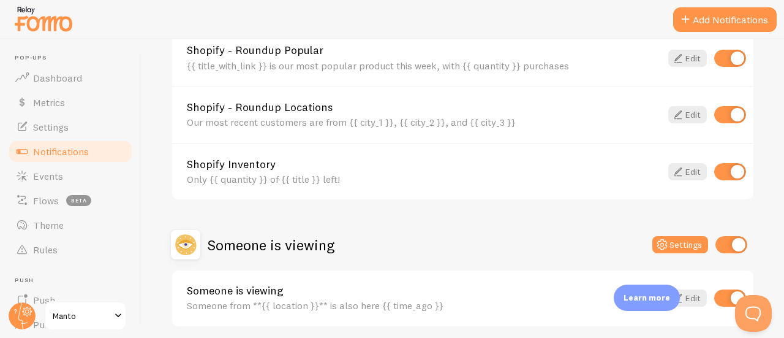
scroll to position [776, 0]
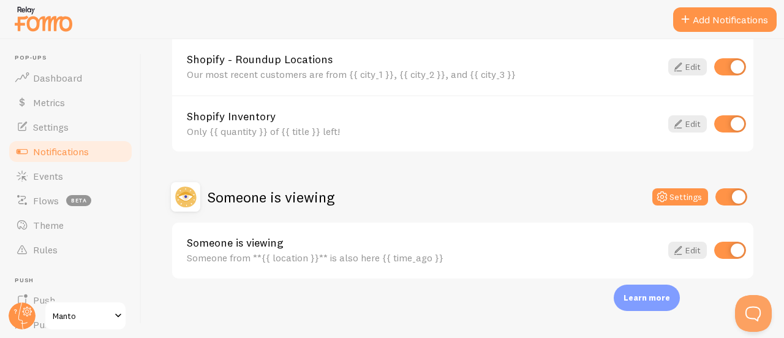
click at [718, 251] on input "checkbox" at bounding box center [730, 249] width 32 height 17
checkbox input "false"
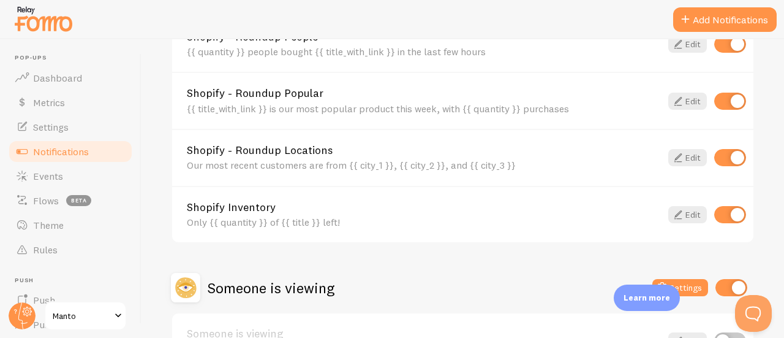
scroll to position [652, 0]
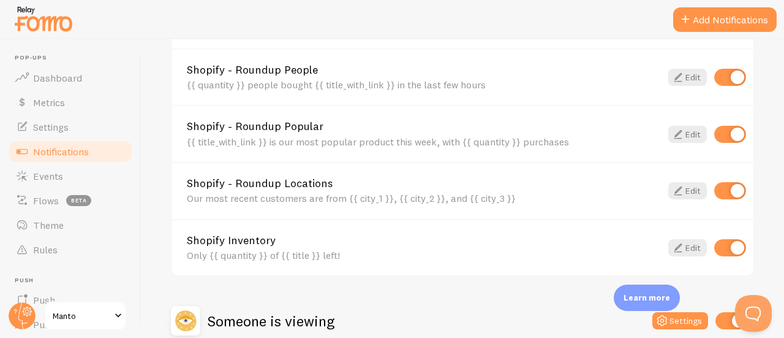
click at [714, 193] on input "checkbox" at bounding box center [730, 190] width 32 height 17
checkbox input "false"
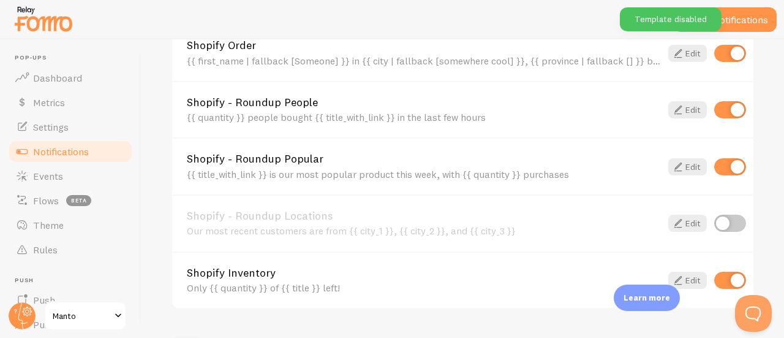
scroll to position [619, 0]
click at [724, 170] on input "checkbox" at bounding box center [730, 167] width 32 height 17
checkbox input "false"
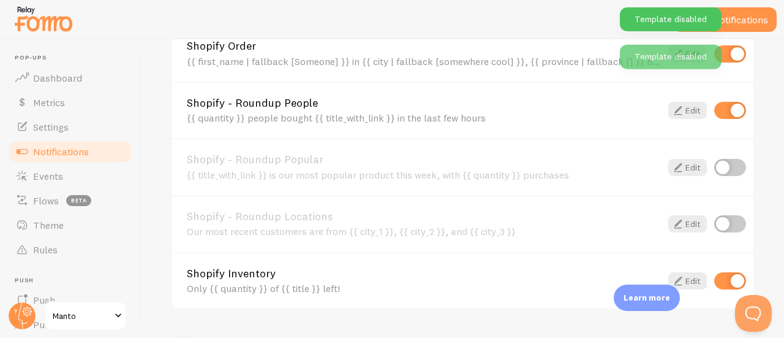
click at [717, 108] on input "checkbox" at bounding box center [730, 110] width 32 height 17
checkbox input "false"
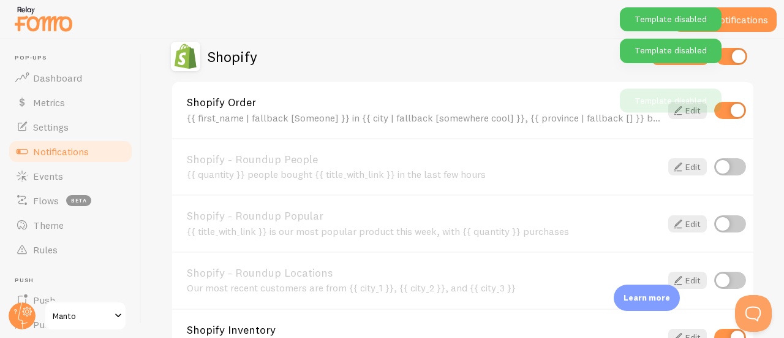
scroll to position [554, 0]
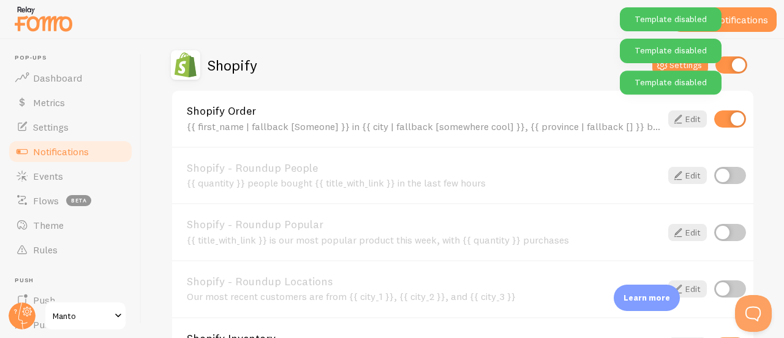
click at [716, 119] on input "checkbox" at bounding box center [730, 118] width 32 height 17
checkbox input "false"
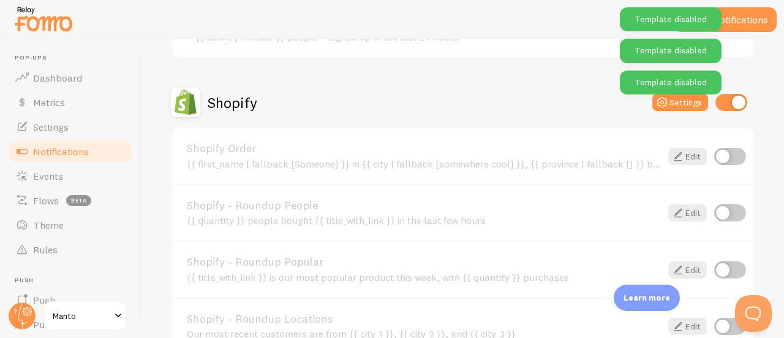
scroll to position [515, 0]
click at [670, 108] on button "Settings" at bounding box center [680, 103] width 56 height 17
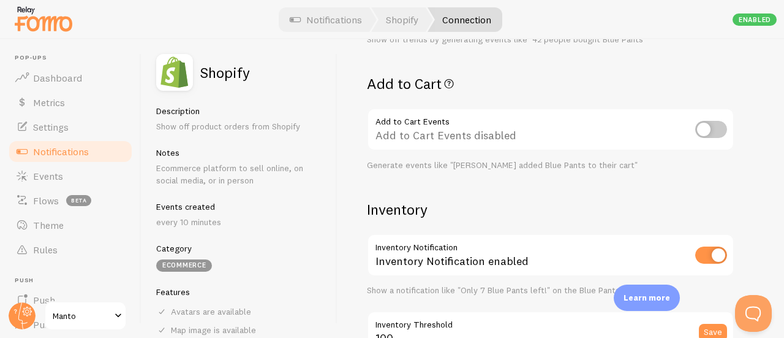
scroll to position [499, 0]
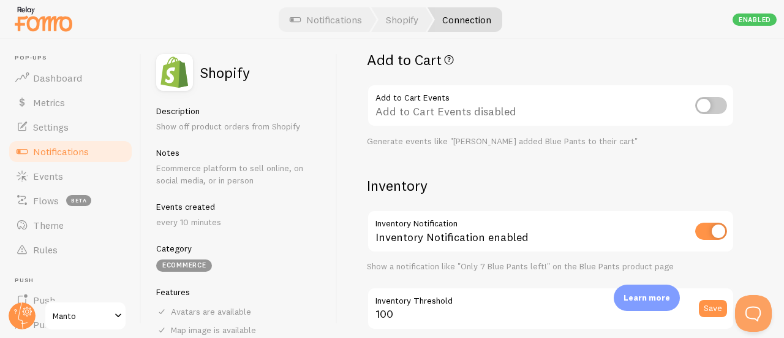
click at [714, 111] on input "checkbox" at bounding box center [711, 105] width 32 height 17
checkbox input "true"
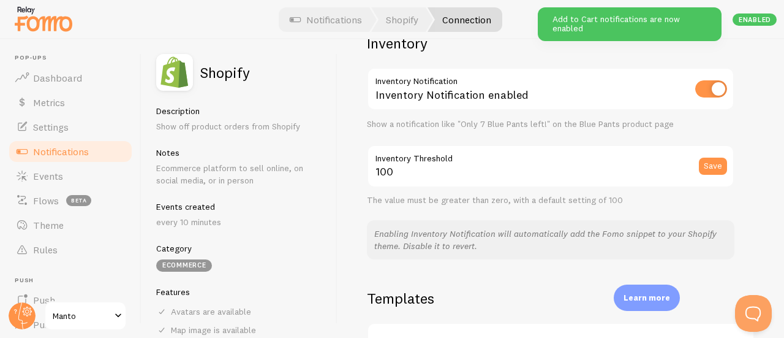
scroll to position [642, 0]
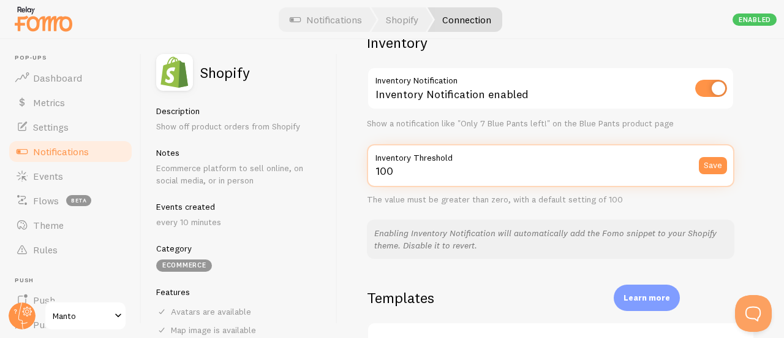
click at [581, 172] on input "100" at bounding box center [551, 165] width 368 height 43
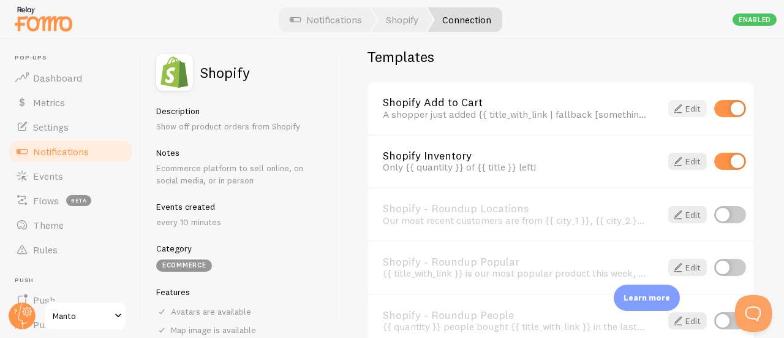
scroll to position [883, 0]
type input "10"
click at [681, 108] on link "Edit" at bounding box center [687, 107] width 39 height 17
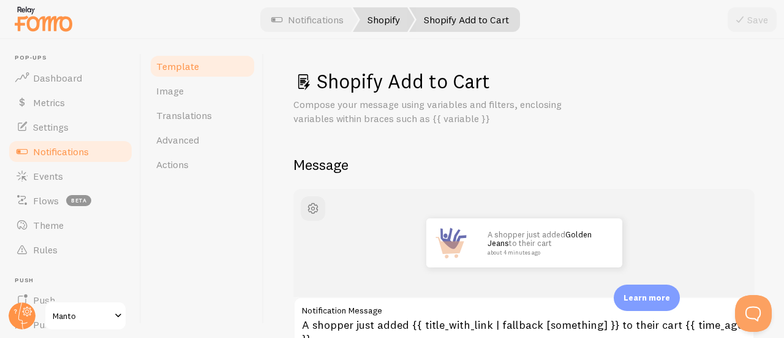
click at [361, 15] on link "Shopify" at bounding box center [384, 19] width 62 height 25
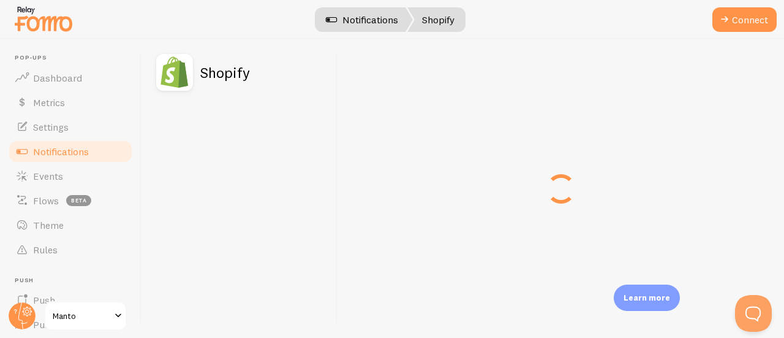
click at [382, 21] on link "Notifications" at bounding box center [362, 19] width 102 height 25
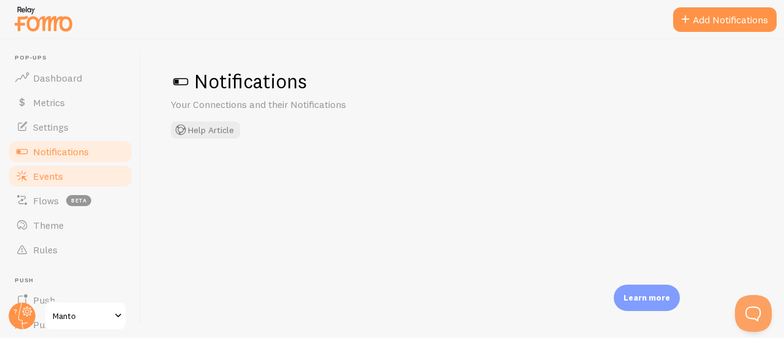
checkbox input "false"
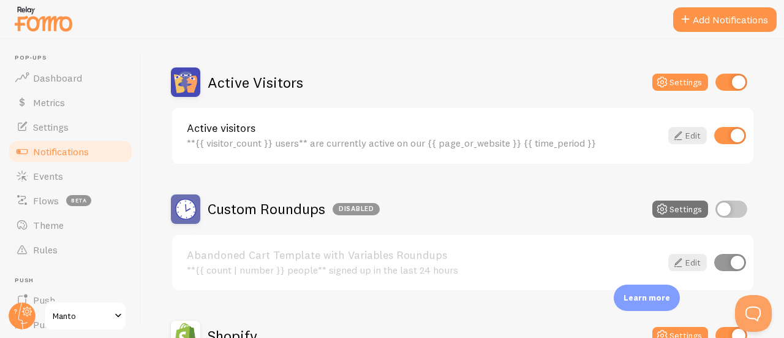
scroll to position [286, 0]
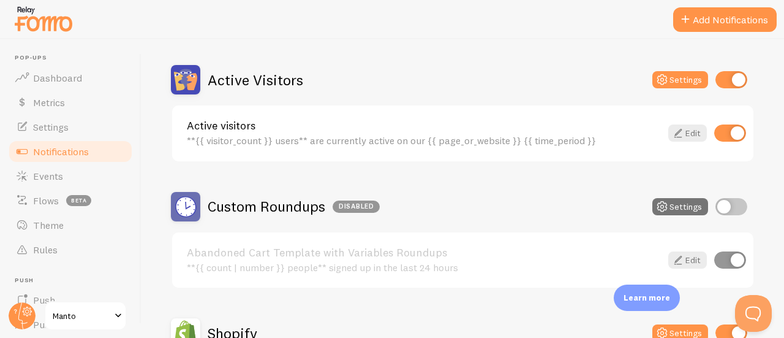
click at [721, 129] on input "checkbox" at bounding box center [730, 132] width 32 height 17
checkbox input "false"
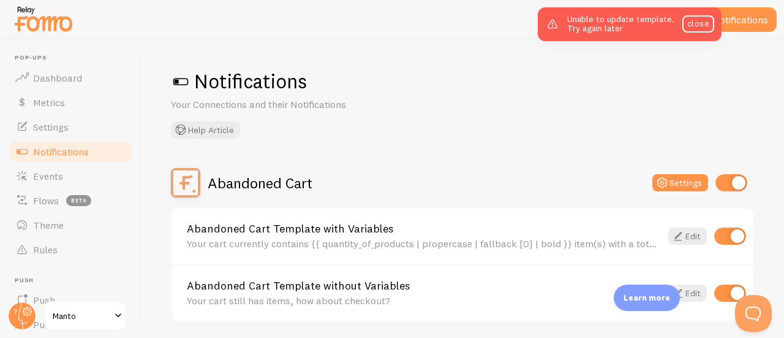
scroll to position [86, 0]
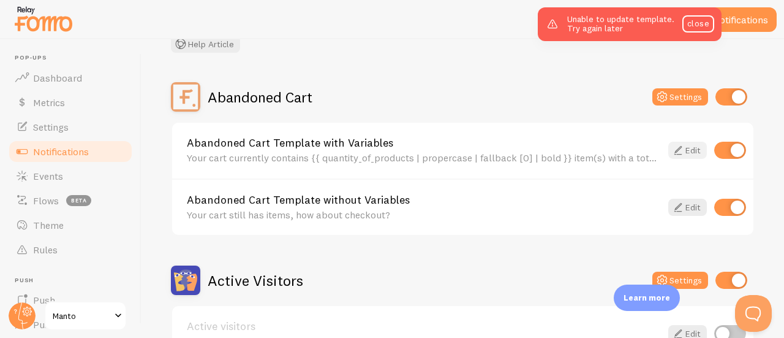
click at [687, 149] on link "Edit" at bounding box center [687, 150] width 39 height 17
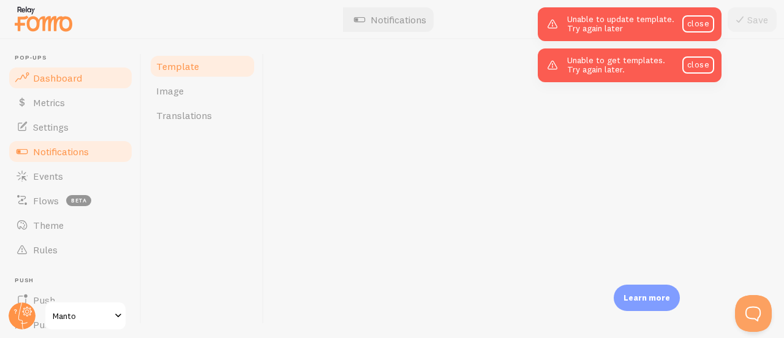
click at [32, 84] on link "Dashboard" at bounding box center [70, 78] width 126 height 25
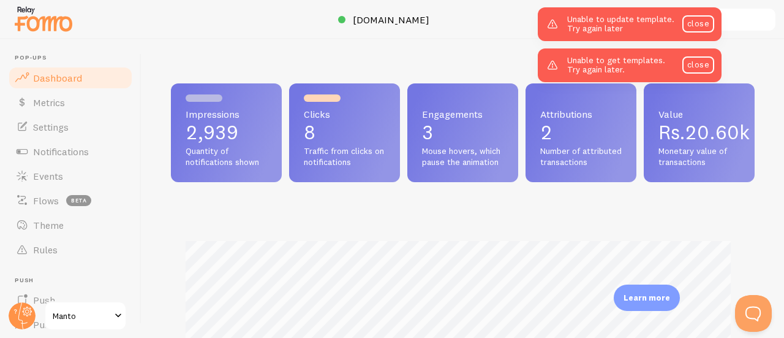
scroll to position [322, 575]
click at [690, 31] on link "close" at bounding box center [698, 23] width 32 height 17
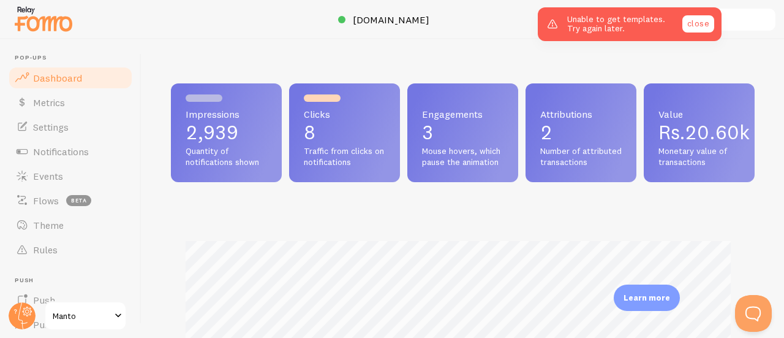
click at [697, 23] on link "close" at bounding box center [698, 23] width 32 height 17
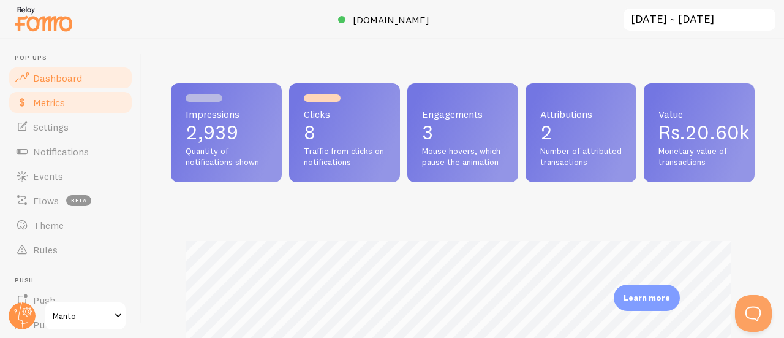
click at [83, 94] on link "Metrics" at bounding box center [70, 102] width 126 height 25
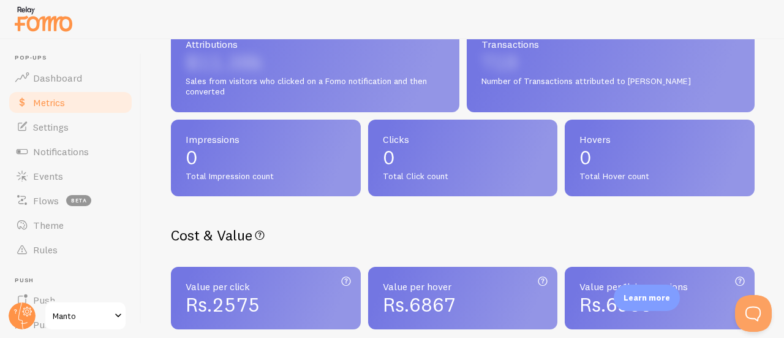
scroll to position [402, 0]
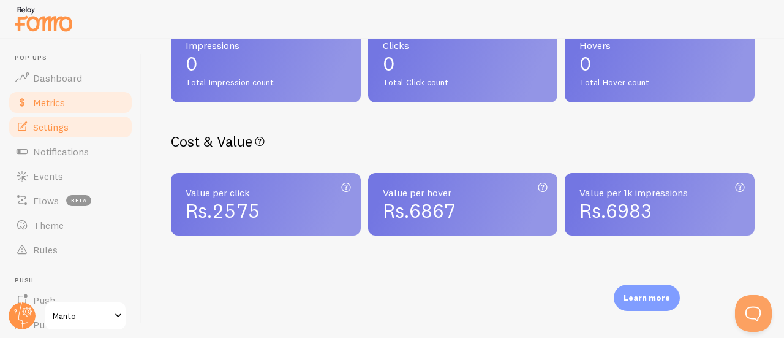
click at [60, 135] on link "Settings" at bounding box center [70, 127] width 126 height 25
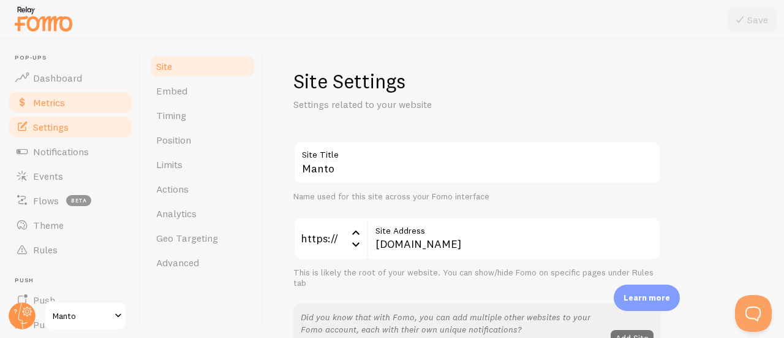
click at [51, 110] on link "Metrics" at bounding box center [70, 102] width 126 height 25
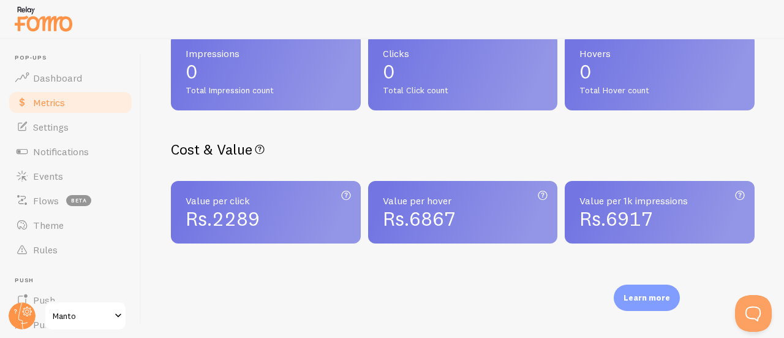
scroll to position [402, 0]
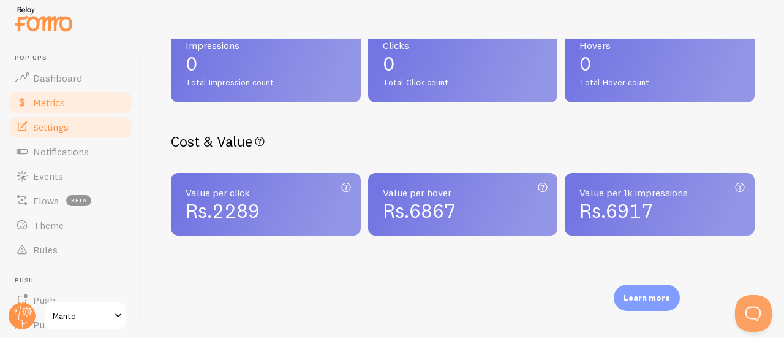
click at [81, 136] on link "Settings" at bounding box center [70, 127] width 126 height 25
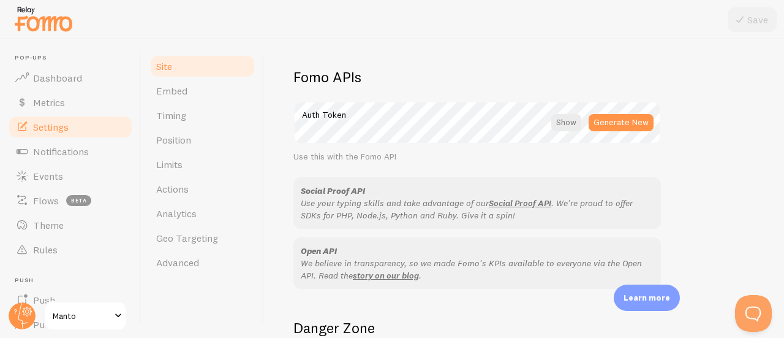
scroll to position [818, 0]
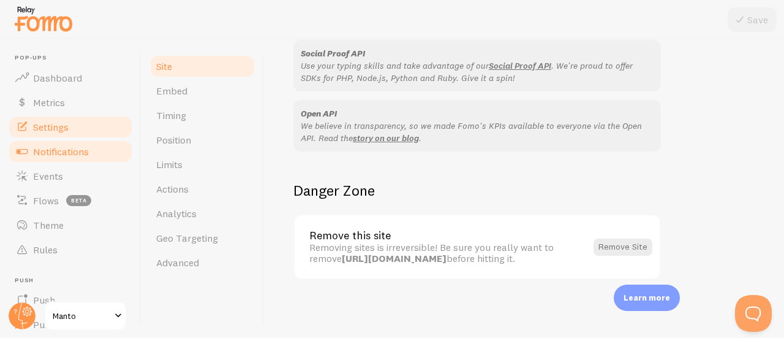
click at [61, 148] on span "Notifications" at bounding box center [61, 151] width 56 height 12
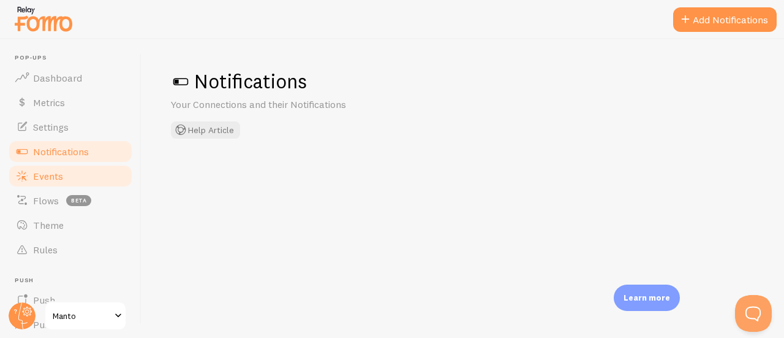
click at [62, 177] on span "Events" at bounding box center [48, 176] width 30 height 12
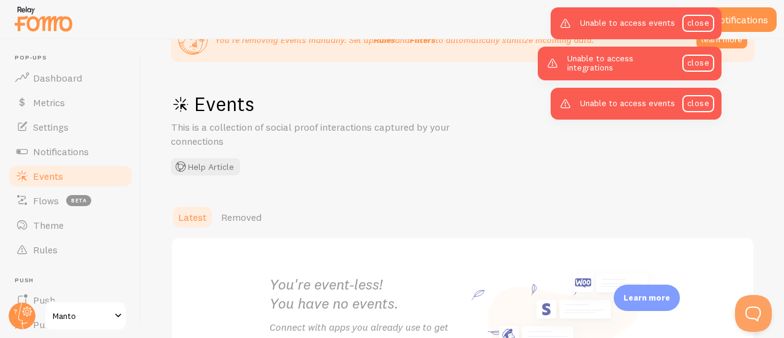
scroll to position [51, 0]
click at [746, 311] on button "Open Beacon popover" at bounding box center [751, 310] width 37 height 37
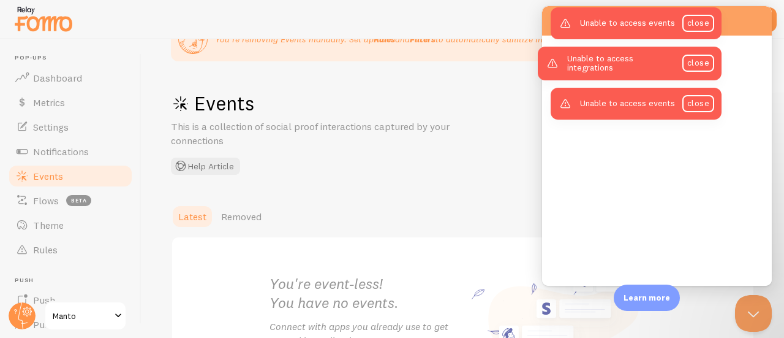
scroll to position [0, 0]
click at [707, 20] on link "close" at bounding box center [698, 23] width 32 height 17
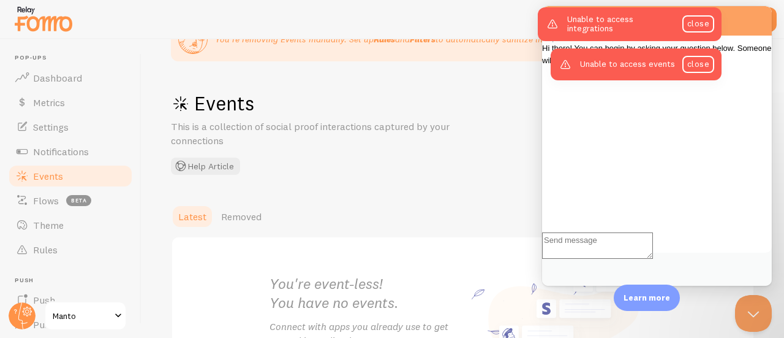
click at [695, 34] on div "Unable to access integrations close" at bounding box center [630, 24] width 184 height 34
click at [691, 23] on link "close" at bounding box center [698, 23] width 32 height 17
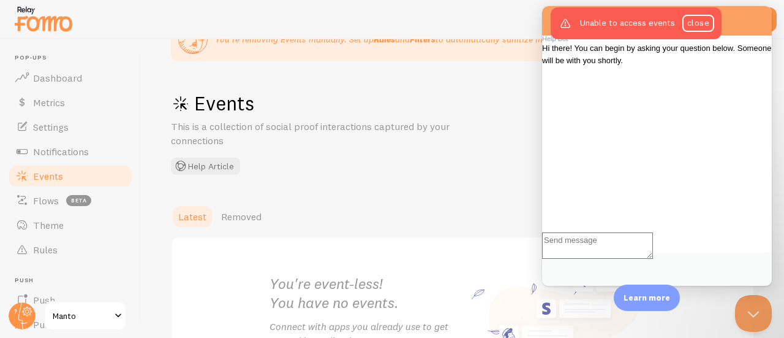
click at [606, 259] on textarea "Write chat message" at bounding box center [597, 245] width 111 height 26
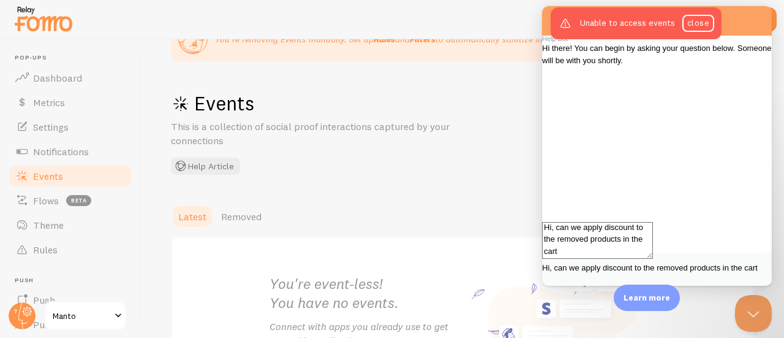
type textarea "Hi, can we apply discount to the removed products in the cart?"
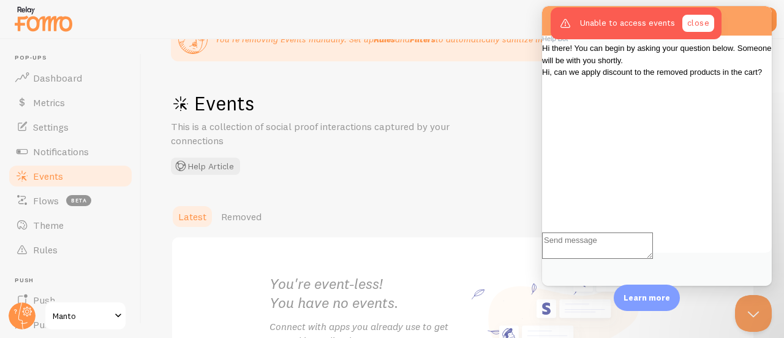
click at [686, 18] on link "close" at bounding box center [698, 23] width 32 height 17
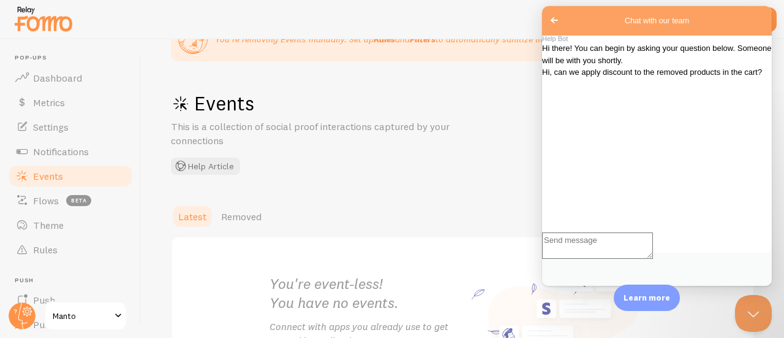
click at [550, 16] on span "Go back" at bounding box center [554, 20] width 15 height 15
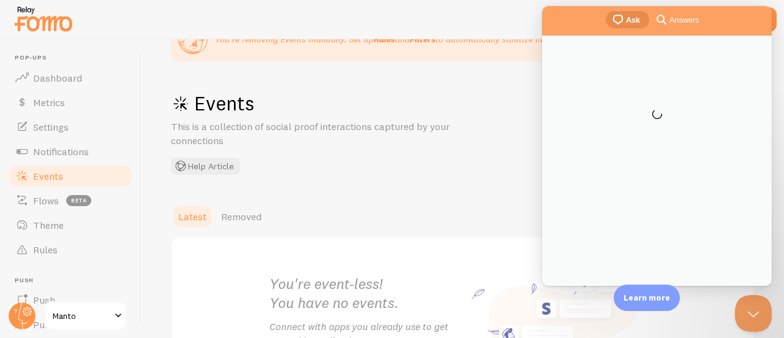
click at [402, 164] on div "Events This is a collection of social proof interactions captured by your conne…" at bounding box center [355, 133] width 368 height 84
click at [749, 317] on button "Close Beacon popover" at bounding box center [751, 310] width 37 height 37
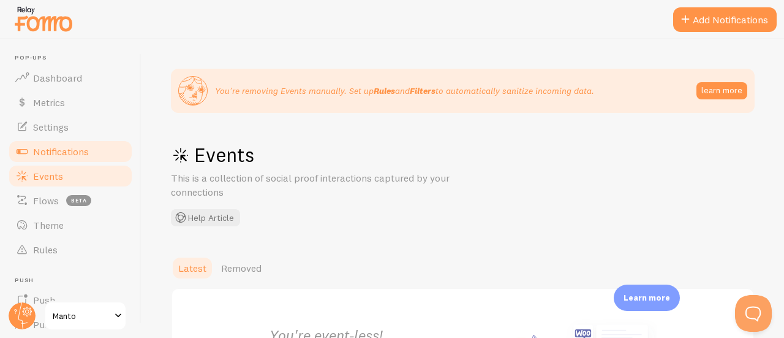
click at [59, 155] on span "Notifications" at bounding box center [61, 151] width 56 height 12
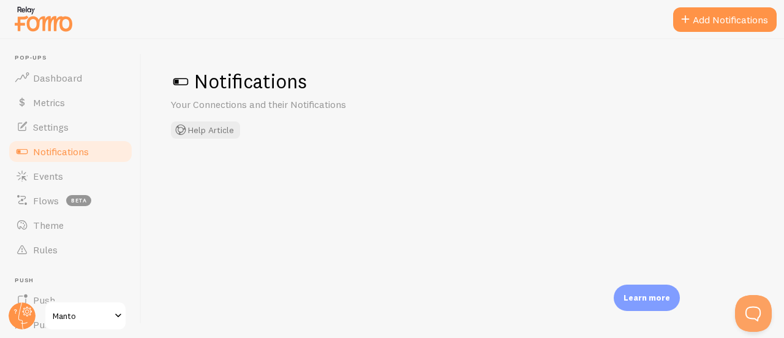
checkbox input "true"
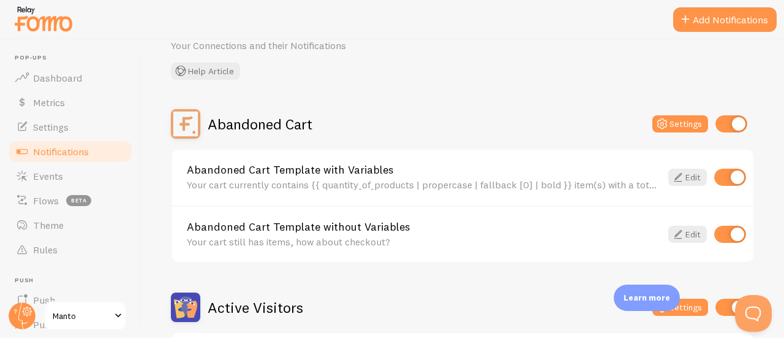
scroll to position [60, 0]
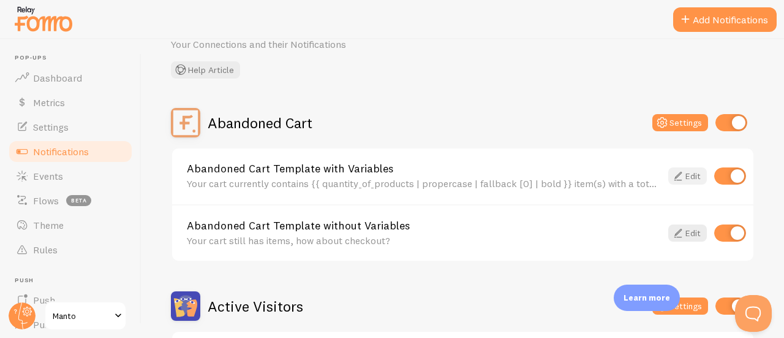
click at [674, 177] on icon at bounding box center [678, 175] width 15 height 15
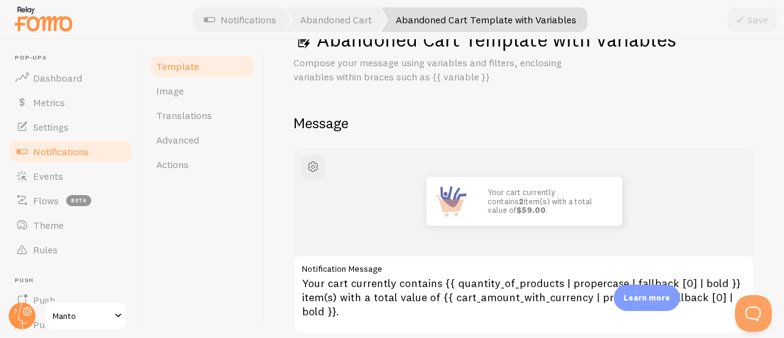
scroll to position [96, 0]
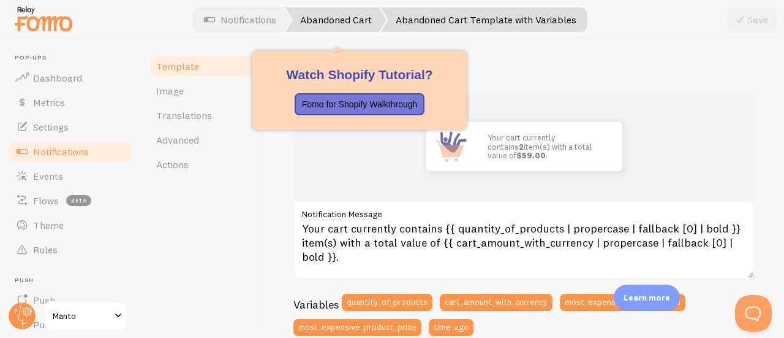
click at [354, 26] on link "Abandoned Cart" at bounding box center [335, 19] width 101 height 25
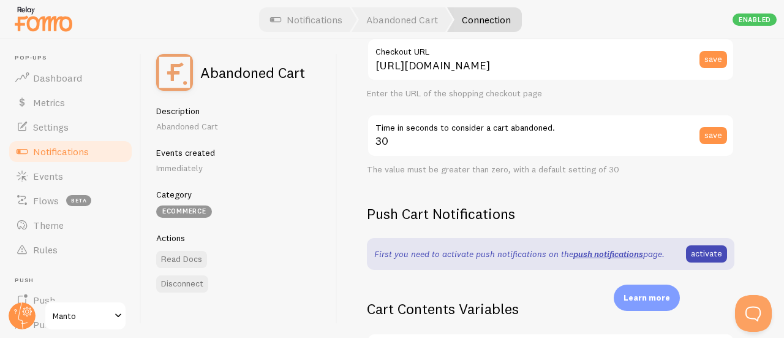
scroll to position [208, 0]
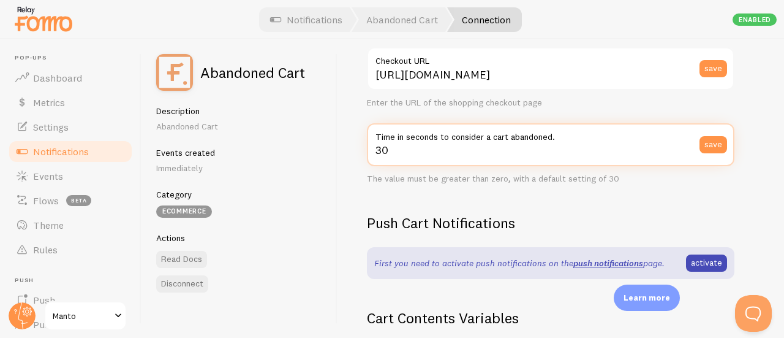
click at [592, 153] on input "30" at bounding box center [551, 144] width 368 height 43
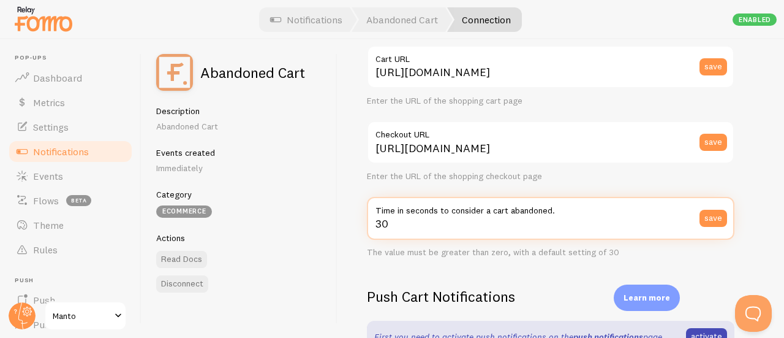
scroll to position [126, 0]
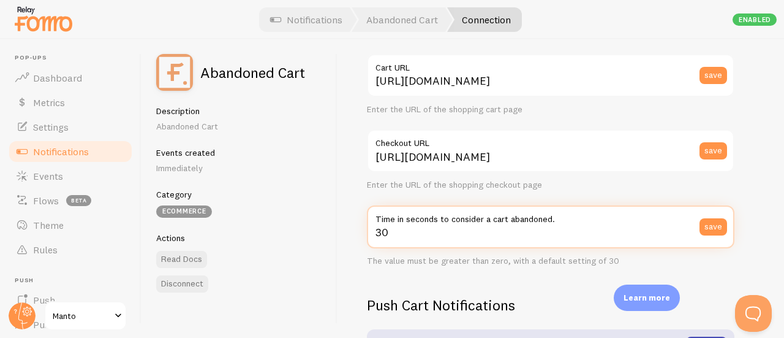
type input "3"
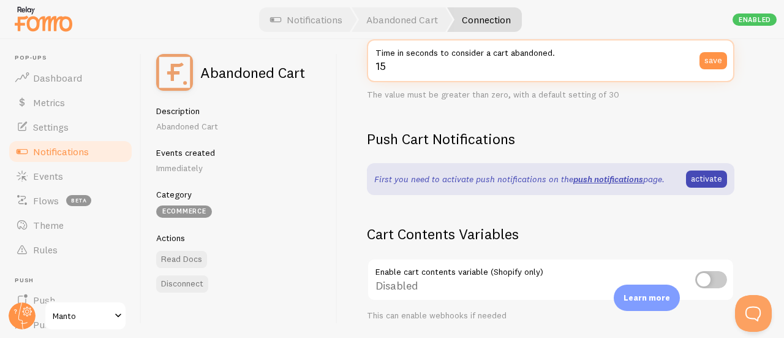
scroll to position [292, 0]
type input "15"
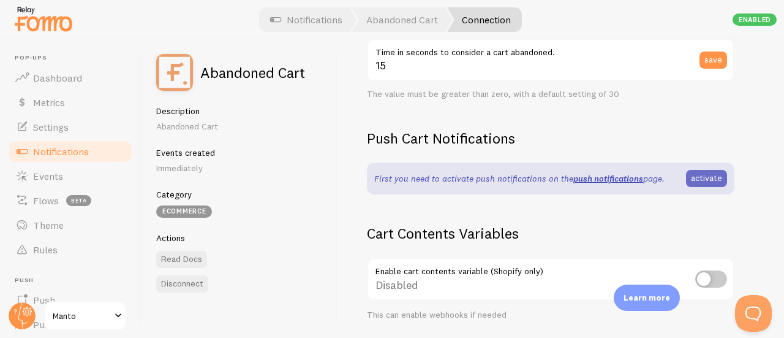
click at [709, 180] on link "activate" at bounding box center [706, 178] width 41 height 17
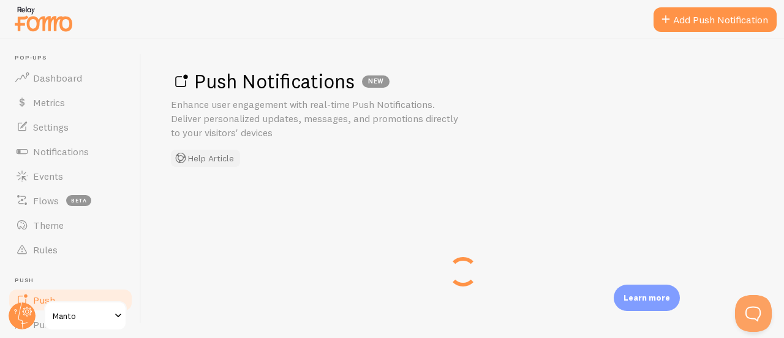
scroll to position [38, 0]
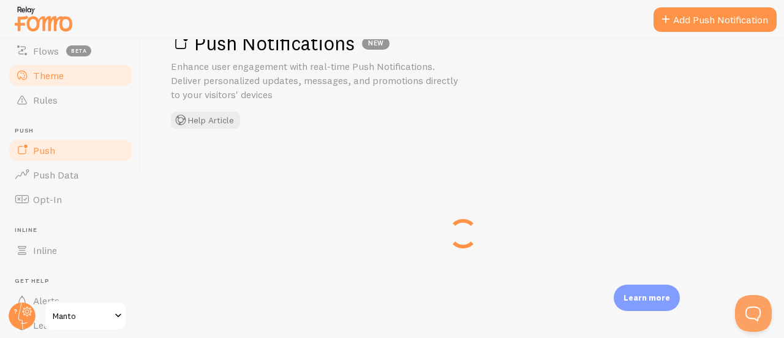
scroll to position [148, 0]
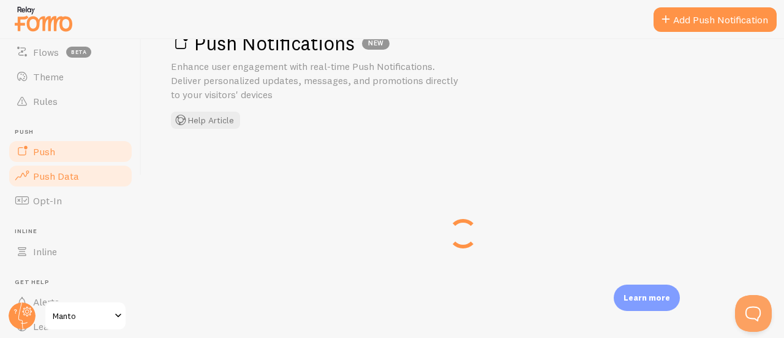
click at [34, 181] on link "Push Data" at bounding box center [70, 176] width 126 height 25
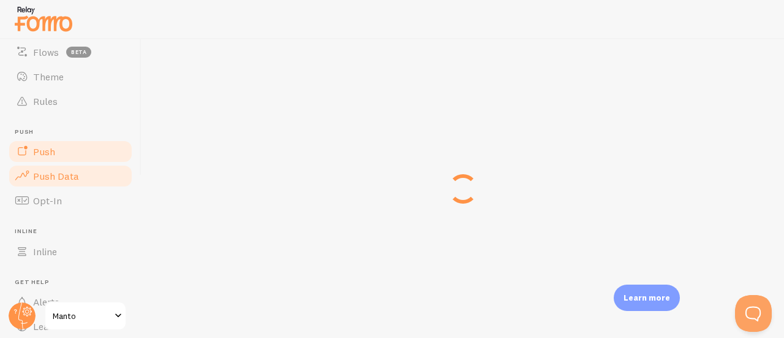
click at [36, 145] on span "Push" at bounding box center [44, 151] width 22 height 12
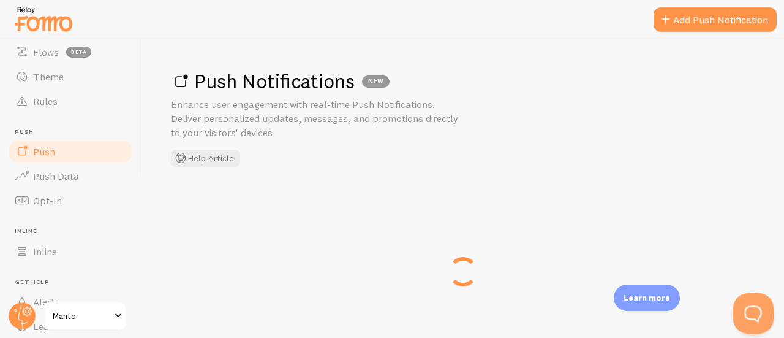
click at [759, 314] on button "Open Beacon popover" at bounding box center [751, 310] width 37 height 37
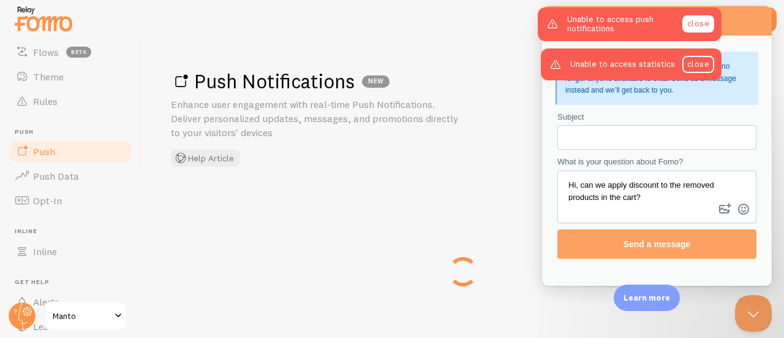
click at [705, 24] on link "close" at bounding box center [698, 23] width 32 height 17
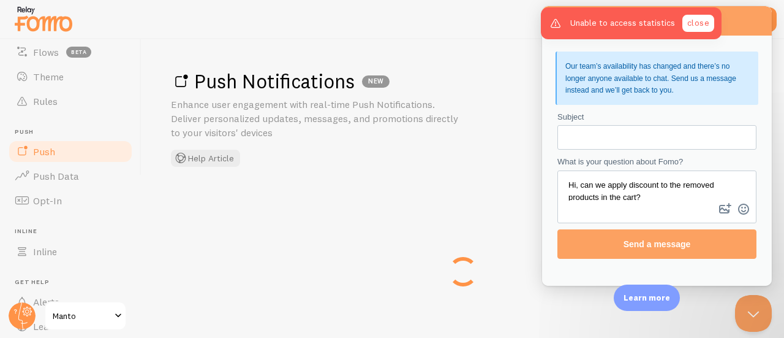
click at [690, 15] on link "close" at bounding box center [698, 23] width 32 height 17
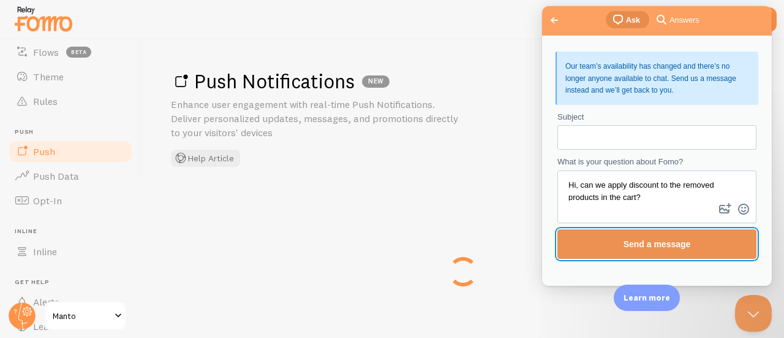
click at [700, 243] on span "Send a message" at bounding box center [657, 244] width 172 height 28
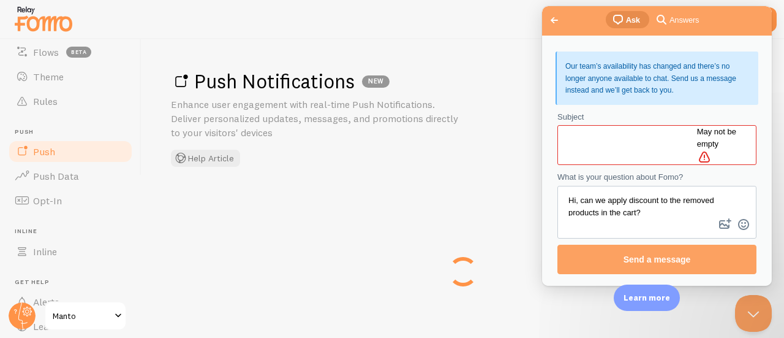
click at [578, 134] on input "Subject" at bounding box center [632, 145] width 130 height 22
type input "Abandoned cart discount"
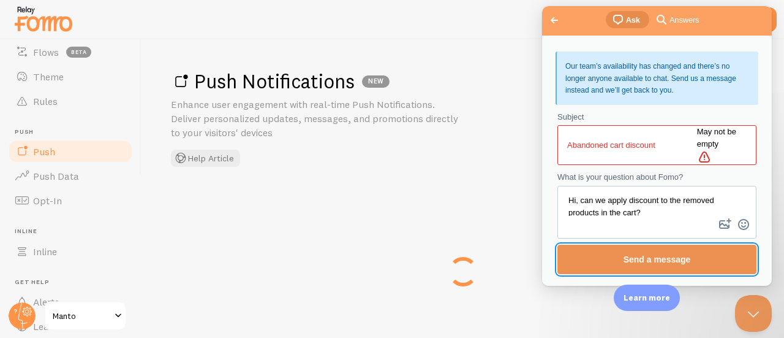
click at [701, 245] on span "Send a message" at bounding box center [657, 259] width 172 height 28
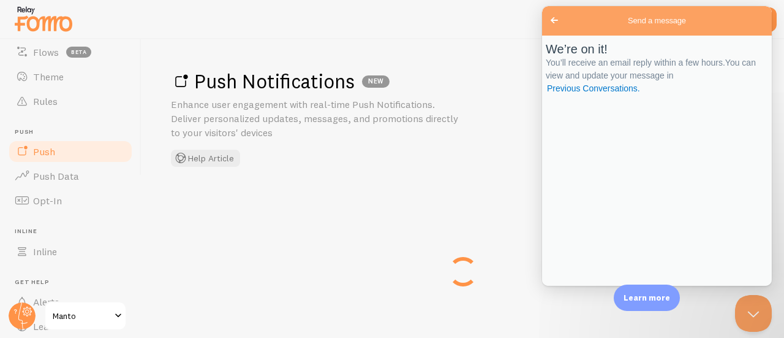
click at [551, 21] on span "Go back" at bounding box center [554, 20] width 15 height 15
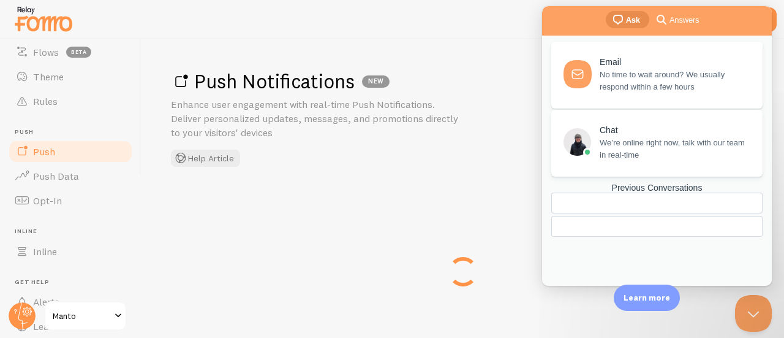
click at [637, 157] on span "We’re online right now, talk with our team in real-time" at bounding box center [674, 149] width 149 height 25
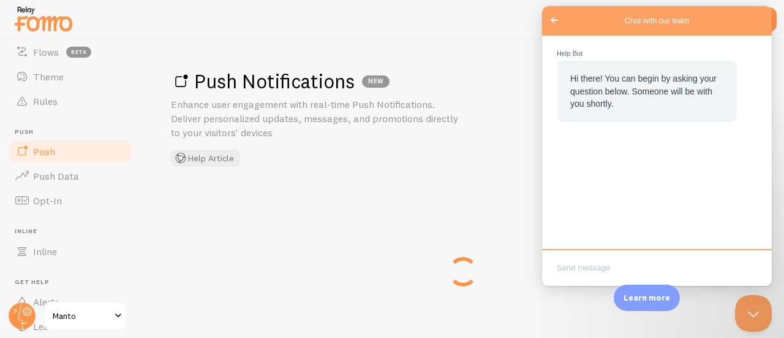
click at [595, 268] on textarea "Write chat message" at bounding box center [657, 268] width 225 height 29
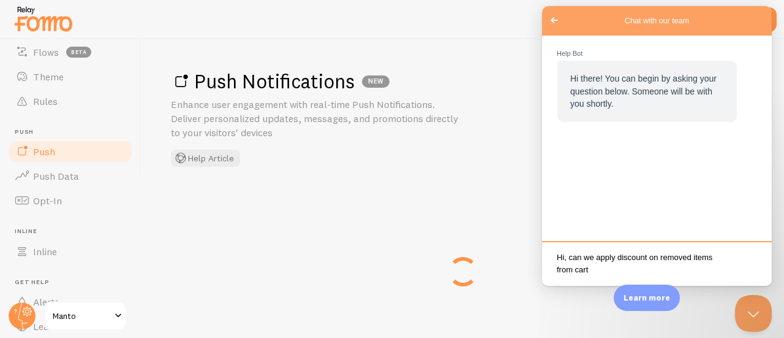
type textarea "Hi, can we apply discount on removed items from cart?"
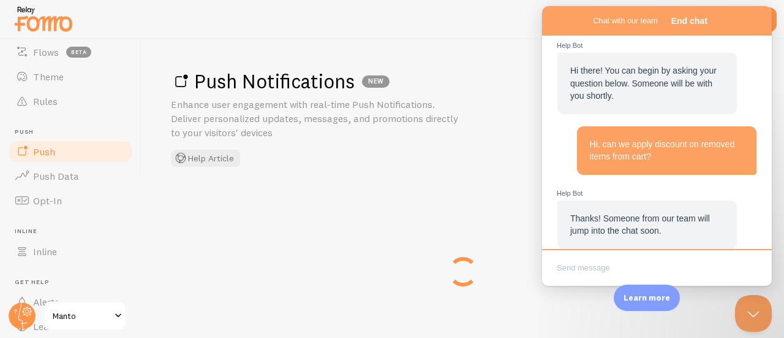
scroll to position [22, 0]
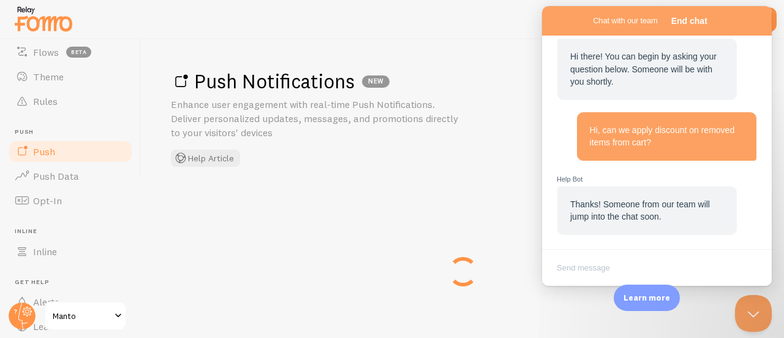
click at [411, 119] on p "Enhance user engagement with real-time Push Notifications. Deliver personalized…" at bounding box center [318, 118] width 294 height 42
click at [754, 312] on button "Close Beacon popover" at bounding box center [751, 310] width 37 height 37
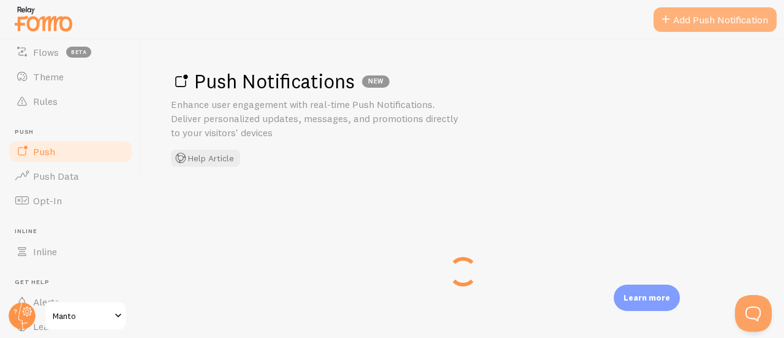
click at [681, 16] on link "Add Push Notification" at bounding box center [715, 19] width 123 height 25
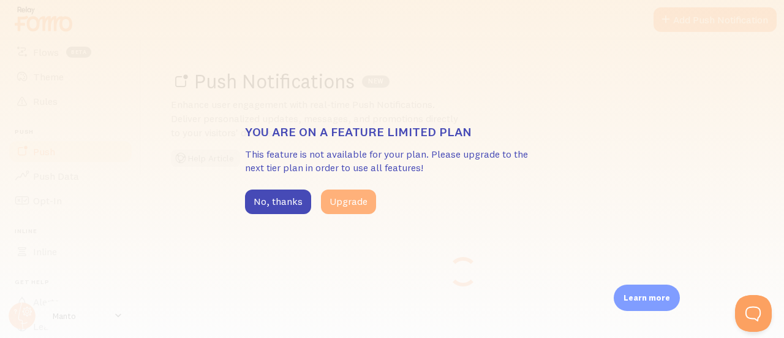
click at [348, 204] on button "Upgrade" at bounding box center [348, 201] width 55 height 25
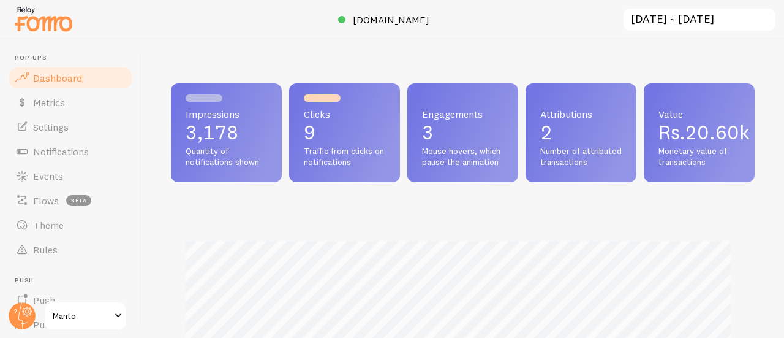
click at [739, 19] on input "2025-08-26 ~ 2025-09-01" at bounding box center [699, 19] width 154 height 25
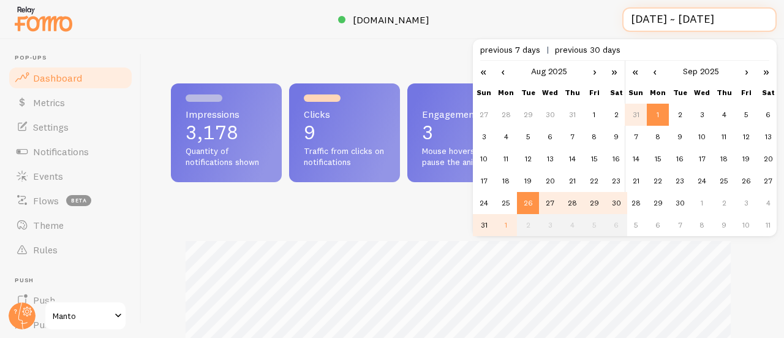
scroll to position [0, 1]
click at [499, 227] on td "1" at bounding box center [506, 225] width 22 height 22
type input "2025-09-01 ~ 2025-09-01"
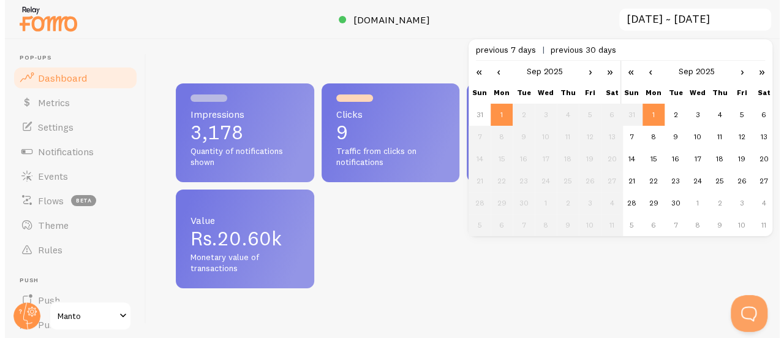
scroll to position [0, 0]
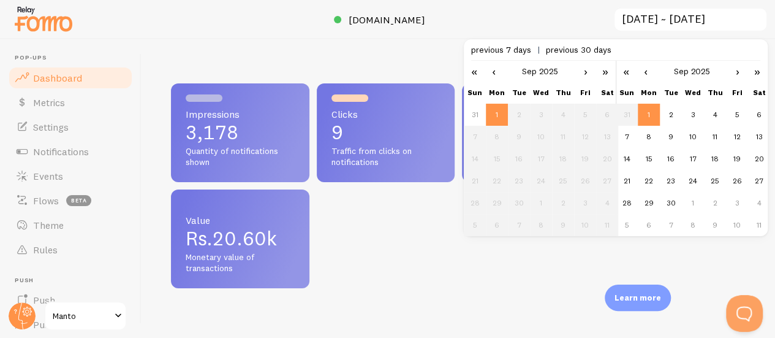
click at [481, 11] on div at bounding box center [387, 19] width 775 height 39
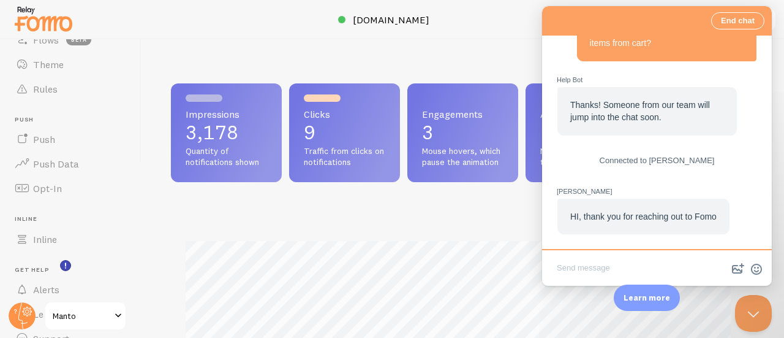
scroll to position [207, 0]
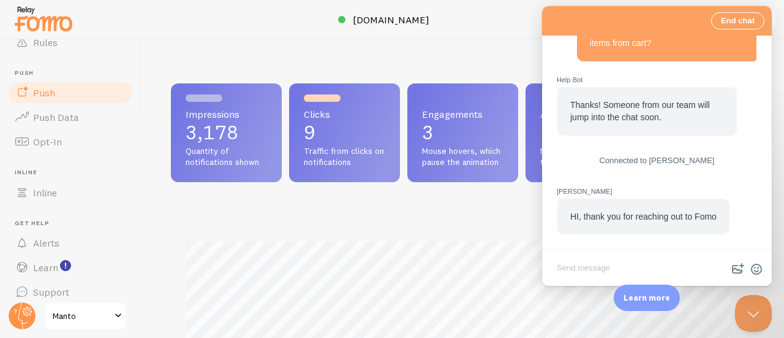
click at [45, 86] on span "Push" at bounding box center [44, 92] width 22 height 12
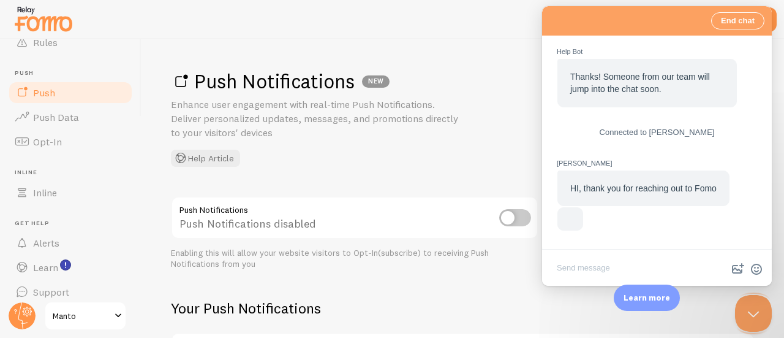
scroll to position [43, 0]
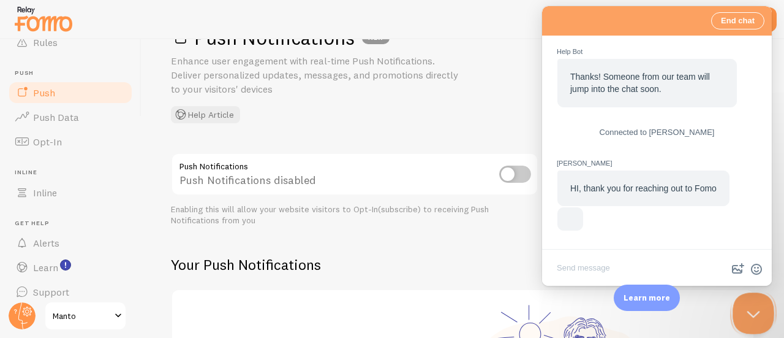
click at [755, 301] on button "Close Beacon popover" at bounding box center [751, 310] width 37 height 37
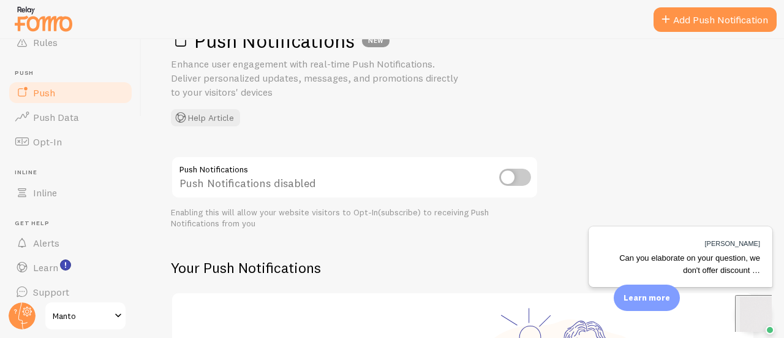
scroll to position [40, 0]
click at [733, 259] on span "Can you elaborate on your question, we don't offer discount …" at bounding box center [689, 263] width 141 height 21
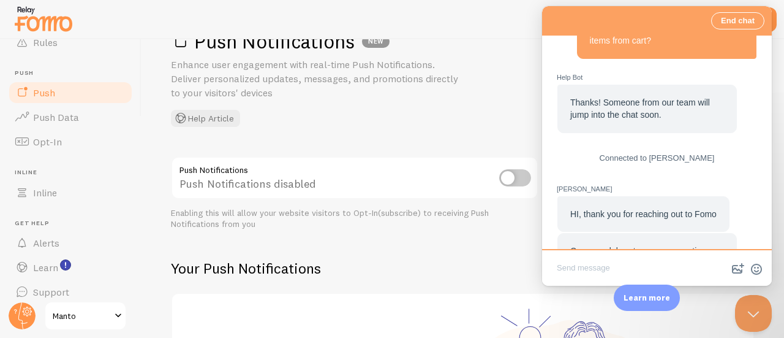
scroll to position [234, 0]
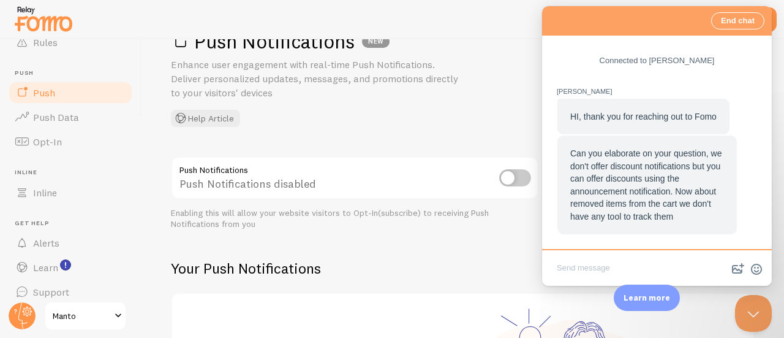
click at [631, 275] on textarea "Write chat message" at bounding box center [657, 268] width 225 height 29
type textarea "D"
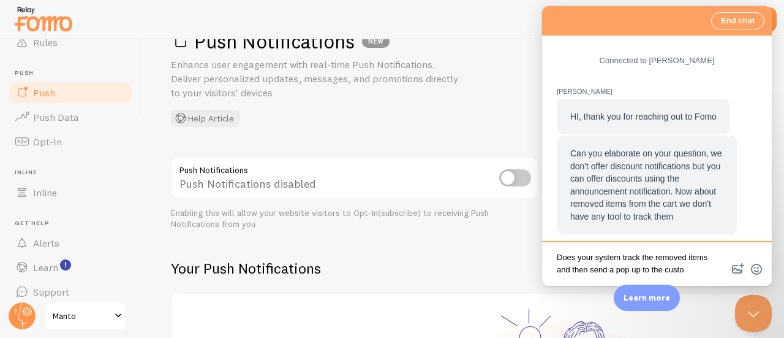
scroll to position [6, 0]
click at [630, 270] on textarea "Does your system track the removed items and then send a pop up to the customer?" at bounding box center [657, 264] width 225 height 37
type textarea "Does your system track the removed items and then shows a pop up to the custome…"
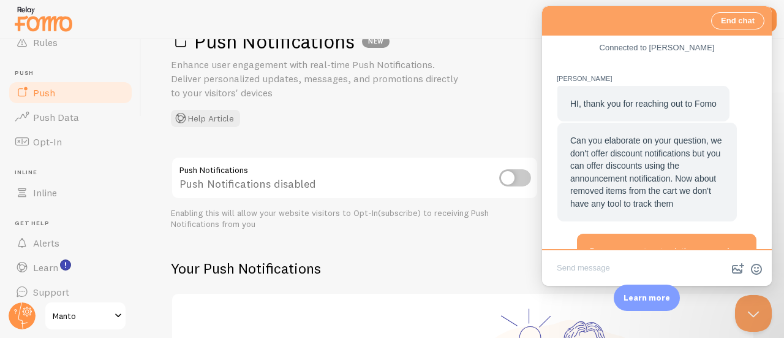
scroll to position [308, 0]
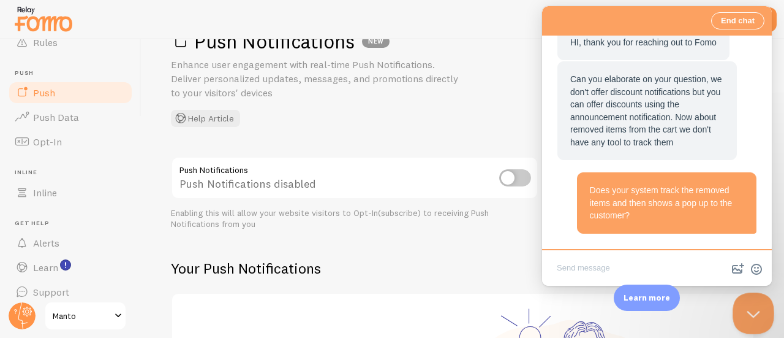
click at [747, 307] on button "Close Beacon popover" at bounding box center [751, 310] width 37 height 37
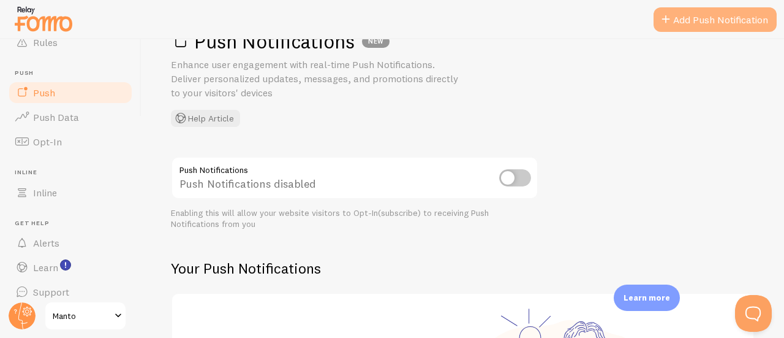
click at [690, 13] on link "Add Push Notification" at bounding box center [715, 19] width 123 height 25
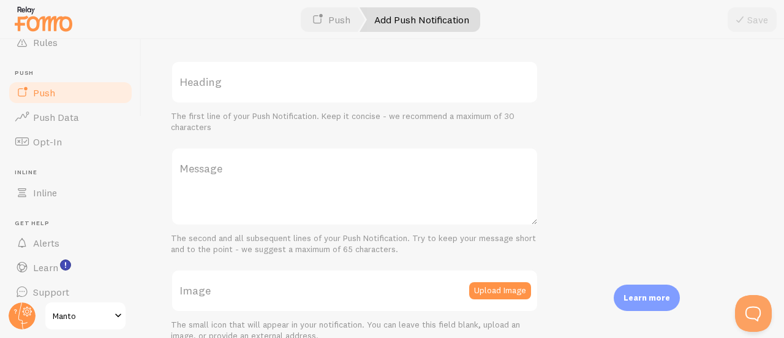
scroll to position [64, 0]
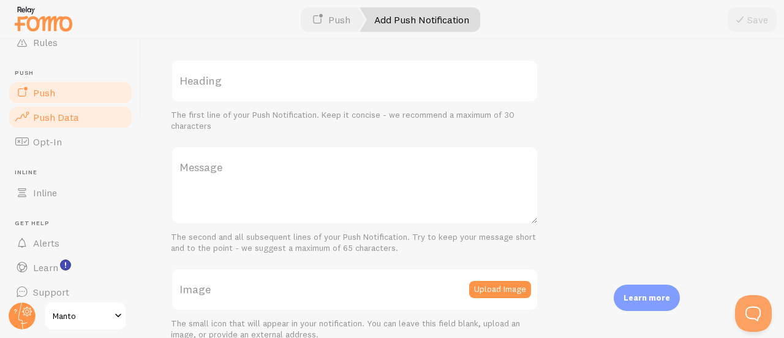
click at [74, 124] on link "Push Data" at bounding box center [70, 117] width 126 height 25
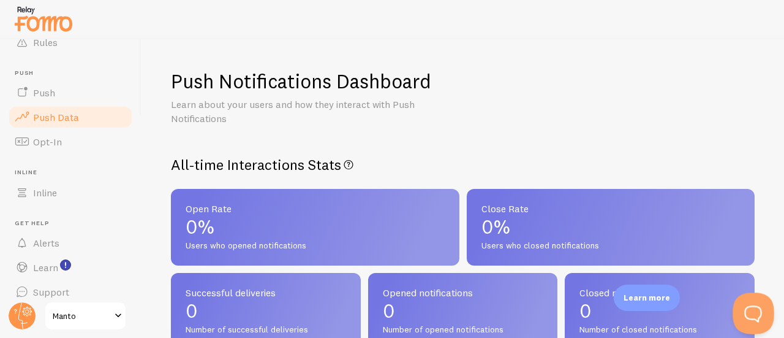
click at [744, 306] on button "Open Beacon popover" at bounding box center [751, 310] width 37 height 37
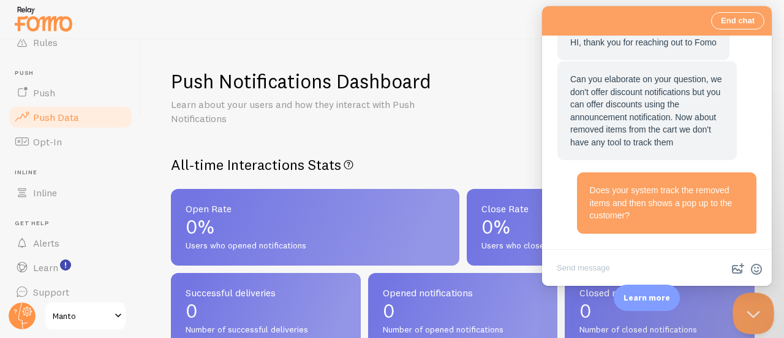
drag, startPoint x: 756, startPoint y: 300, endPoint x: 827, endPoint y: 561, distance: 270.5
click at [756, 300] on button "Close Beacon popover" at bounding box center [751, 310] width 37 height 37
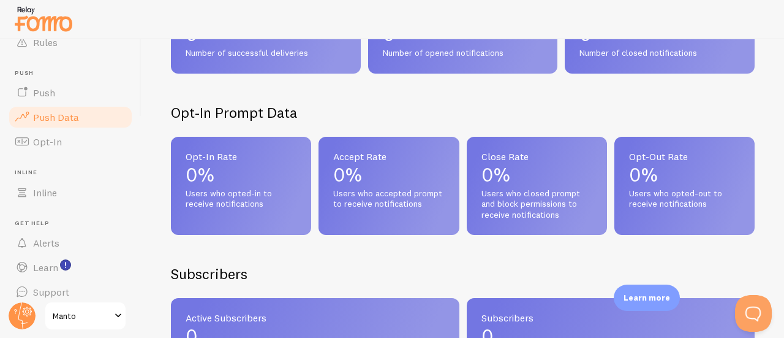
scroll to position [357, 0]
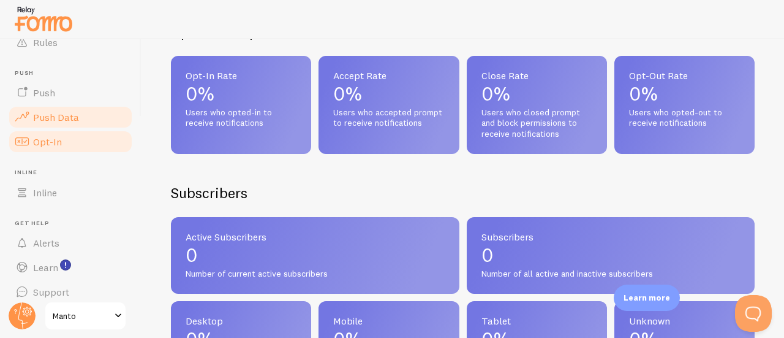
click at [41, 140] on span "Opt-In" at bounding box center [47, 141] width 29 height 12
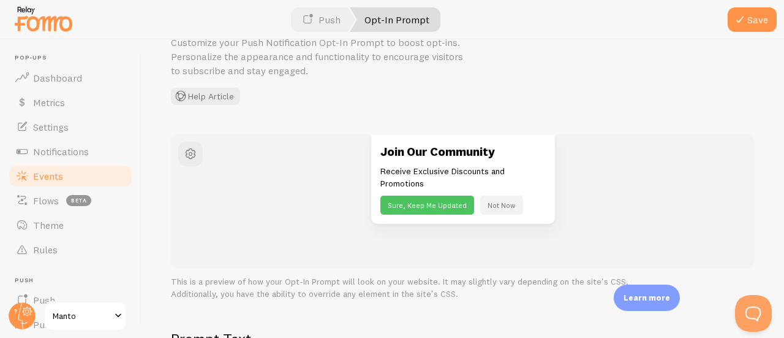
click at [75, 164] on link "Events" at bounding box center [70, 176] width 126 height 25
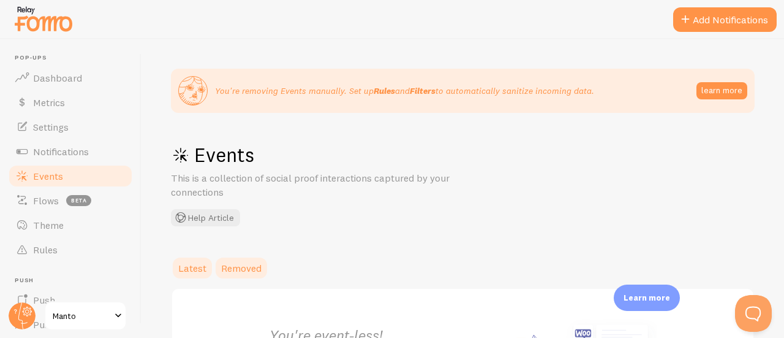
click at [235, 266] on span "Removed" at bounding box center [241, 268] width 40 height 12
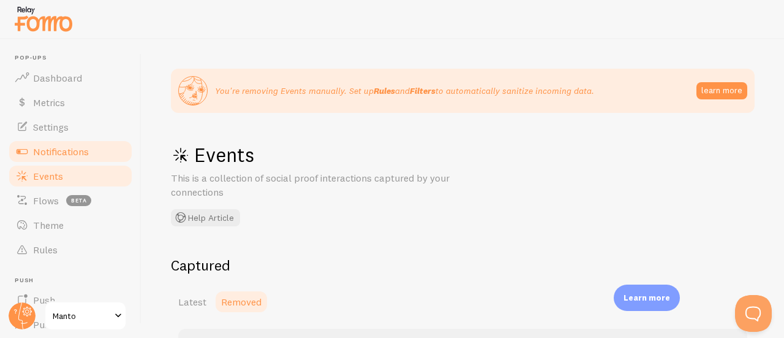
click at [88, 144] on link "Notifications" at bounding box center [70, 151] width 126 height 25
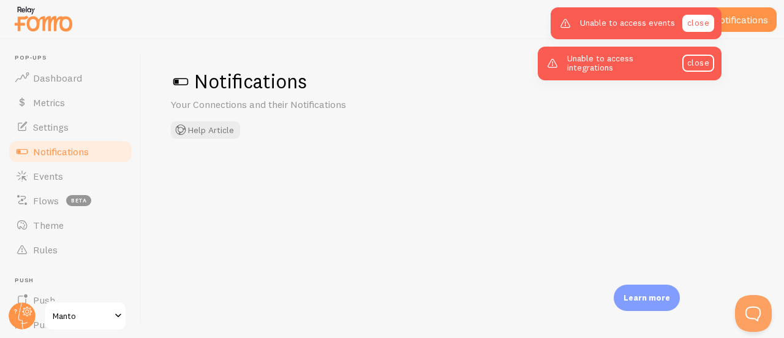
click at [698, 28] on link "close" at bounding box center [698, 23] width 32 height 17
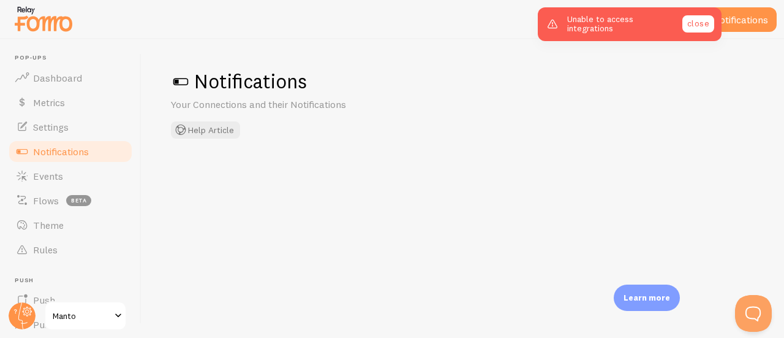
click at [703, 20] on div "Unable to access integrations close" at bounding box center [630, 24] width 184 height 34
click at [703, 20] on link "close" at bounding box center [698, 23] width 32 height 17
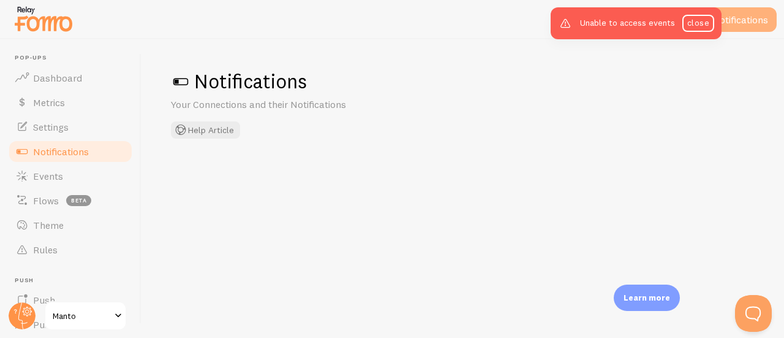
click at [729, 23] on button "Add Notifications" at bounding box center [725, 19] width 104 height 25
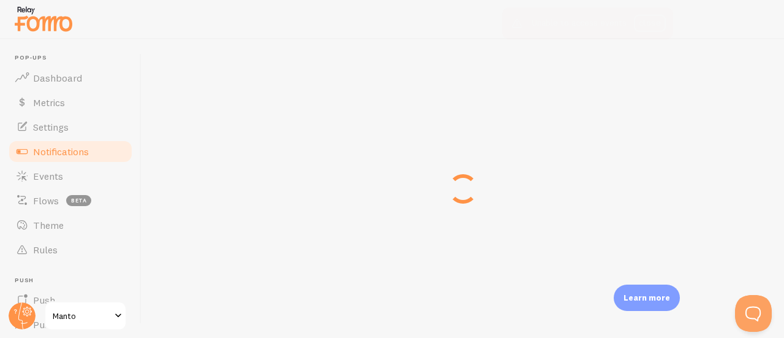
drag, startPoint x: 702, startPoint y: 29, endPoint x: 538, endPoint y: 179, distance: 222.0
click at [538, 179] on body "Pop-ups Dashboard Metrics Settings Notifications Events Flows beta Theme Rules …" at bounding box center [392, 169] width 784 height 338
